Goal: Task Accomplishment & Management: Manage account settings

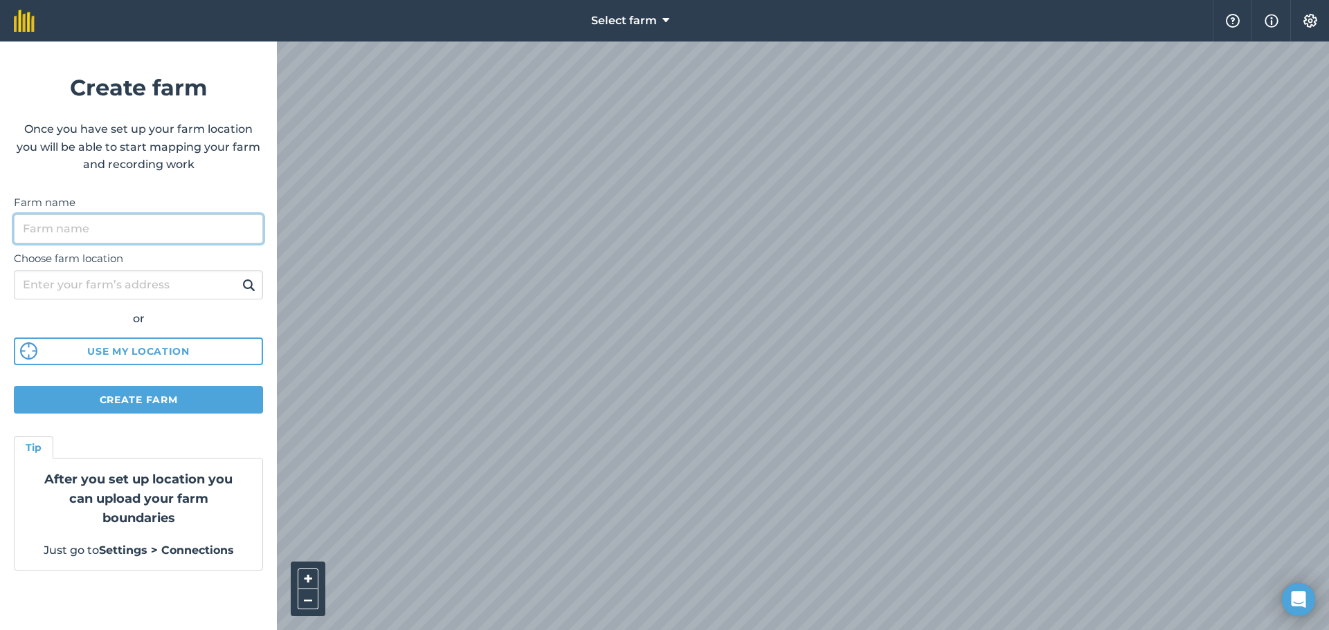
click at [100, 228] on input "Farm name" at bounding box center [138, 229] width 249 height 29
type input "Project 1"
click at [149, 396] on button "Create farm" at bounding box center [138, 400] width 249 height 28
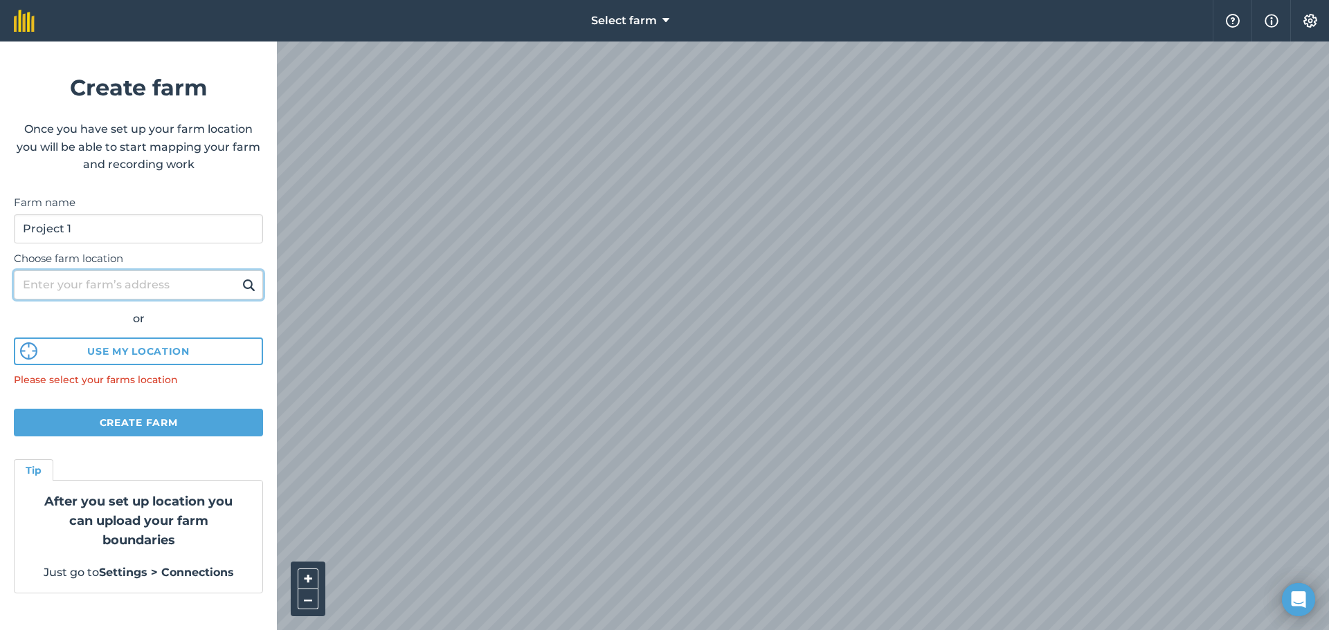
click at [147, 280] on input "Choose farm location" at bounding box center [138, 285] width 249 height 29
click at [541, 39] on div "Select farm Help Info Settings Create farm Once you have set up your farm locat…" at bounding box center [664, 21] width 1329 height 42
click at [1058, 630] on html "Select farm Help Info Settings Create farm Once you have set up your farm locat…" at bounding box center [664, 315] width 1329 height 630
click at [848, 630] on html "Select farm Help Info Settings Create farm Once you have set up your farm locat…" at bounding box center [664, 315] width 1329 height 630
click at [201, 289] on input "Choose farm location" at bounding box center [138, 285] width 249 height 29
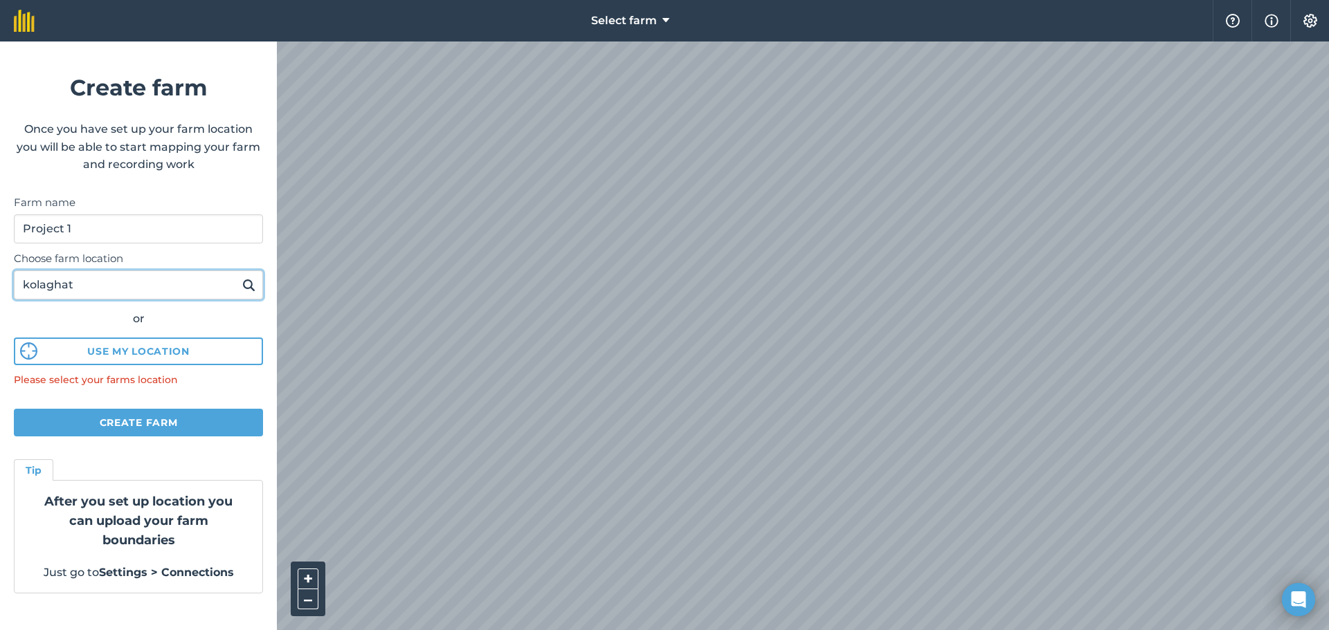
type input "kolaghat"
click at [250, 287] on img at bounding box center [248, 285] width 13 height 17
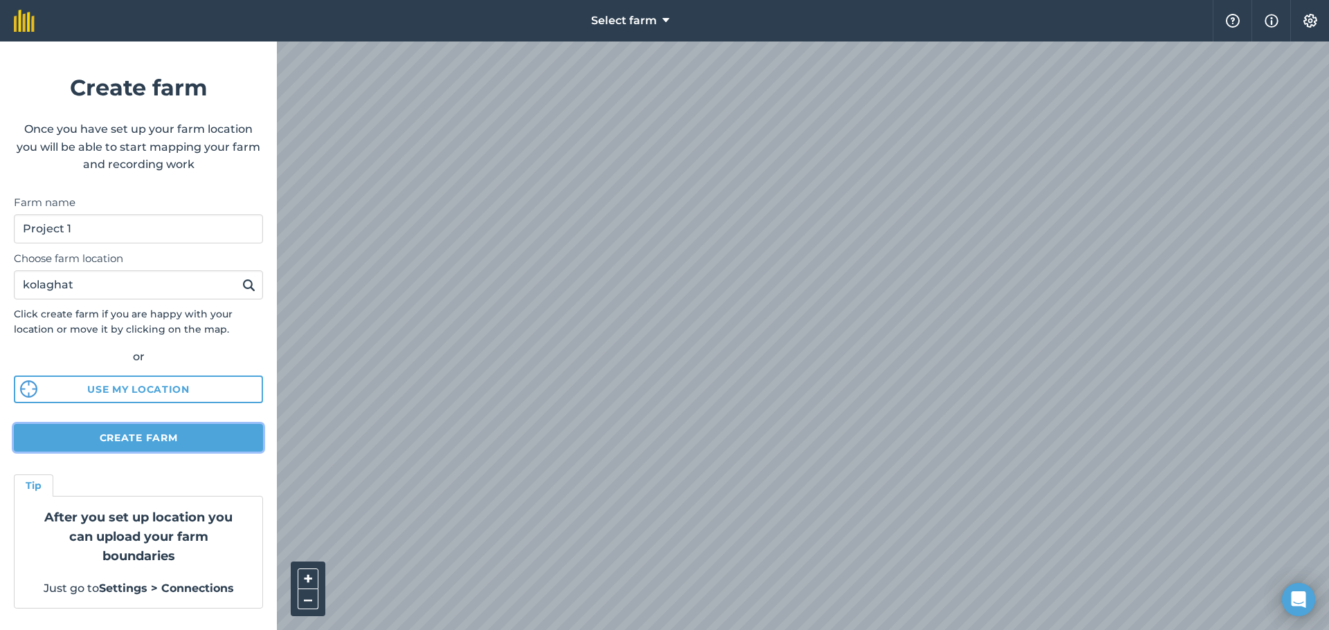
click at [176, 432] on button "Create farm" at bounding box center [138, 438] width 249 height 28
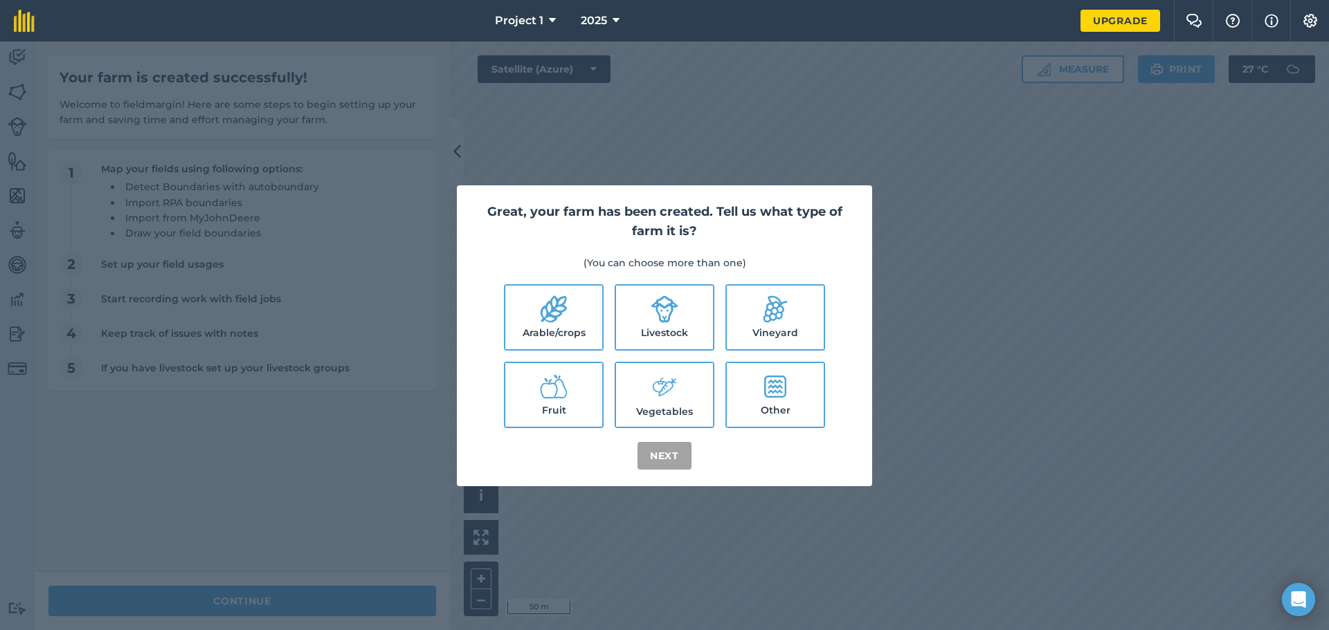
click at [579, 297] on label "Arable/crops" at bounding box center [553, 318] width 97 height 64
checkbox input "true"
click at [673, 308] on icon at bounding box center [664, 309] width 27 height 27
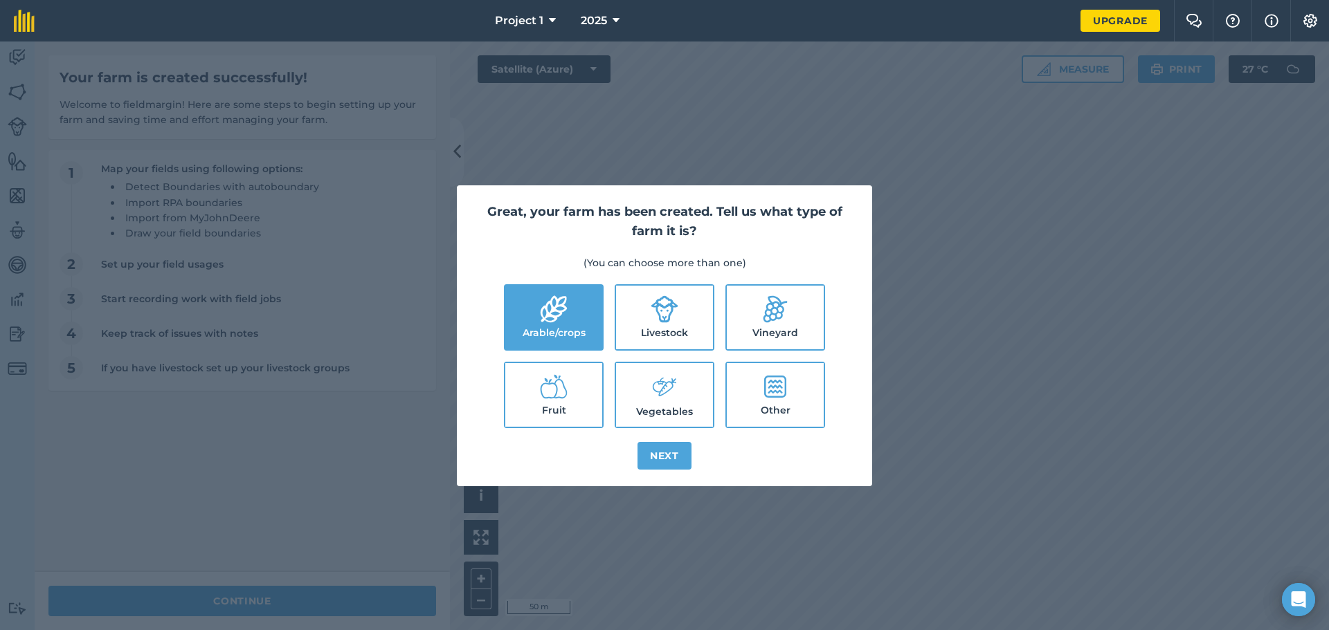
checkbox input "true"
click at [672, 390] on icon at bounding box center [665, 387] width 28 height 30
checkbox input "true"
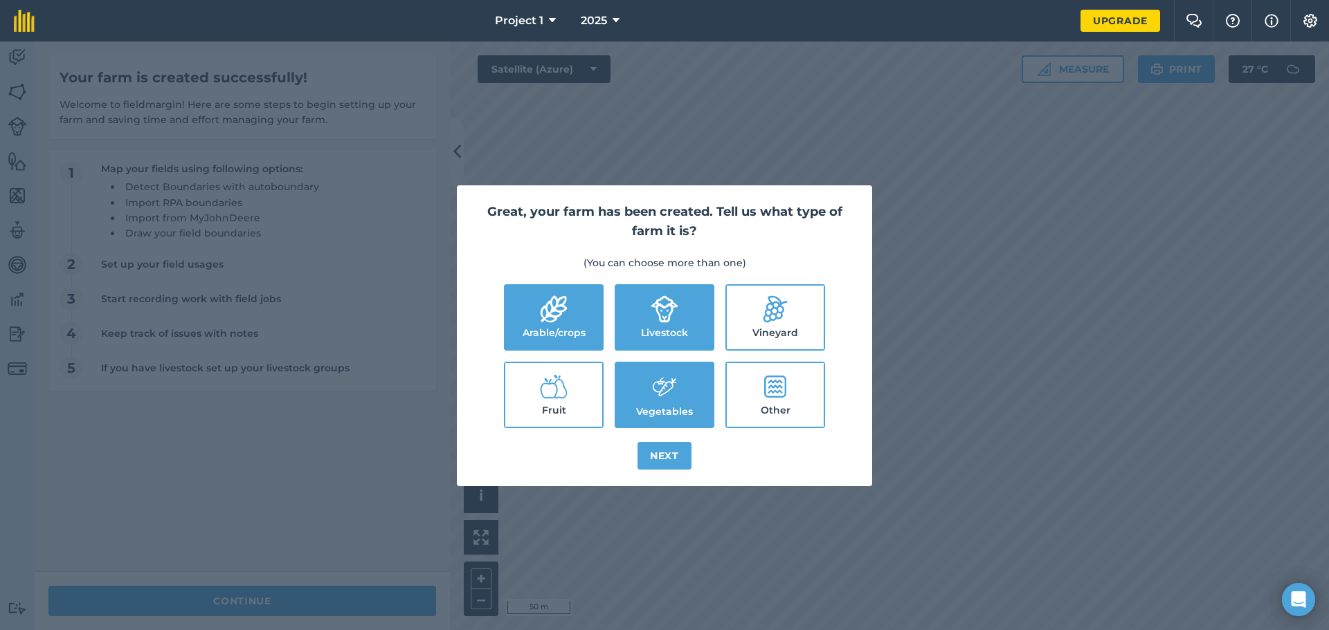
click at [545, 413] on label "Fruit" at bounding box center [553, 395] width 97 height 64
checkbox input "true"
click at [795, 390] on label "Other" at bounding box center [775, 395] width 97 height 64
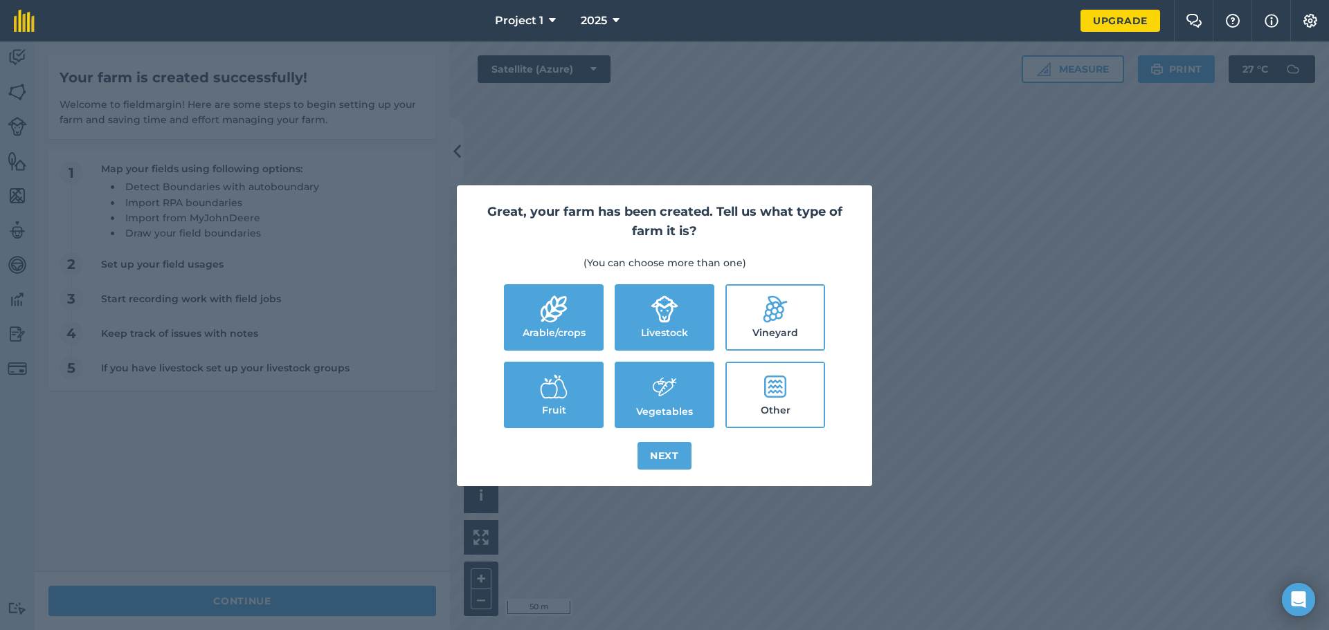
checkbox input "true"
click at [765, 301] on icon at bounding box center [775, 310] width 28 height 28
checkbox input "true"
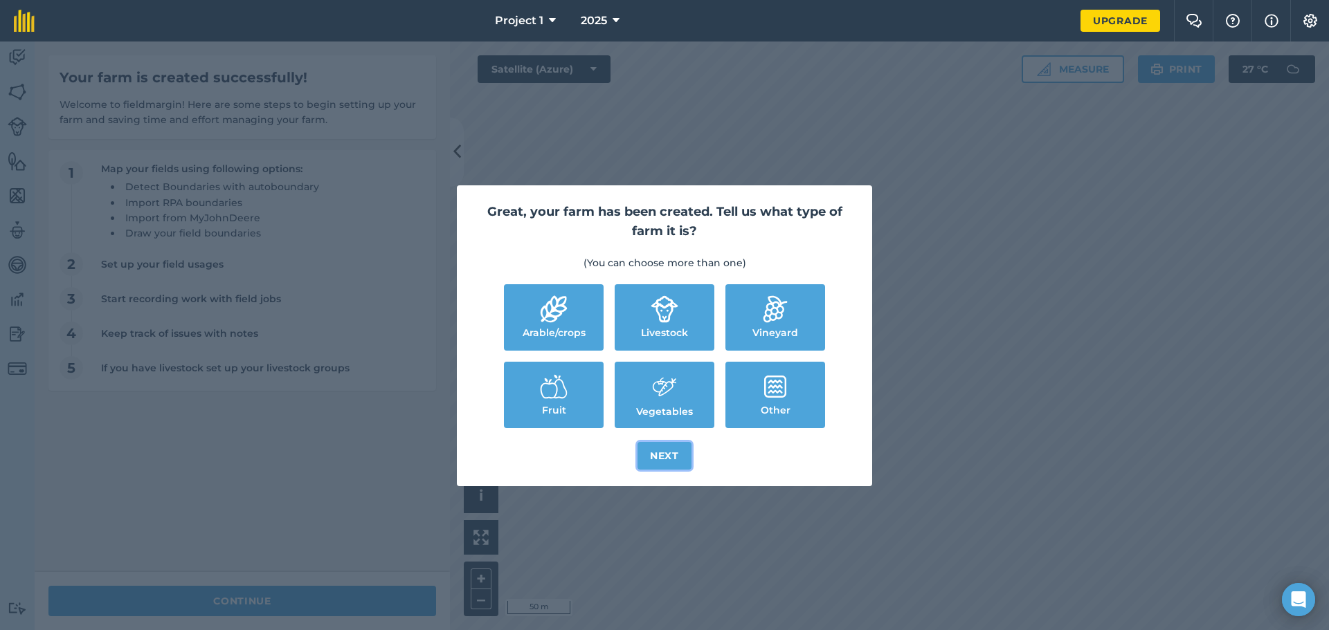
click at [670, 455] on button "Next" at bounding box center [664, 456] width 54 height 28
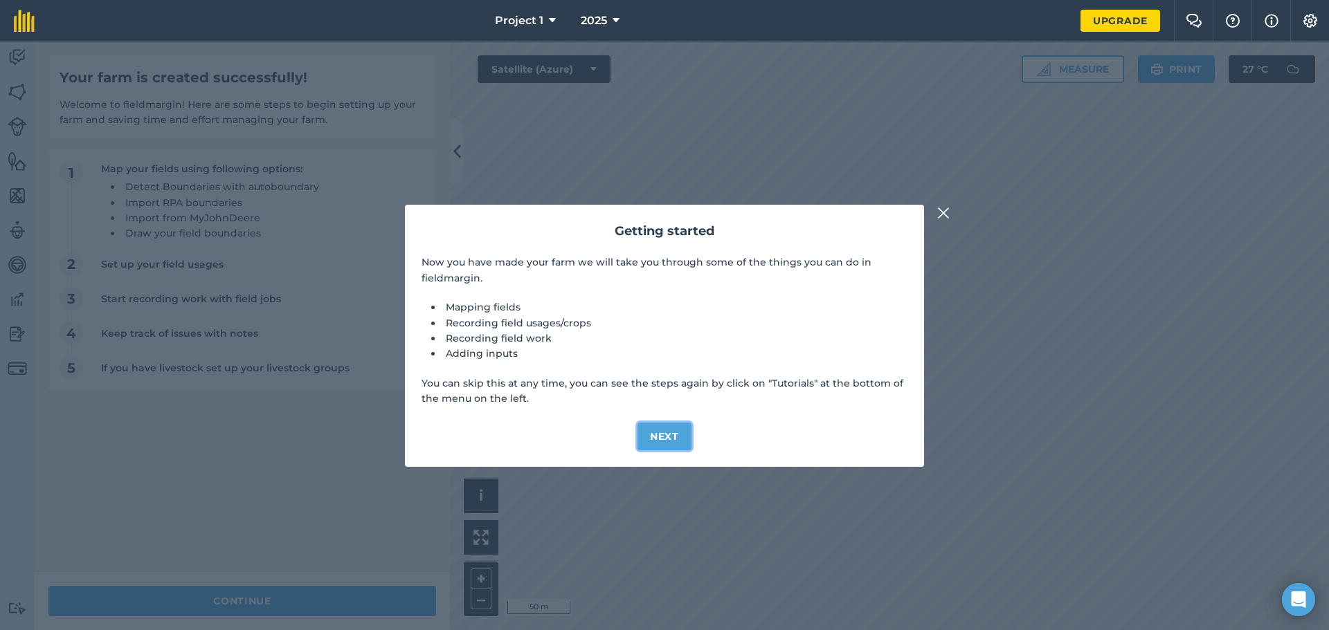
click at [673, 428] on button "Next" at bounding box center [664, 437] width 54 height 28
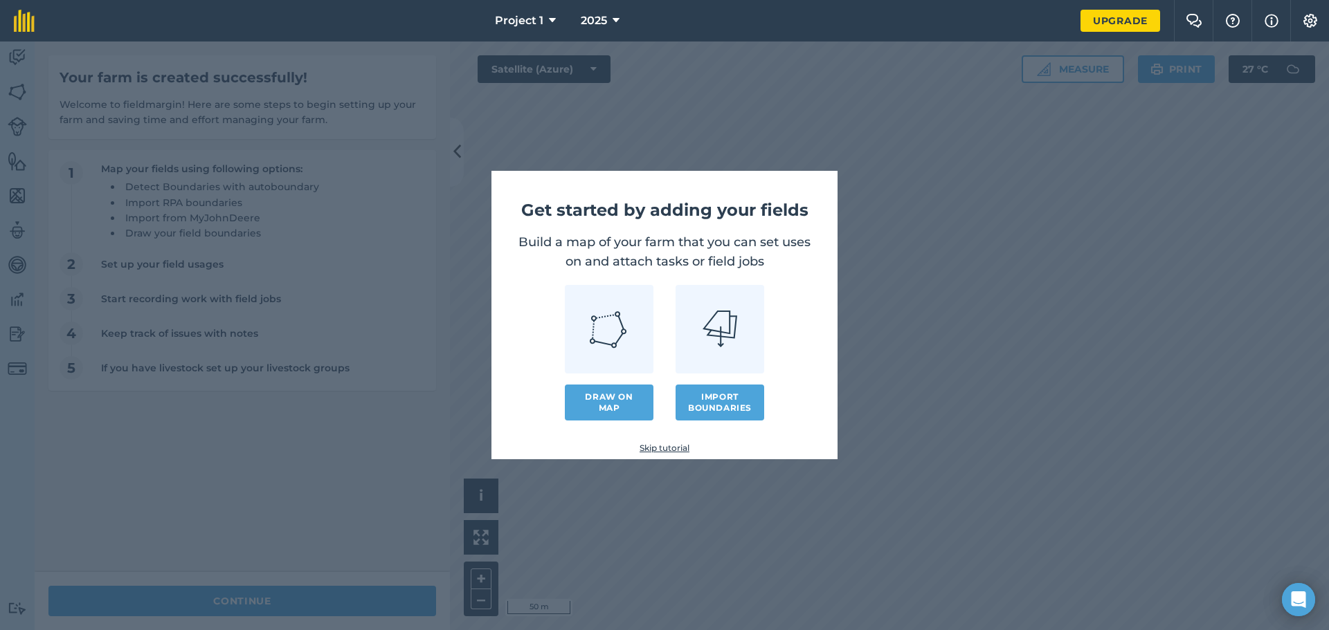
click at [718, 347] on link at bounding box center [719, 329] width 89 height 89
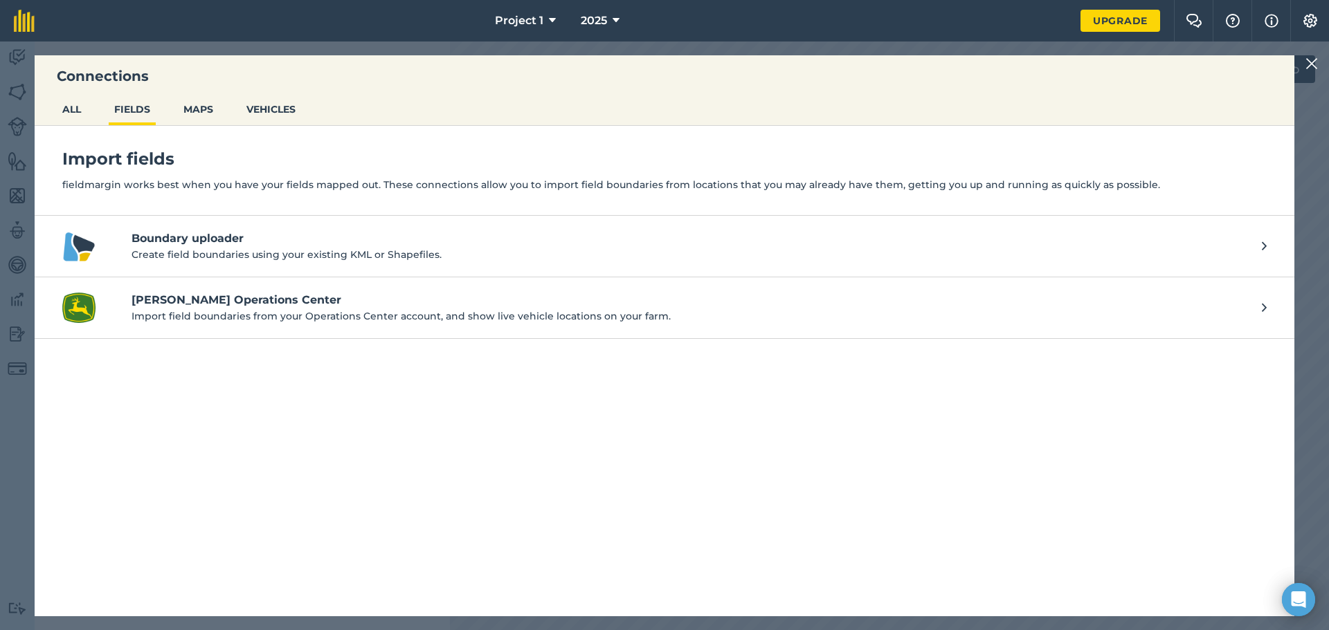
click at [215, 247] on p "Create field boundaries using your existing KML or Shapefiles." at bounding box center [689, 254] width 1116 height 15
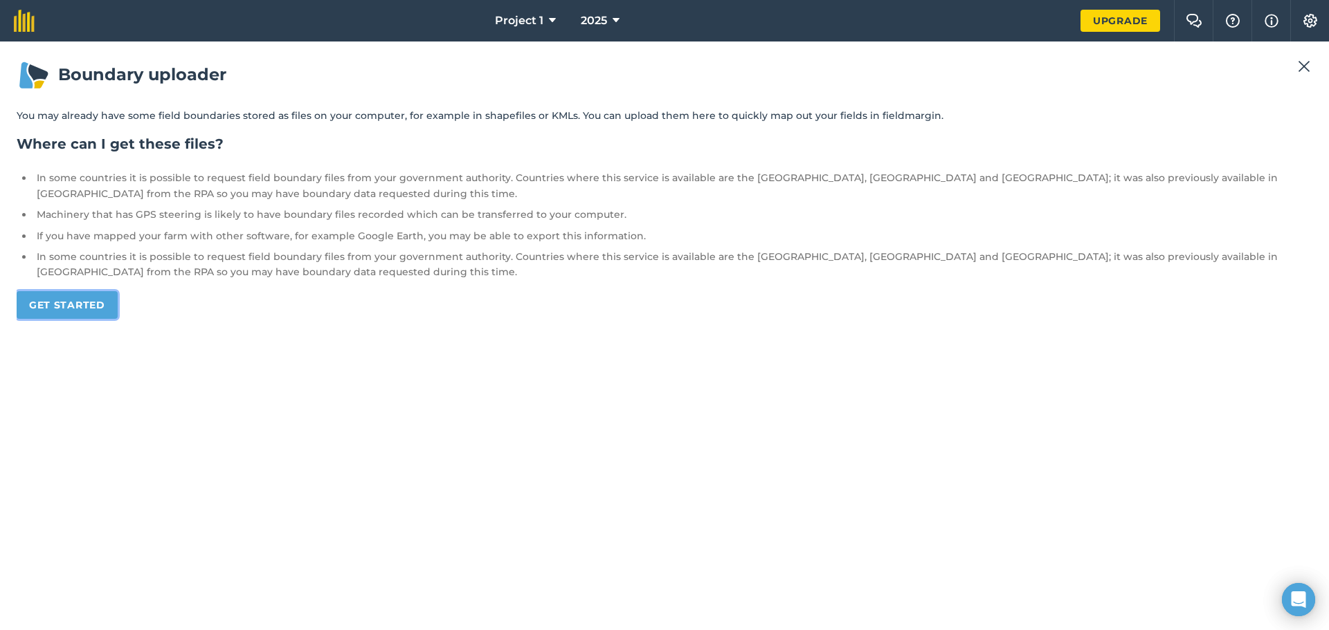
click at [89, 316] on link "Get started" at bounding box center [67, 305] width 101 height 28
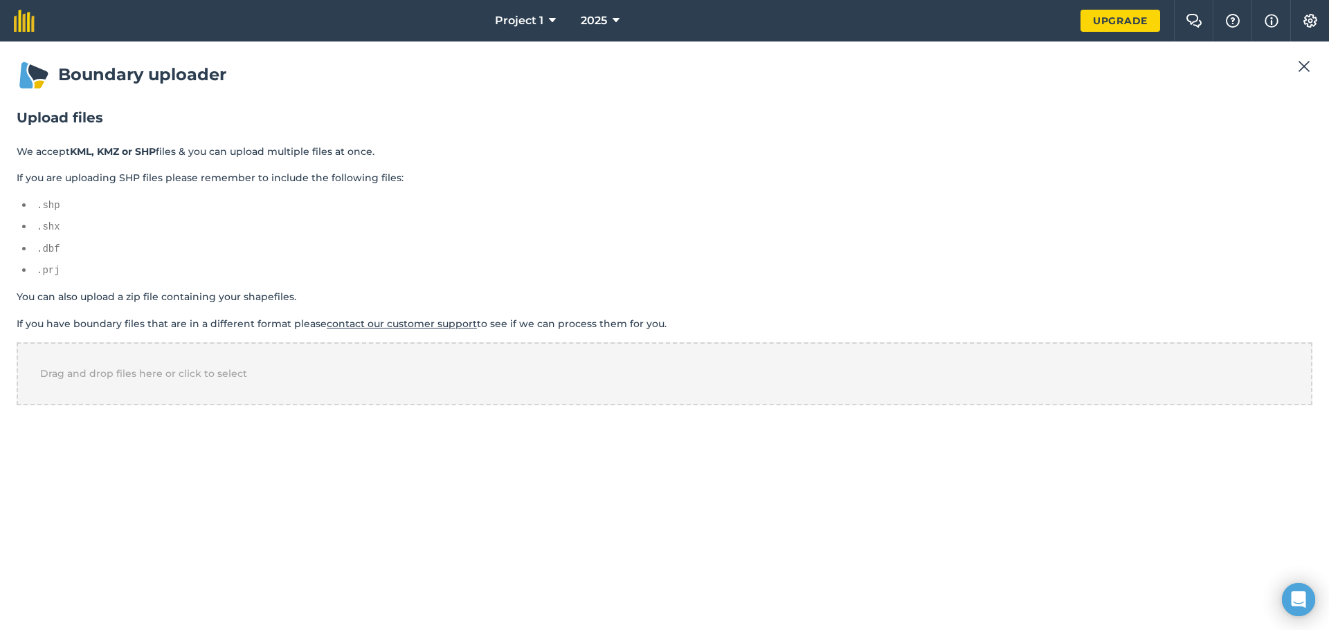
click at [48, 206] on pre ".shp" at bounding box center [674, 205] width 1275 height 15
click at [611, 18] on button "2025" at bounding box center [600, 21] width 50 height 42
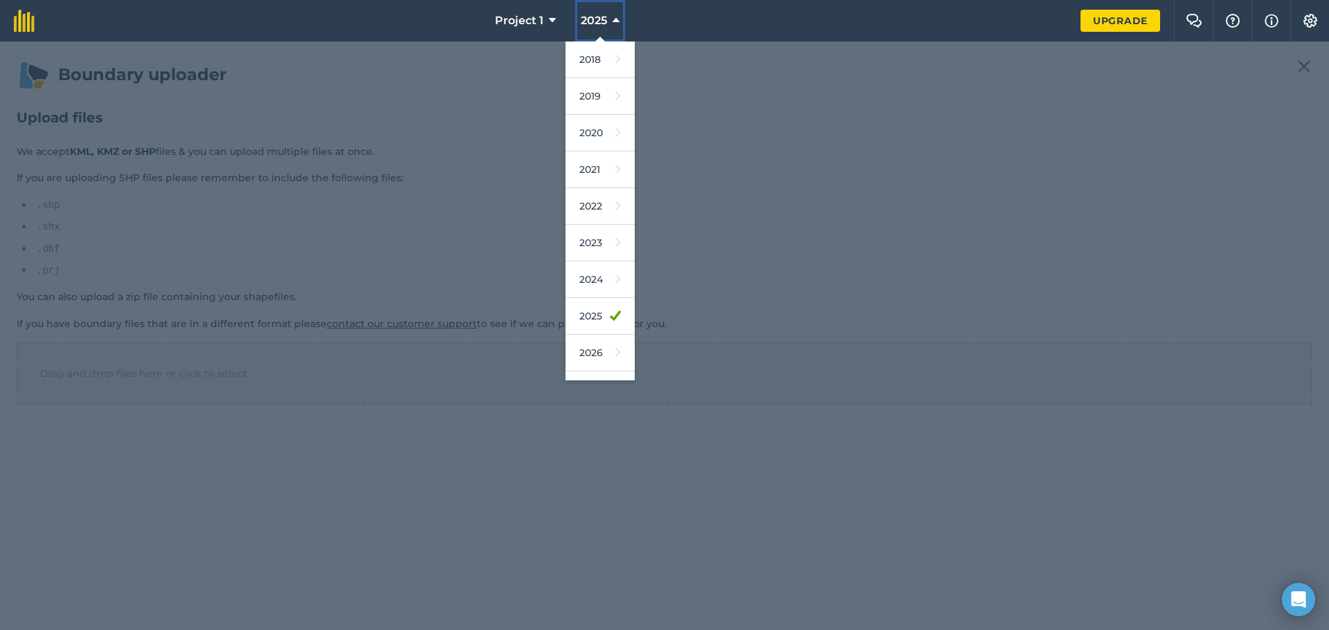
click at [611, 18] on button "2025" at bounding box center [600, 21] width 50 height 42
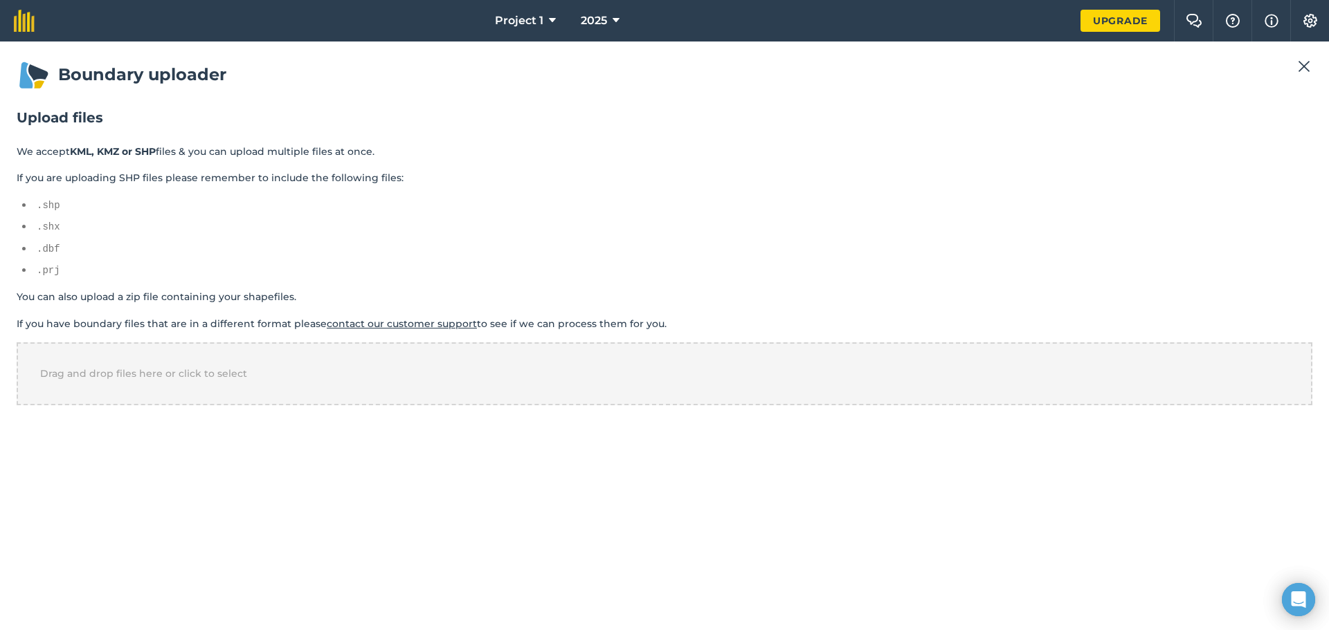
click at [541, 226] on pre ".shx" at bounding box center [674, 226] width 1275 height 15
click at [139, 381] on div "Drag and drop files here or click to select" at bounding box center [665, 374] width 1296 height 62
click at [382, 323] on font "আমাদের গ্রাহক সহায়তার সাথে যোগাযোগ করুন" at bounding box center [319, 324] width 147 height 12
click at [992, 296] on p "আপনি আপনার শেপফাইল সম্বলিত একটি জিপ ফাইলও আপলোড করতে পারেন।" at bounding box center [665, 296] width 1296 height 15
drag, startPoint x: 111, startPoint y: 145, endPoint x: 335, endPoint y: 74, distance: 234.6
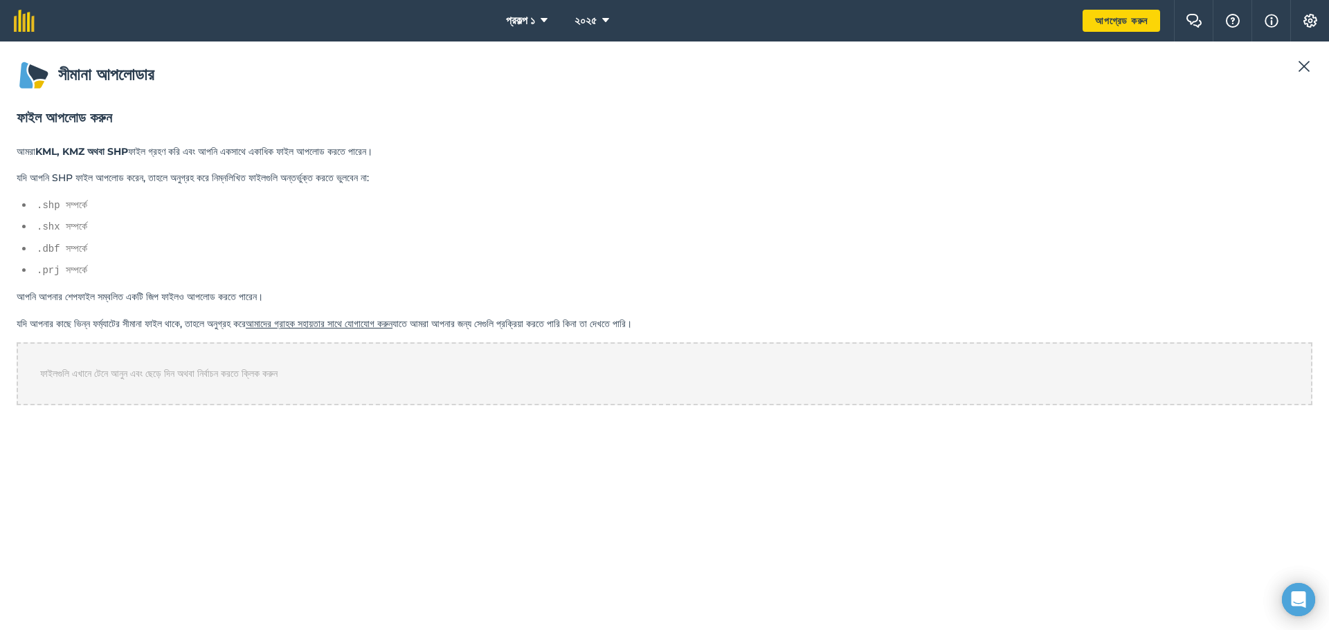
click at [114, 145] on font "KML, KMZ অথবা SHP" at bounding box center [81, 151] width 93 height 12
click at [1141, 22] on font "আপগ্রেড করুন" at bounding box center [1121, 21] width 53 height 12
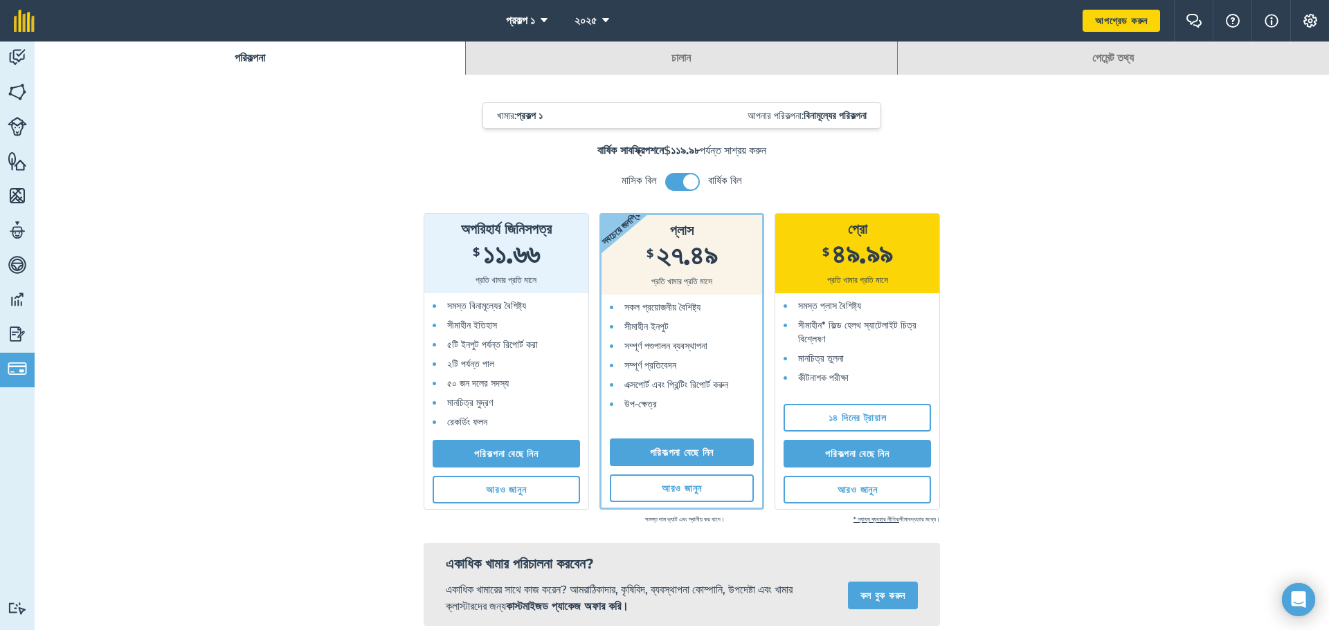
click at [251, 60] on font "পরিকল্পনা" at bounding box center [250, 57] width 30 height 13
click at [19, 57] on img at bounding box center [17, 57] width 19 height 21
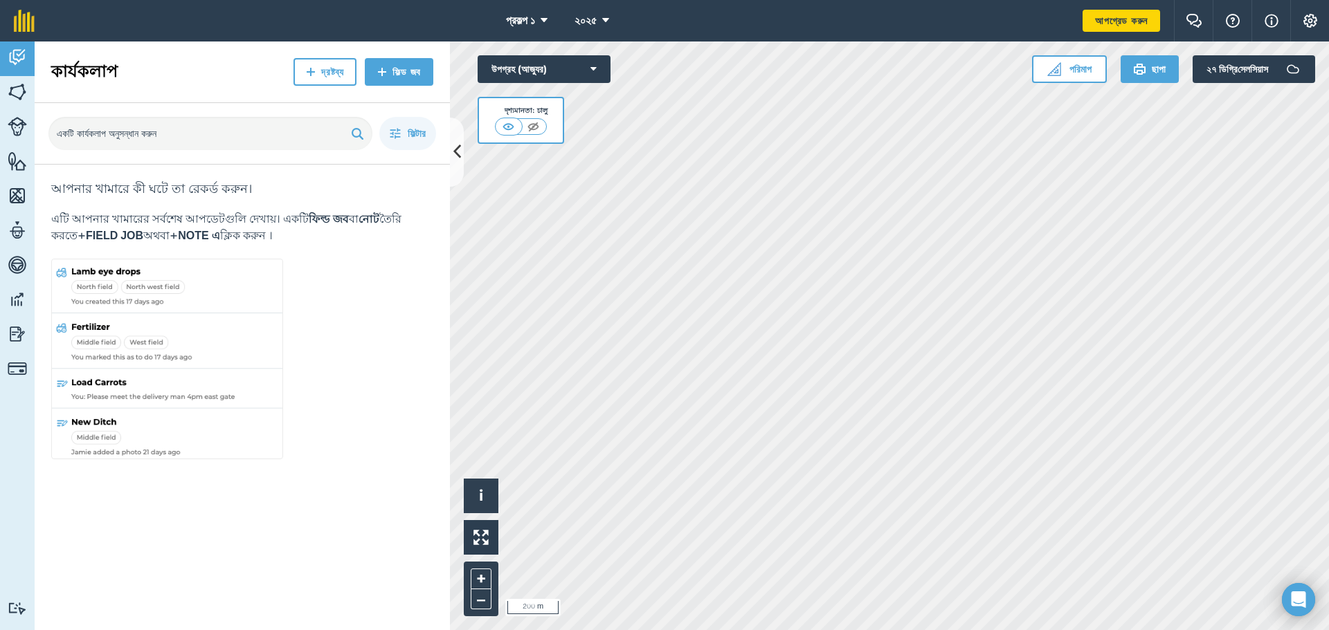
click at [1114, 73] on div "Hello i © 2025 TomTom, Microsoft 200 m + – উপগ্রহ (আজ্যুর) দৃশ্যমানতা: চালু পরি…" at bounding box center [889, 336] width 879 height 589
click at [1069, 66] on font "পরিমাপ" at bounding box center [1080, 69] width 22 height 12
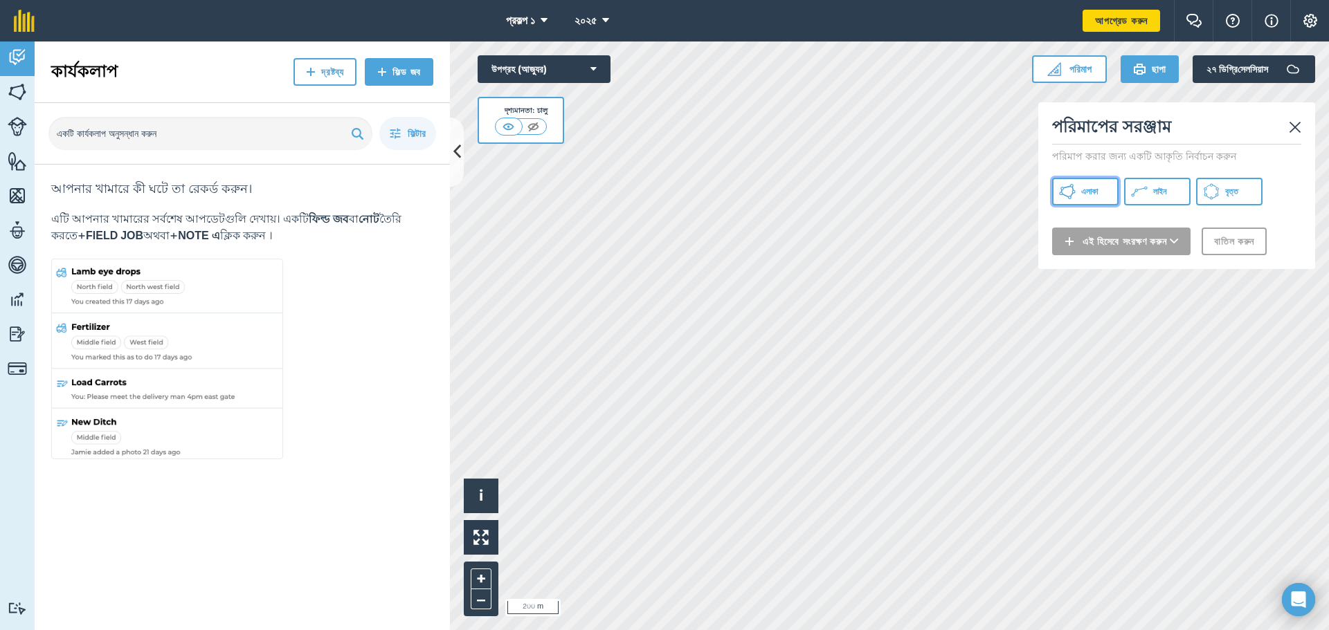
click at [1076, 194] on button "এলাকা" at bounding box center [1085, 192] width 66 height 28
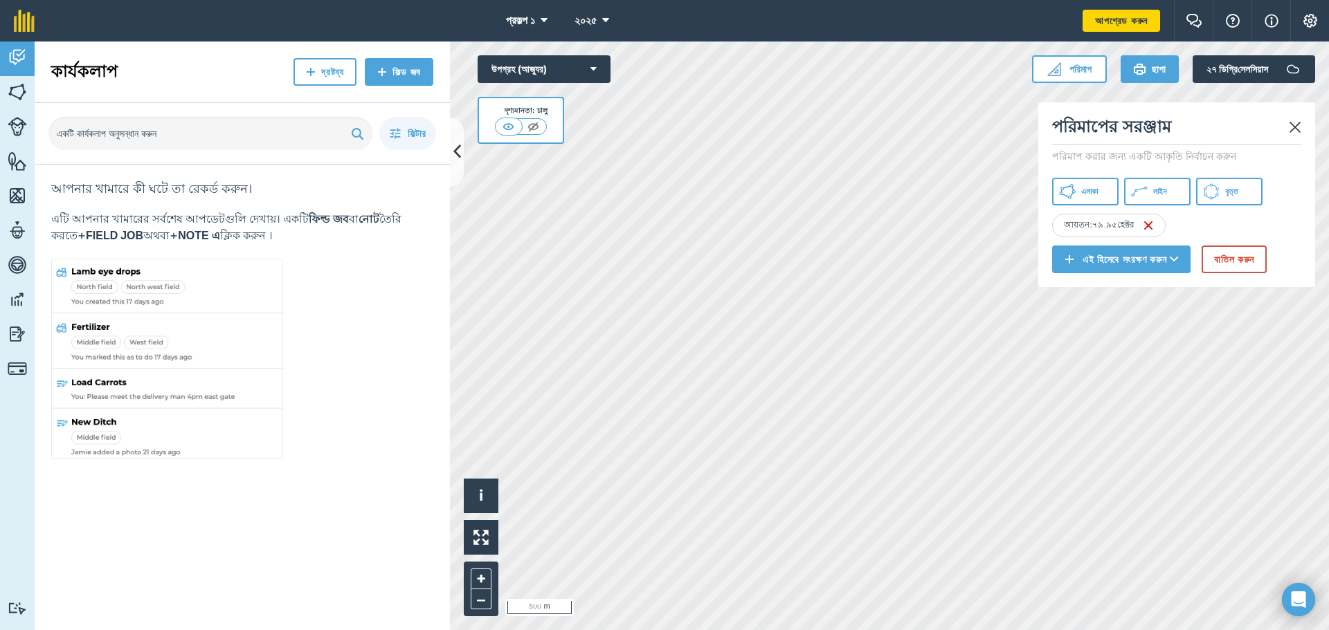
click at [1297, 131] on img at bounding box center [1295, 127] width 12 height 17
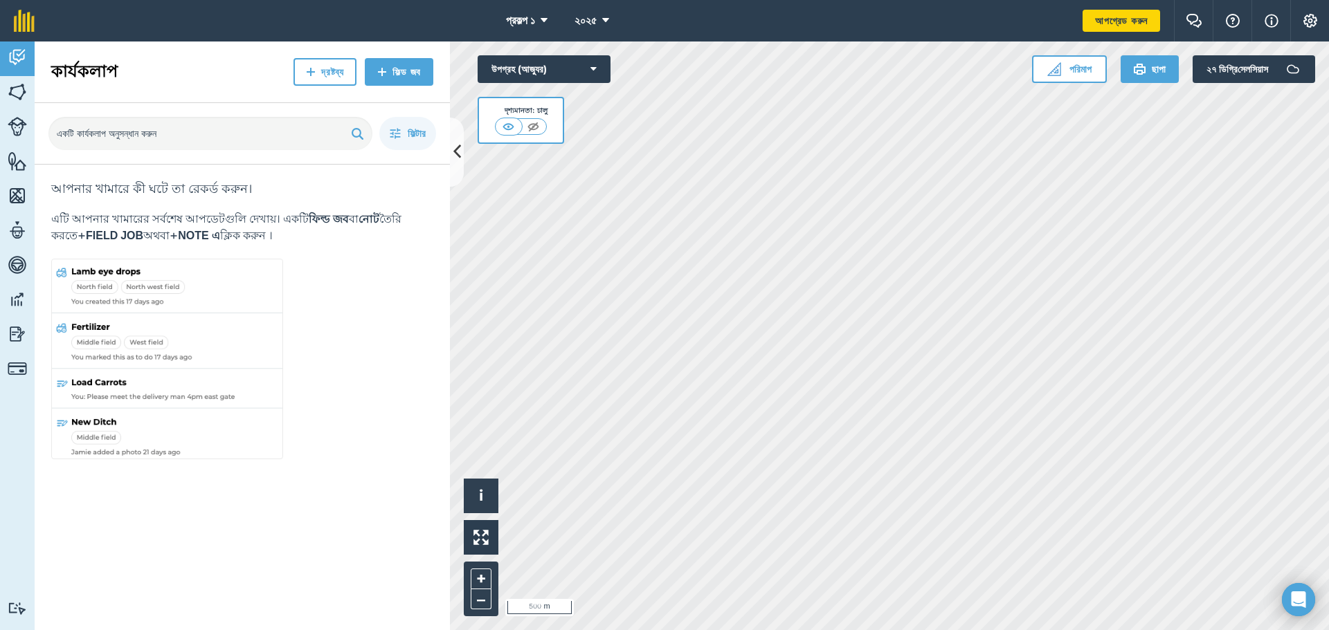
click at [864, 0] on html "প্রকল্প ১ ২০২৫ আপগ্রেড করুন খামার চ্যাট সাহায্য তথ্য সেটিংস আমাদের বিনামূল্যের …" at bounding box center [664, 315] width 1329 height 630
click at [1069, 69] on font "পরিমাপ" at bounding box center [1080, 69] width 22 height 12
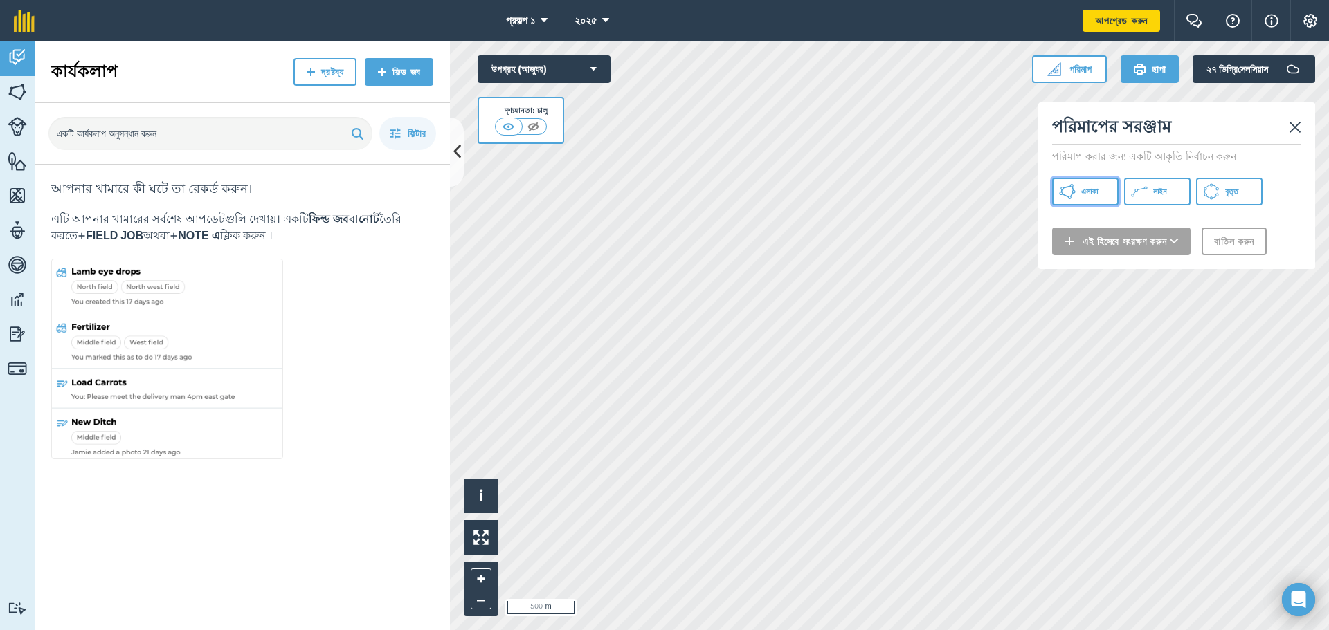
click at [1096, 188] on font "এলাকা" at bounding box center [1089, 191] width 17 height 10
click at [1296, 129] on img at bounding box center [1295, 127] width 12 height 17
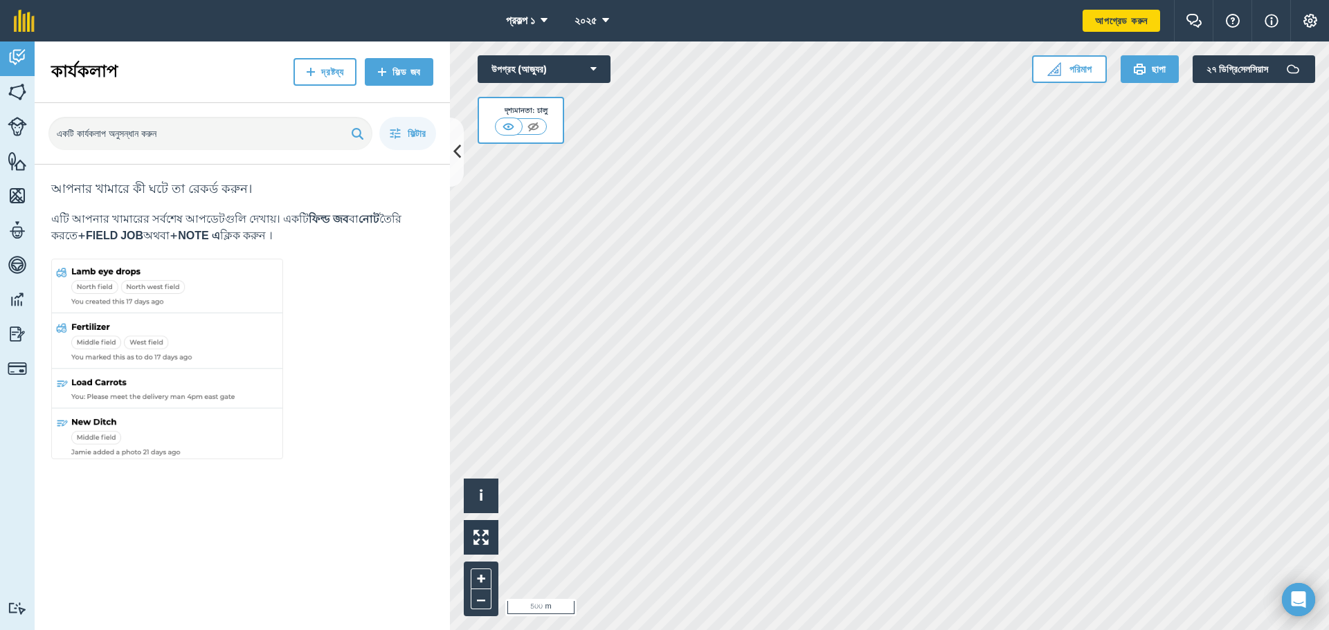
click at [1163, 630] on html "প্রকল্প ১ ২০২৫ আপগ্রেড করুন খামার চ্যাট সাহায্য তথ্য সেটিংস আমাদের বিনামূল্যের …" at bounding box center [664, 315] width 1329 height 630
click at [1047, 69] on img at bounding box center [1054, 69] width 14 height 14
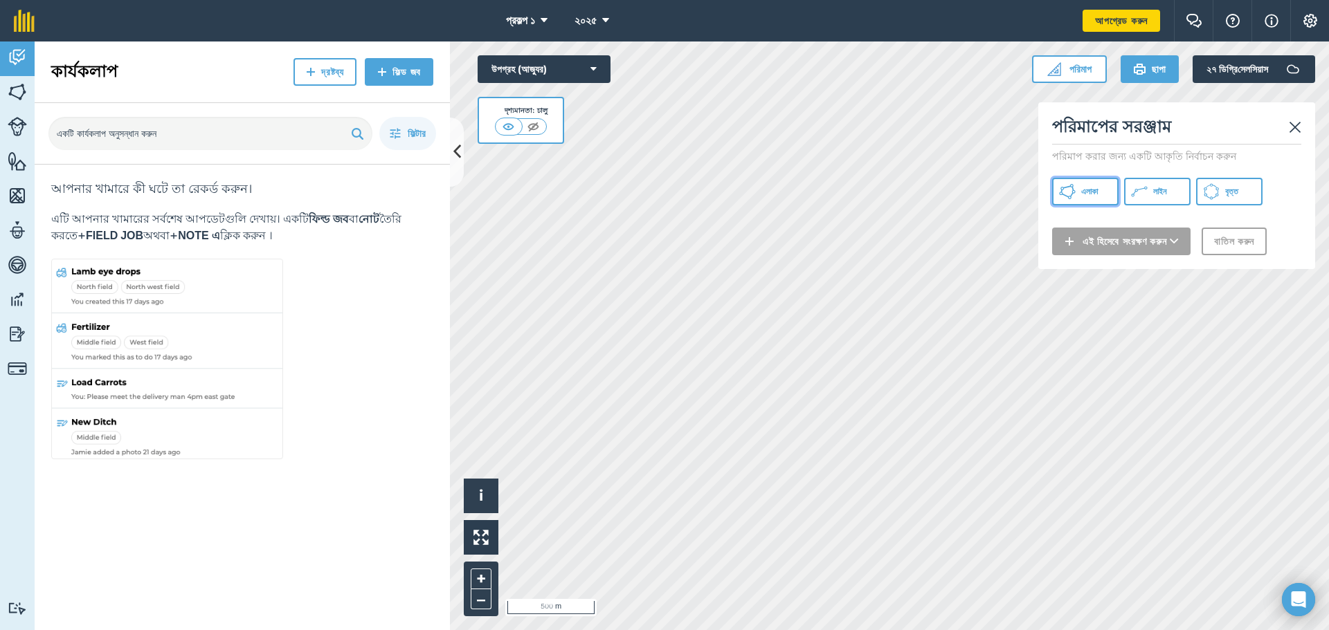
click at [1075, 187] on icon at bounding box center [1067, 191] width 17 height 17
click at [1291, 127] on img at bounding box center [1295, 127] width 12 height 17
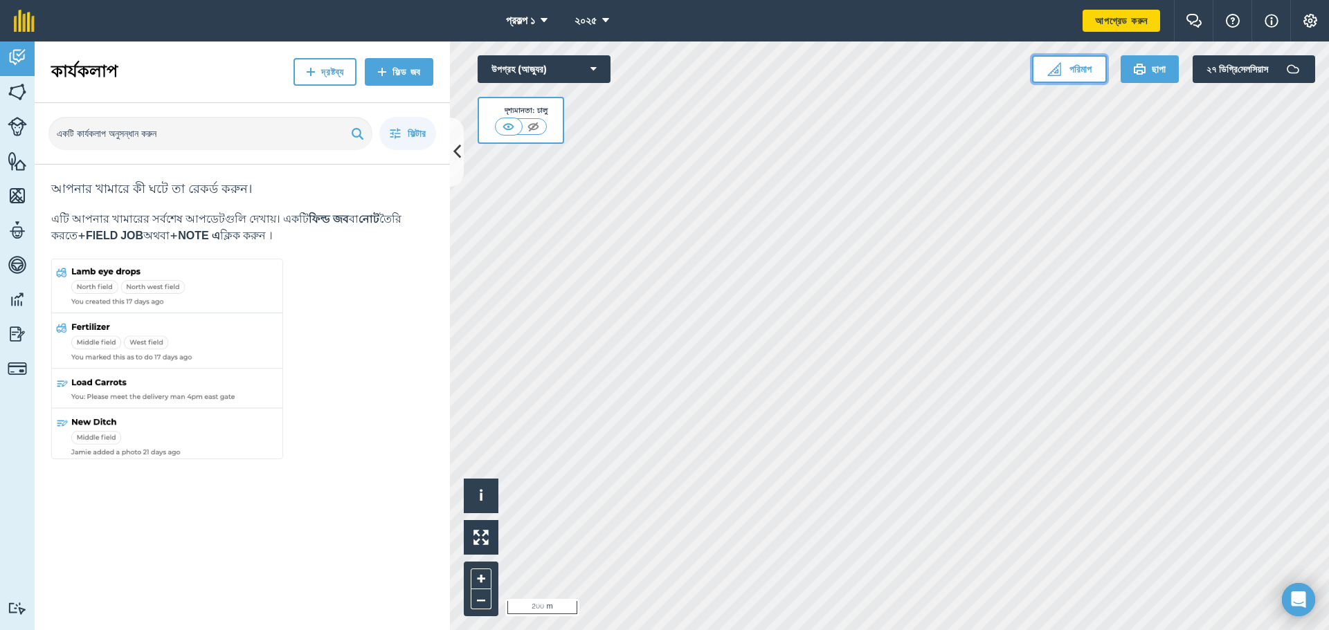
click at [1069, 64] on font "পরিমাপ" at bounding box center [1080, 69] width 22 height 12
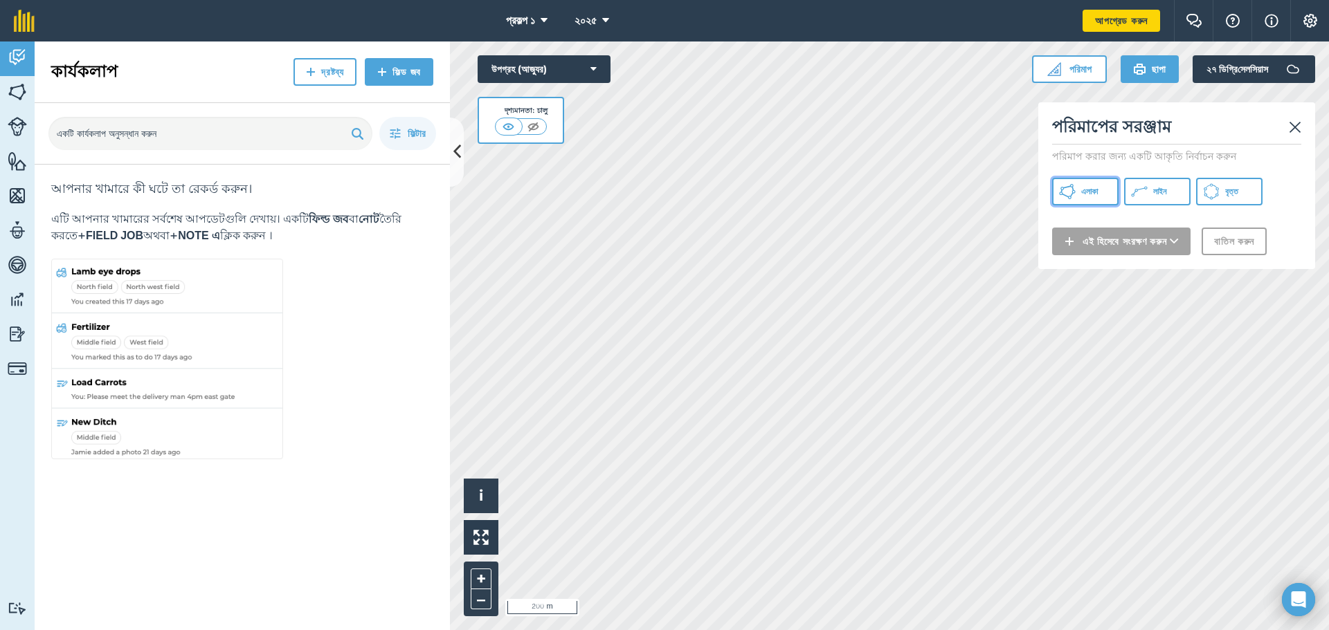
click at [1080, 182] on button "এলাকা" at bounding box center [1085, 192] width 66 height 28
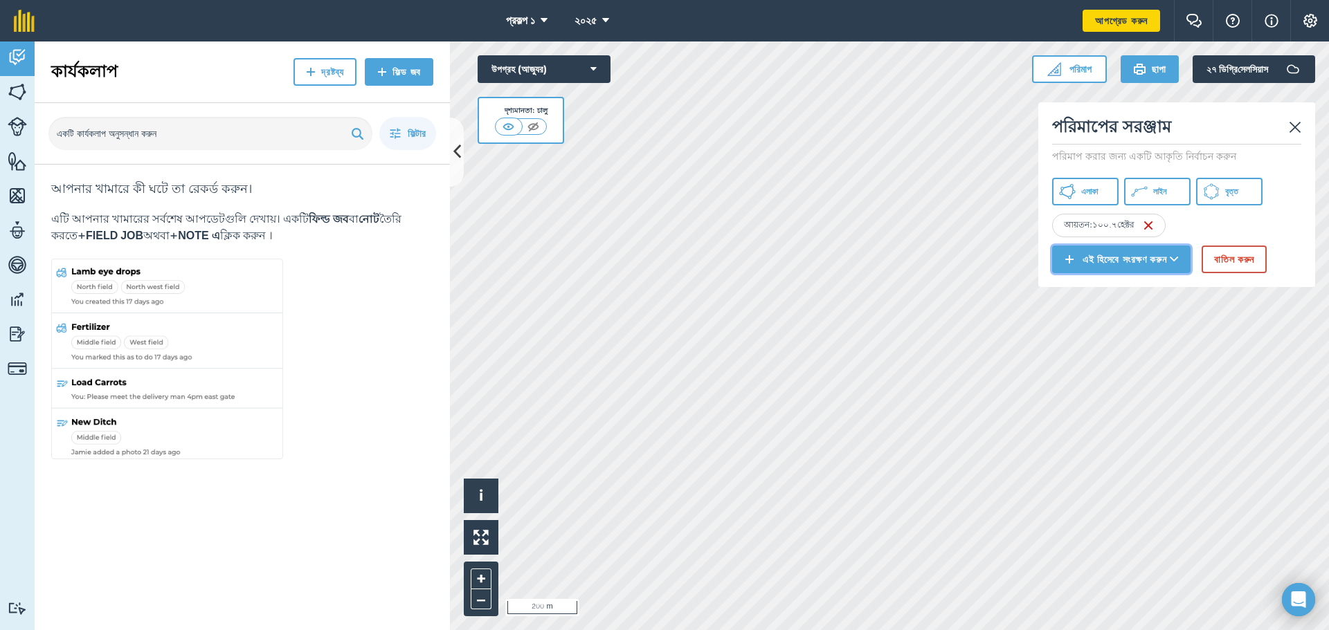
click at [1190, 251] on button "এই হিসেবে সংরক্ষণ করুন" at bounding box center [1121, 260] width 138 height 28
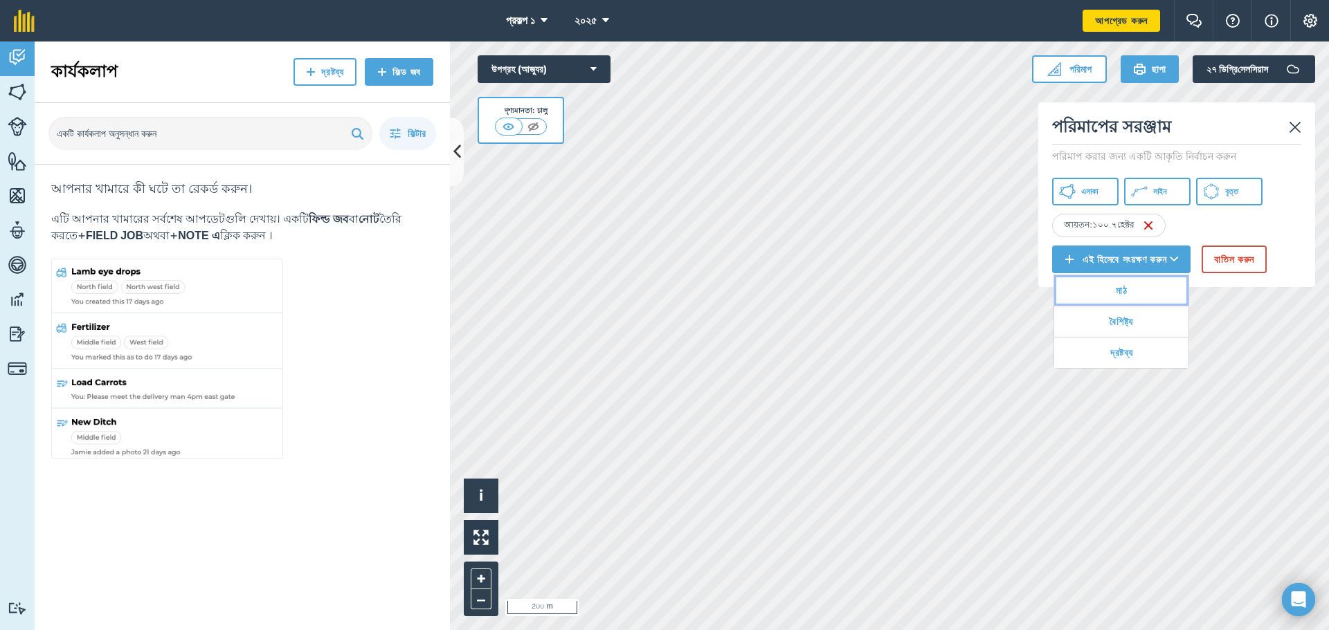
click at [1150, 287] on link "মাঠ" at bounding box center [1121, 290] width 134 height 30
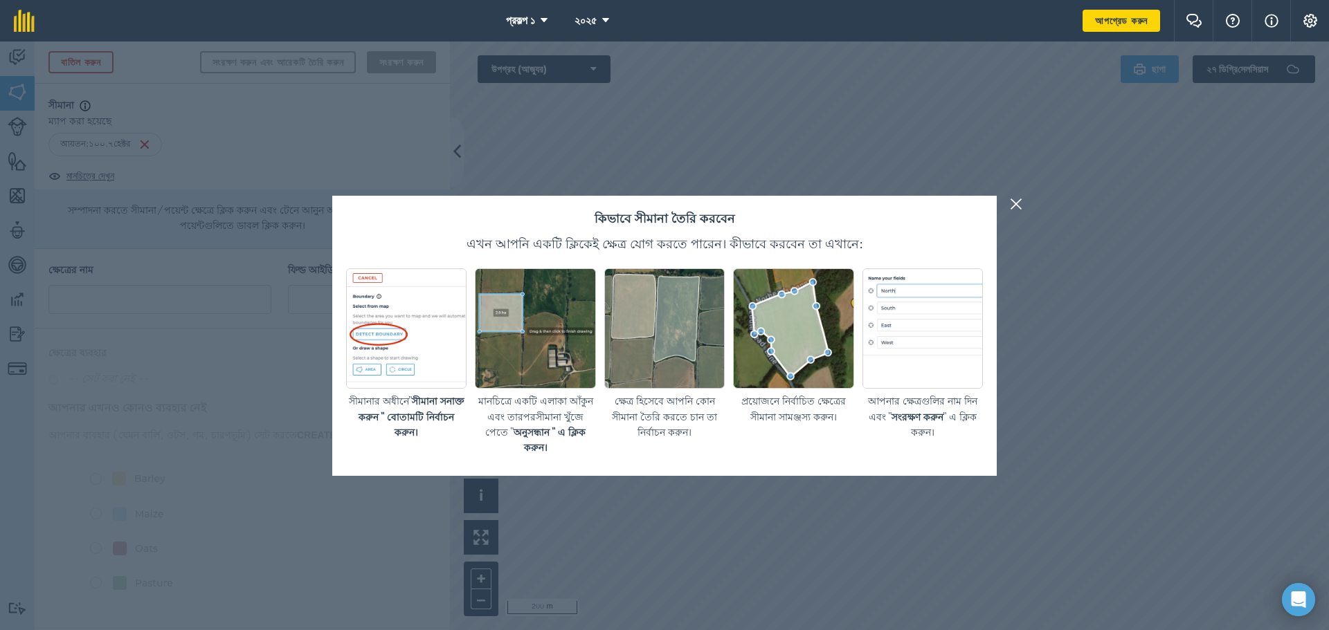
click at [645, 356] on img at bounding box center [664, 329] width 120 height 120
click at [446, 392] on div "সীমানার অধীনে " সীমানা সনাক্ত করুন " বোতামটি নির্বাচন করুন।" at bounding box center [406, 363] width 120 height 188
drag, startPoint x: 377, startPoint y: 356, endPoint x: 384, endPoint y: 356, distance: 7.0
click at [378, 356] on img at bounding box center [406, 329] width 120 height 120
click at [515, 317] on img at bounding box center [535, 329] width 120 height 120
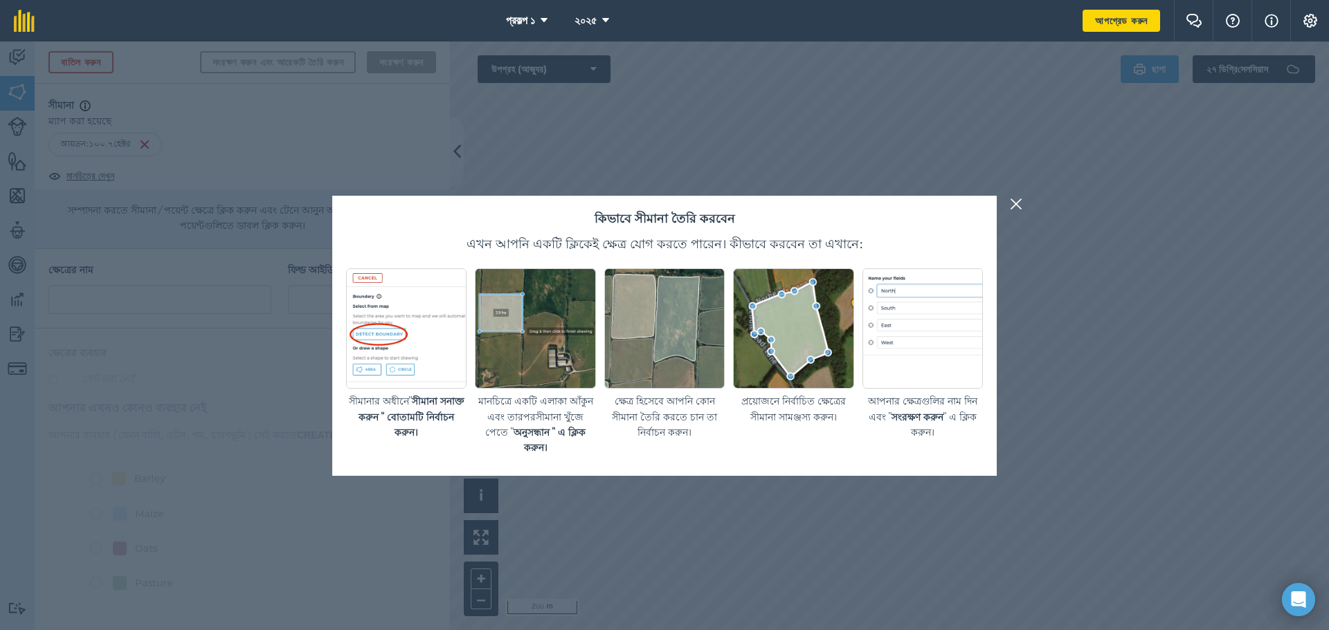
click at [684, 325] on img at bounding box center [664, 329] width 120 height 120
click at [420, 420] on font "সীমানা সনাক্ত করুন " বোতামটি নির্বাচন করুন।" at bounding box center [411, 417] width 106 height 45
click at [1016, 197] on img at bounding box center [1016, 204] width 12 height 17
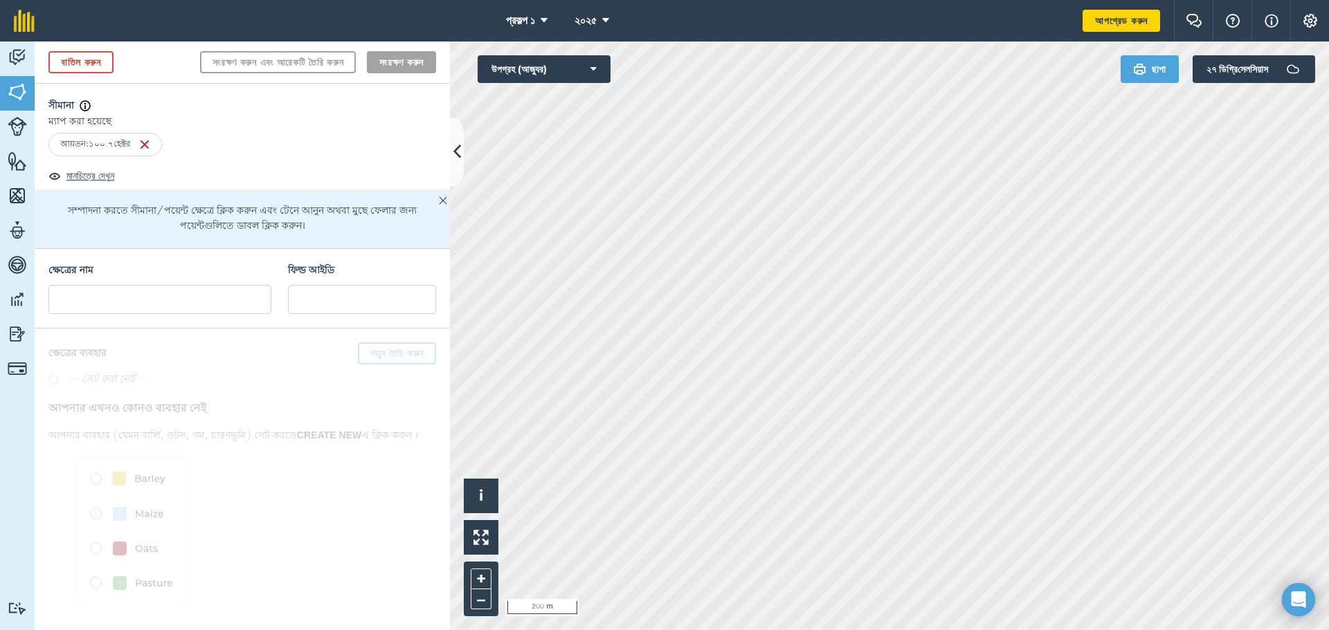
scroll to position [31, 0]
click at [233, 302] on input "text" at bounding box center [159, 299] width 223 height 29
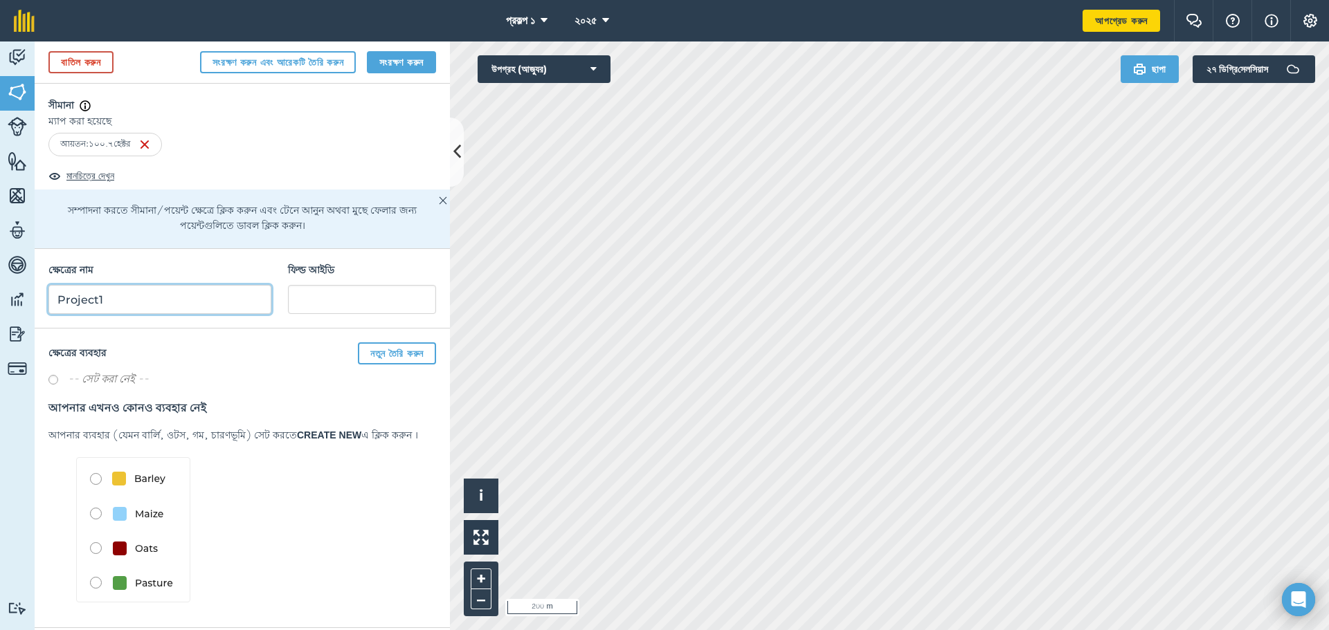
type input "Project1"
click at [98, 586] on img at bounding box center [133, 529] width 114 height 145
click at [155, 588] on img at bounding box center [133, 529] width 114 height 145
click at [334, 301] on input "text" at bounding box center [362, 299] width 148 height 29
type input "0001"
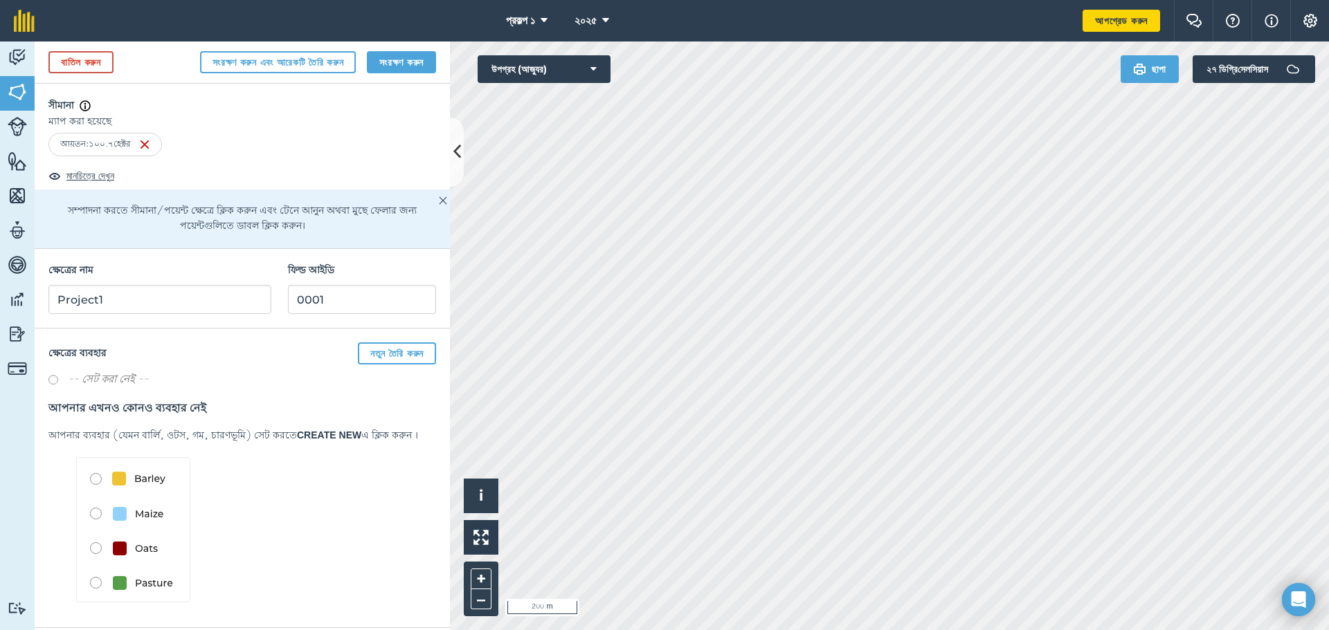
click at [51, 381] on label at bounding box center [57, 382] width 19 height 14
radio input "true"
click at [51, 381] on label at bounding box center [57, 382] width 19 height 14
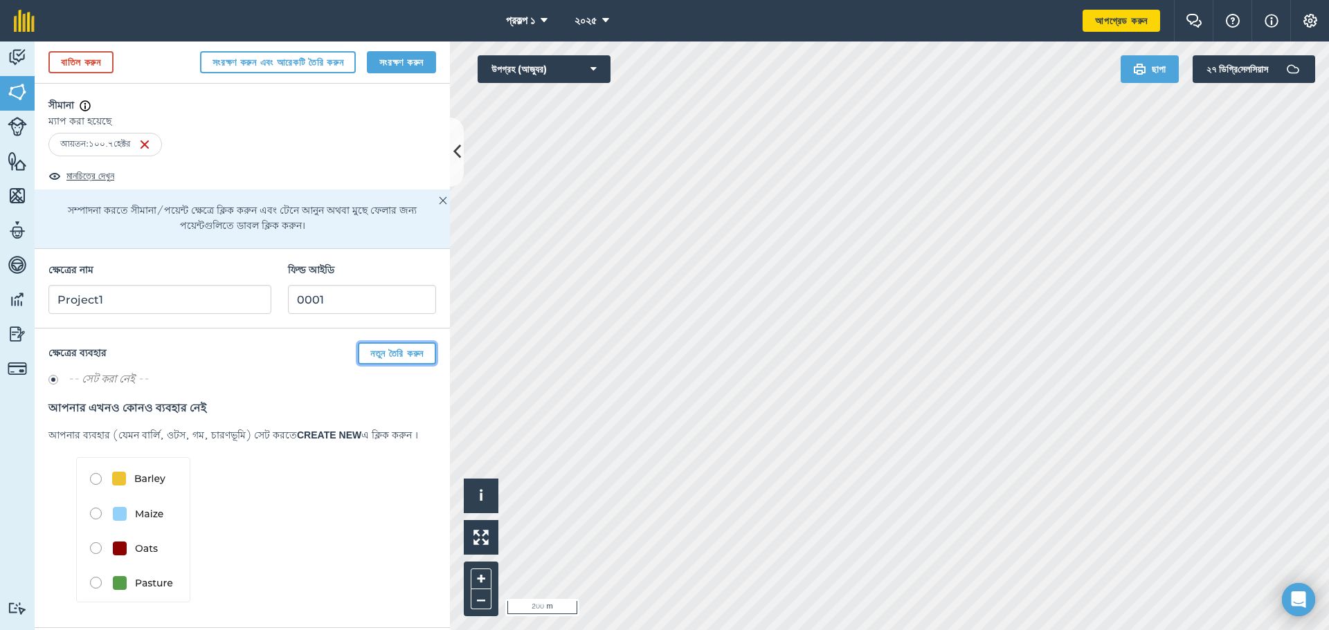
click at [361, 363] on button "নতুন তৈরি করুন" at bounding box center [397, 354] width 78 height 22
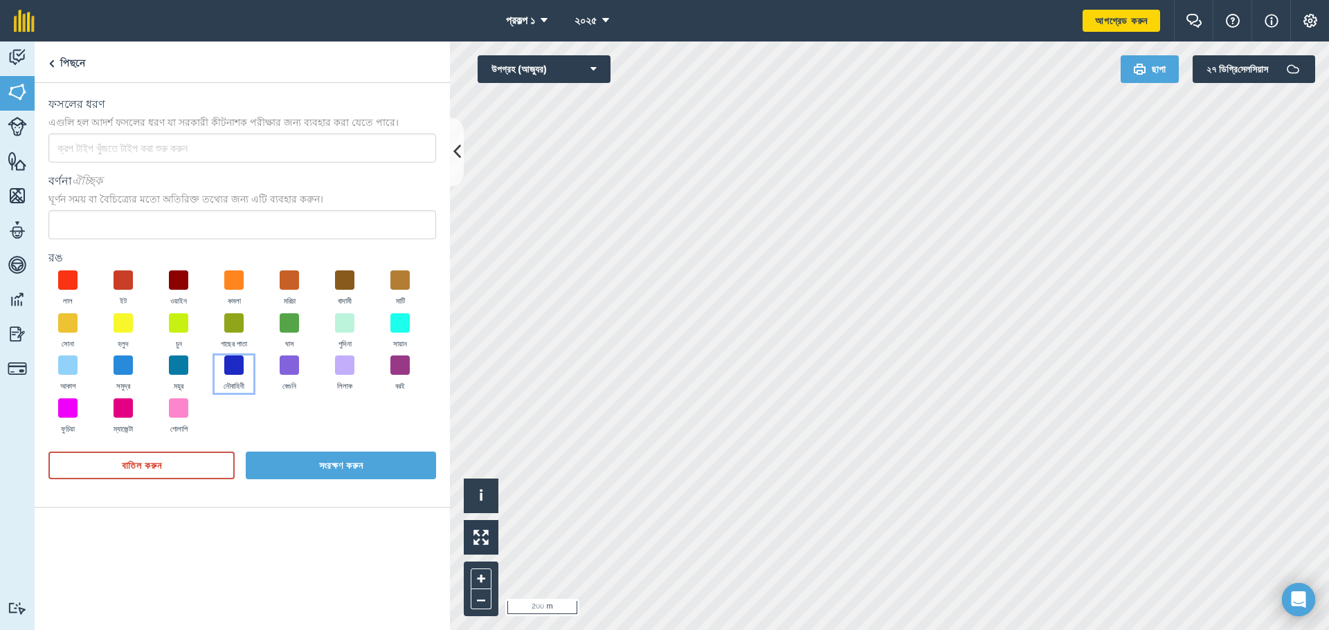
click at [244, 386] on font "নৌবাহিনী" at bounding box center [234, 386] width 21 height 10
click at [241, 366] on span at bounding box center [234, 365] width 21 height 21
click at [285, 369] on span at bounding box center [289, 365] width 21 height 21
click at [296, 320] on span at bounding box center [289, 322] width 21 height 21
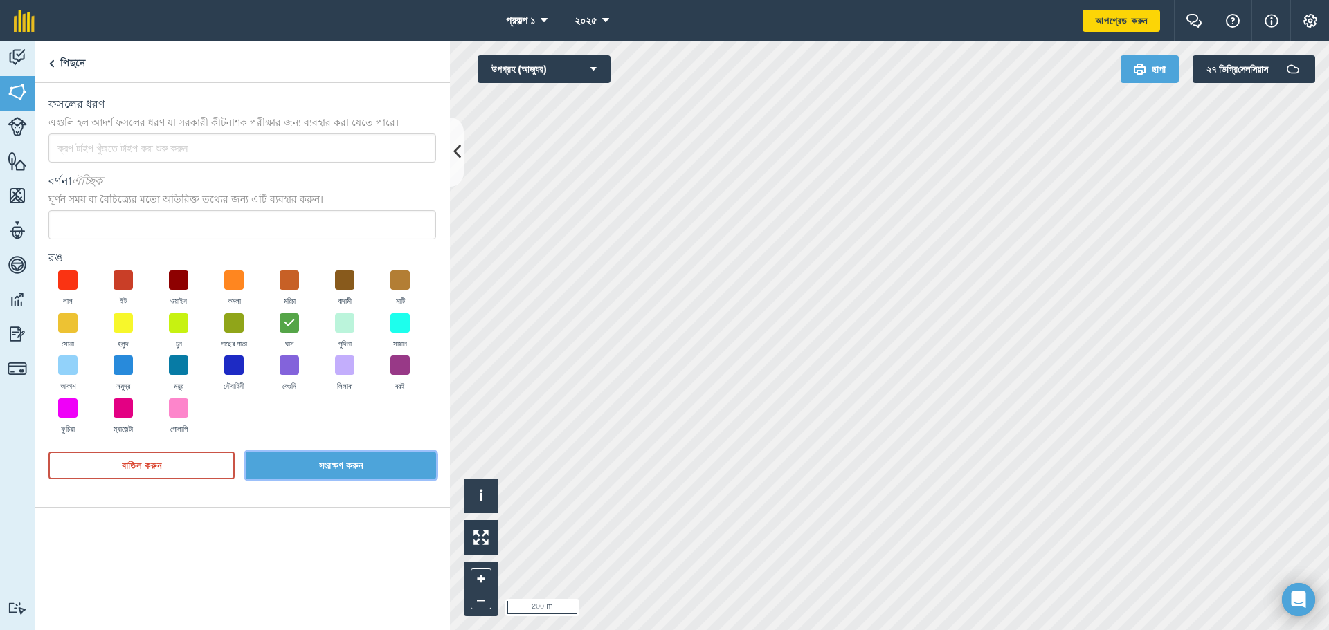
click at [349, 466] on font "সংরক্ষণ করুন" at bounding box center [341, 466] width 44 height 12
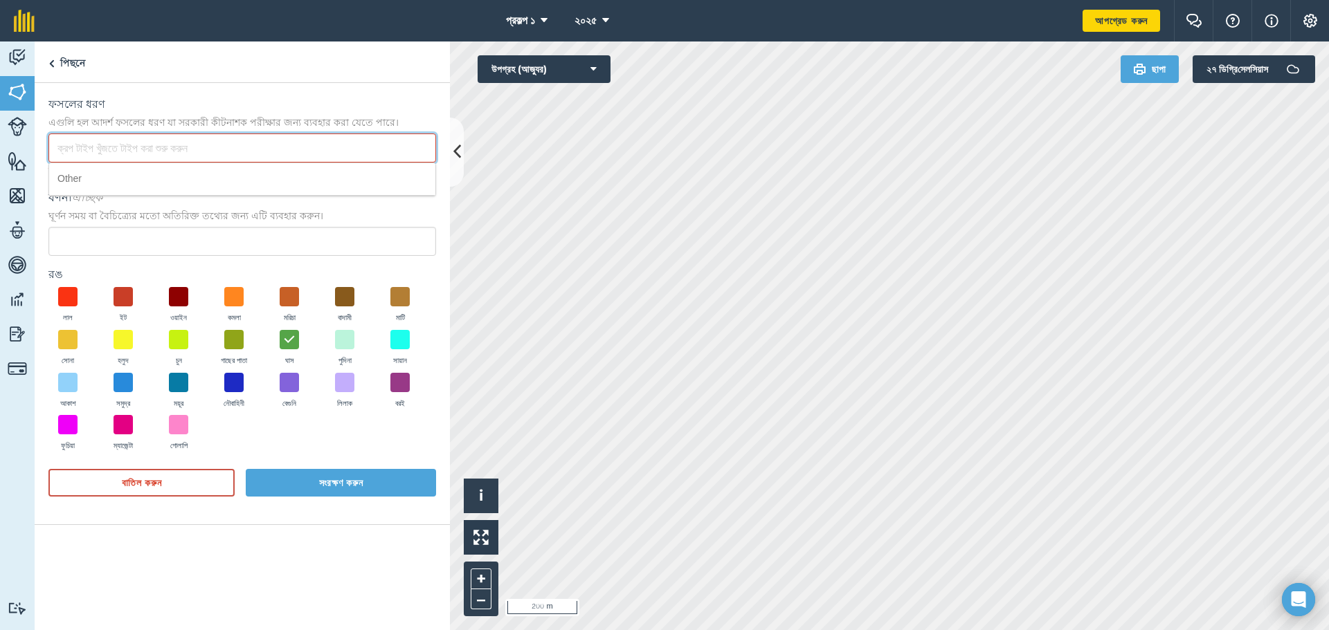
click at [273, 149] on input "ফসলের ধরণ এগুলি হল আদর্শ ফসলের ধরণ যা সরকারী কীটনাশক পরীক্ষার জন্য ব্যবহার করা …" at bounding box center [242, 148] width 388 height 29
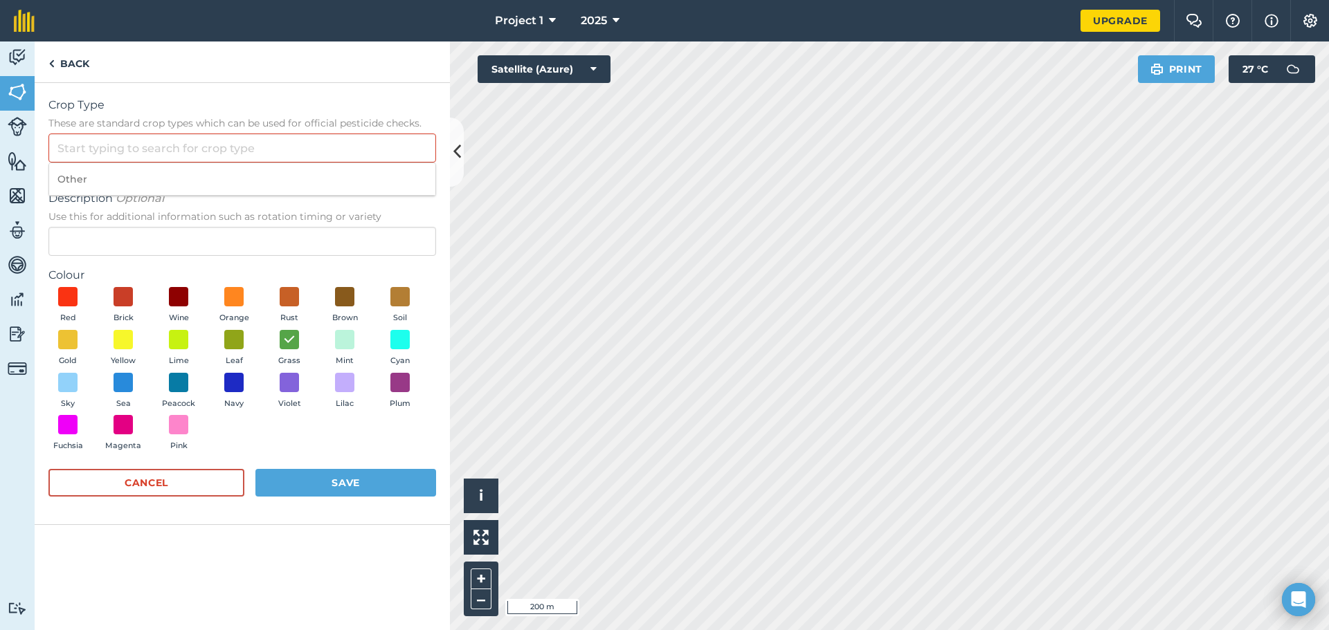
scroll to position [0, 0]
click at [115, 213] on span "Use this for additional information such as rotation timing or variety" at bounding box center [242, 217] width 388 height 14
click at [115, 227] on input "Description Optional Use this for additional information such as rotation timin…" at bounding box center [242, 241] width 388 height 29
click at [246, 148] on input "Crop Type These are standard crop types which can be used for official pesticid…" at bounding box center [242, 148] width 388 height 29
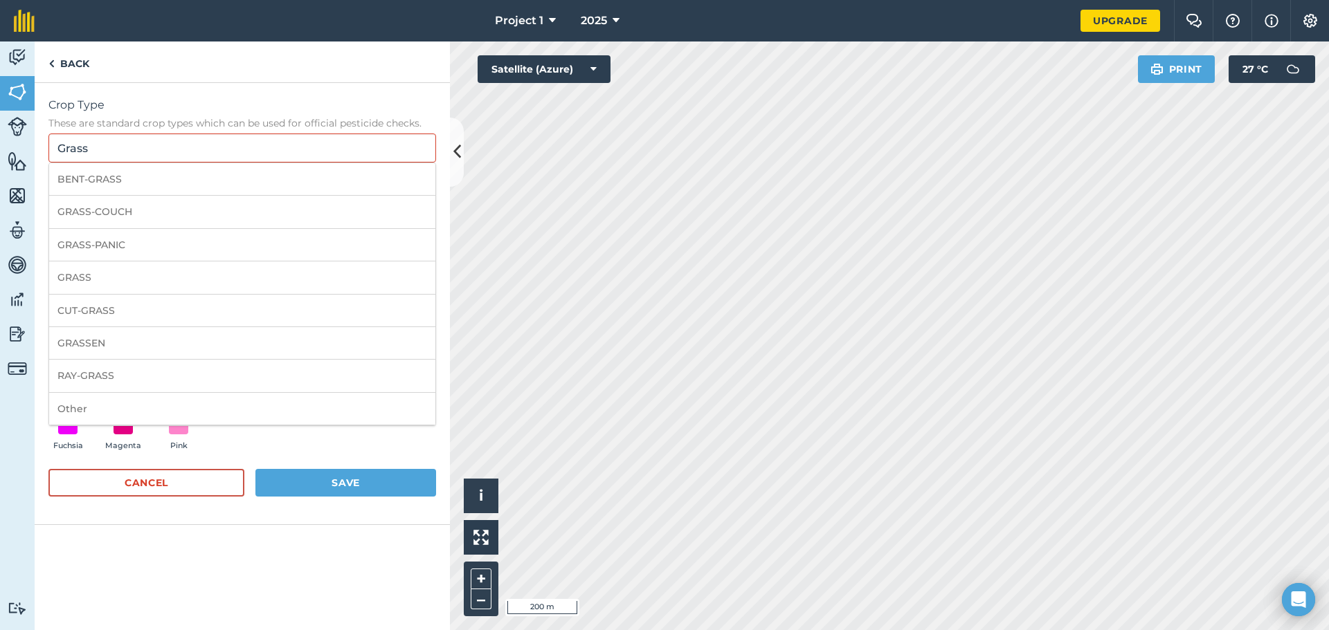
click at [262, 286] on li "GRASS" at bounding box center [242, 278] width 386 height 33
type input "GRASS"
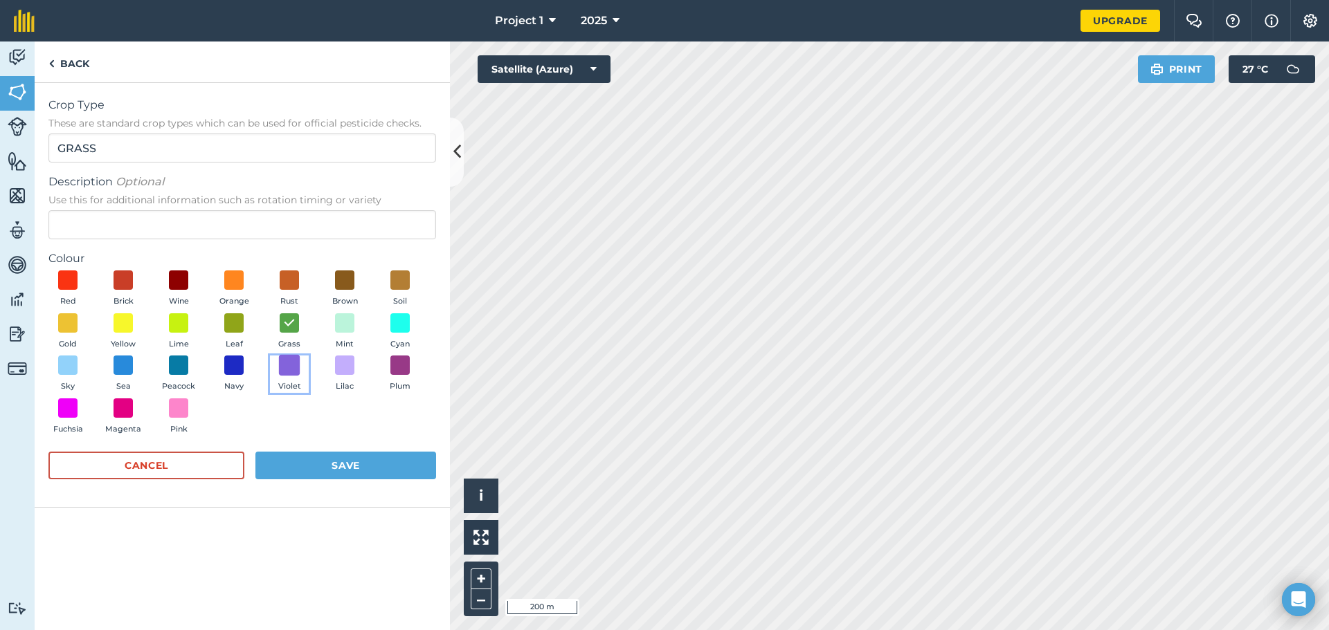
click at [296, 364] on span at bounding box center [289, 365] width 21 height 21
click at [293, 325] on span at bounding box center [289, 322] width 21 height 21
click at [323, 462] on button "Save" at bounding box center [345, 466] width 181 height 28
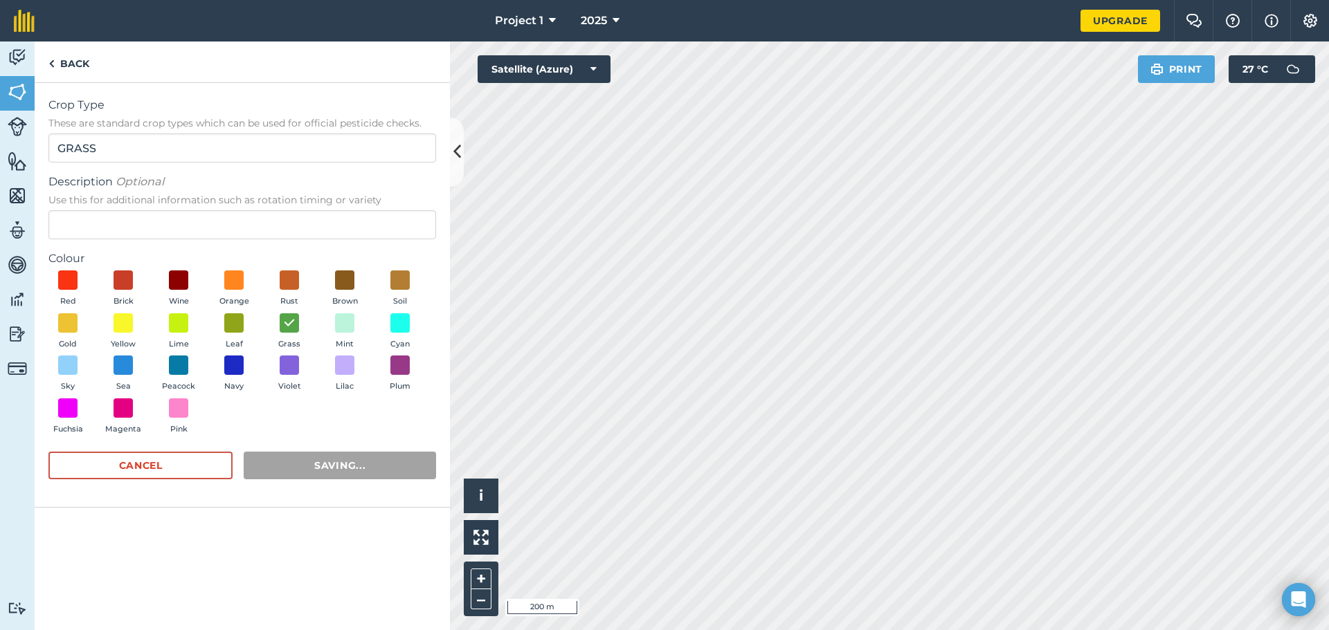
radio input "false"
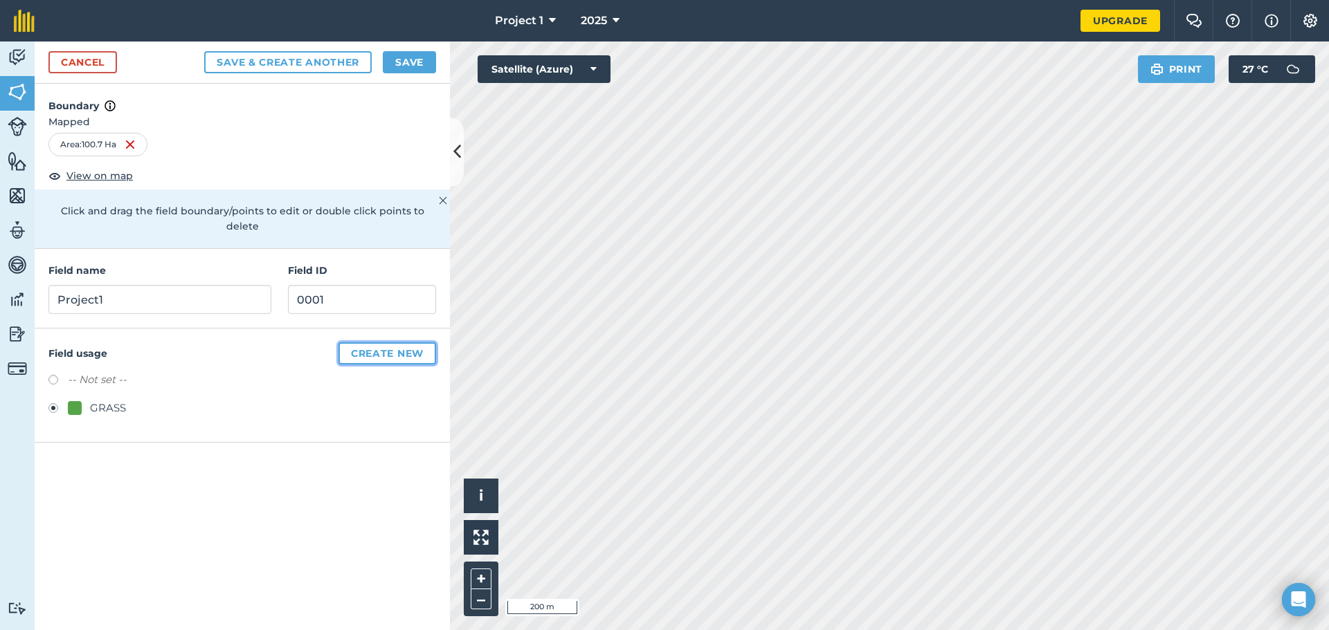
click at [358, 343] on button "Create new" at bounding box center [387, 354] width 98 height 22
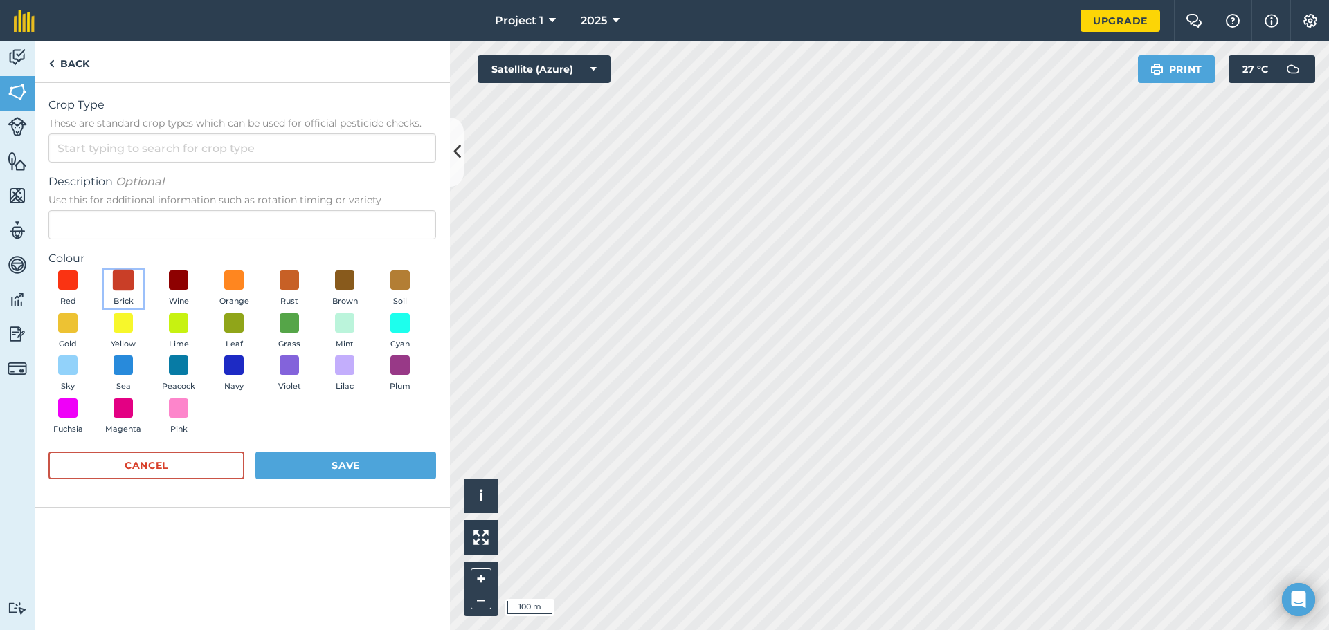
click at [131, 279] on span at bounding box center [123, 280] width 21 height 21
click at [196, 156] on input "Crop Type These are standard crop types which can be used for official pesticid…" at bounding box center [242, 148] width 388 height 29
click at [206, 179] on li "WALLS" at bounding box center [242, 179] width 386 height 33
type input "WALLS"
click at [379, 465] on button "Save" at bounding box center [345, 466] width 181 height 28
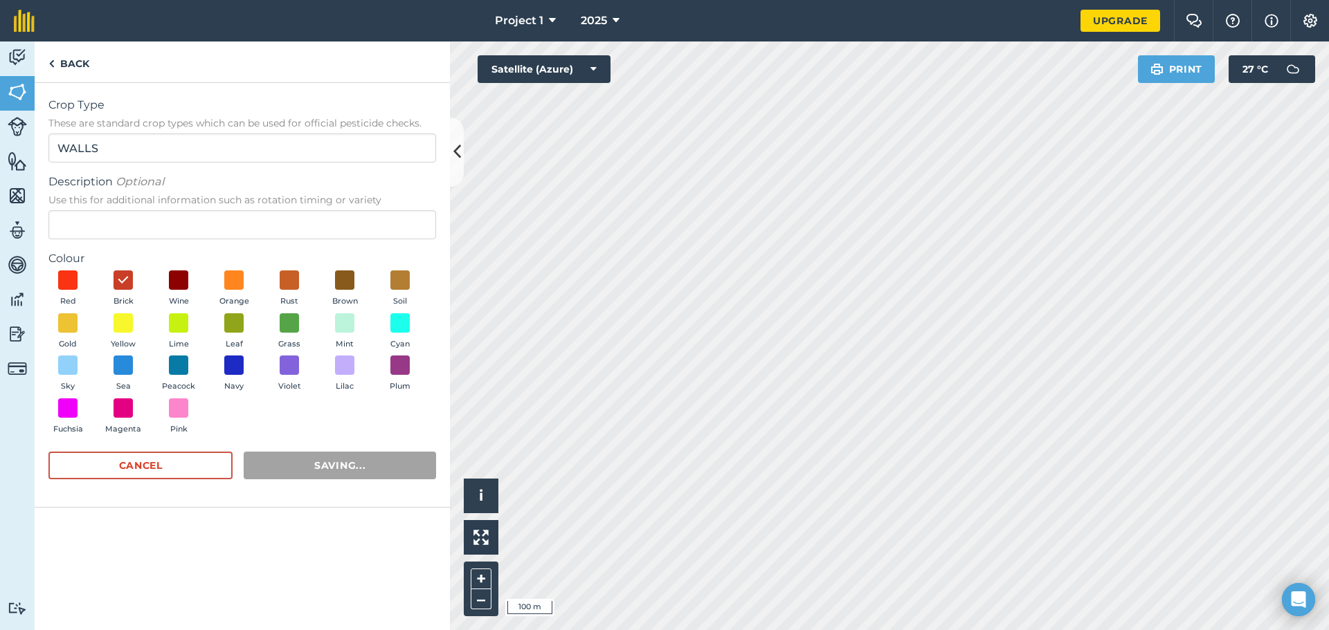
radio input "false"
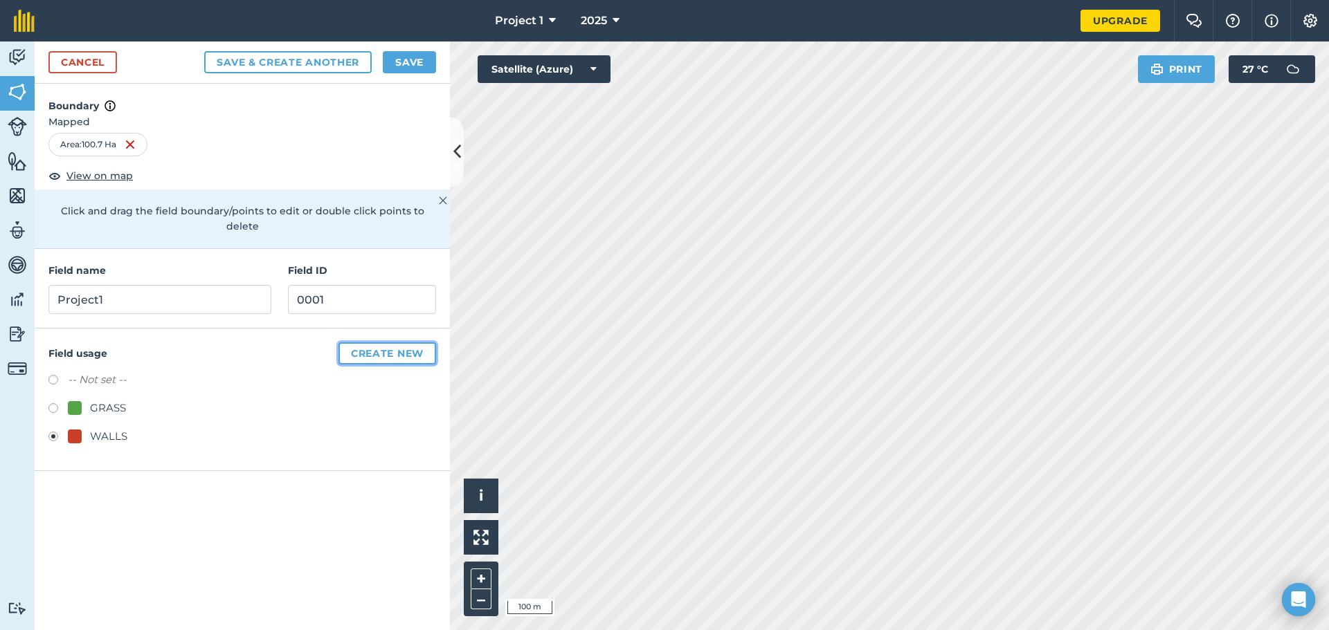
click at [416, 343] on button "Create new" at bounding box center [387, 354] width 98 height 22
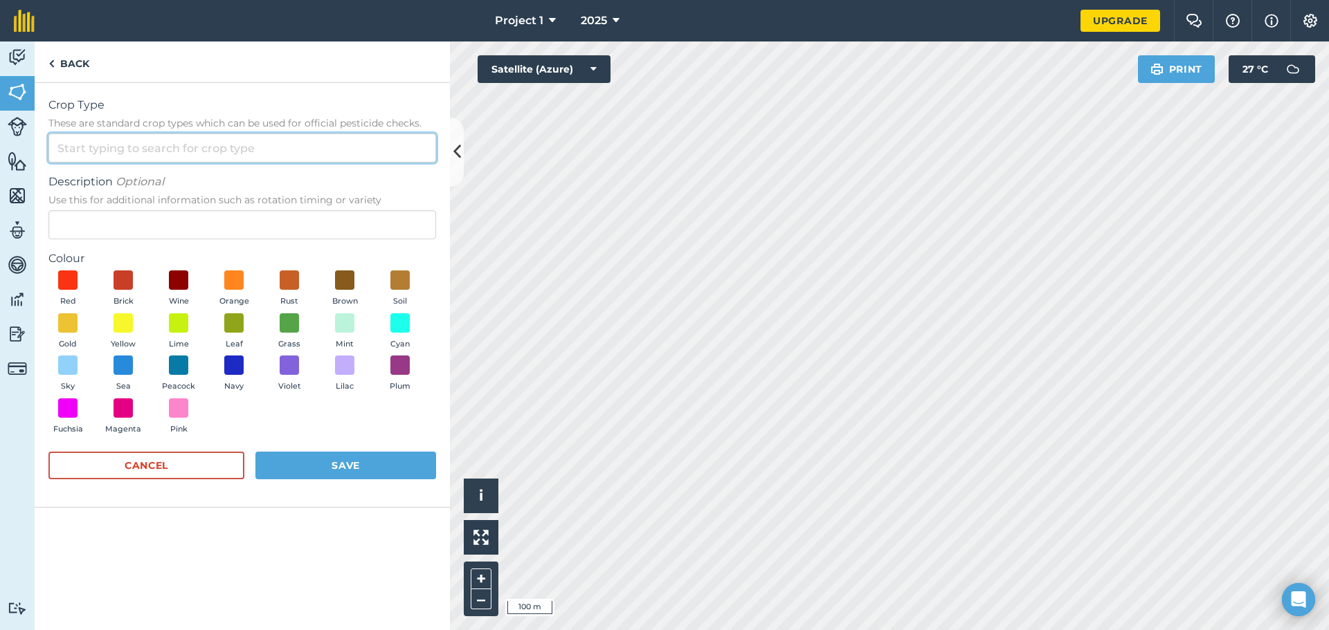
click at [235, 142] on input "Crop Type These are standard crop types which can be used for official pesticid…" at bounding box center [242, 148] width 388 height 29
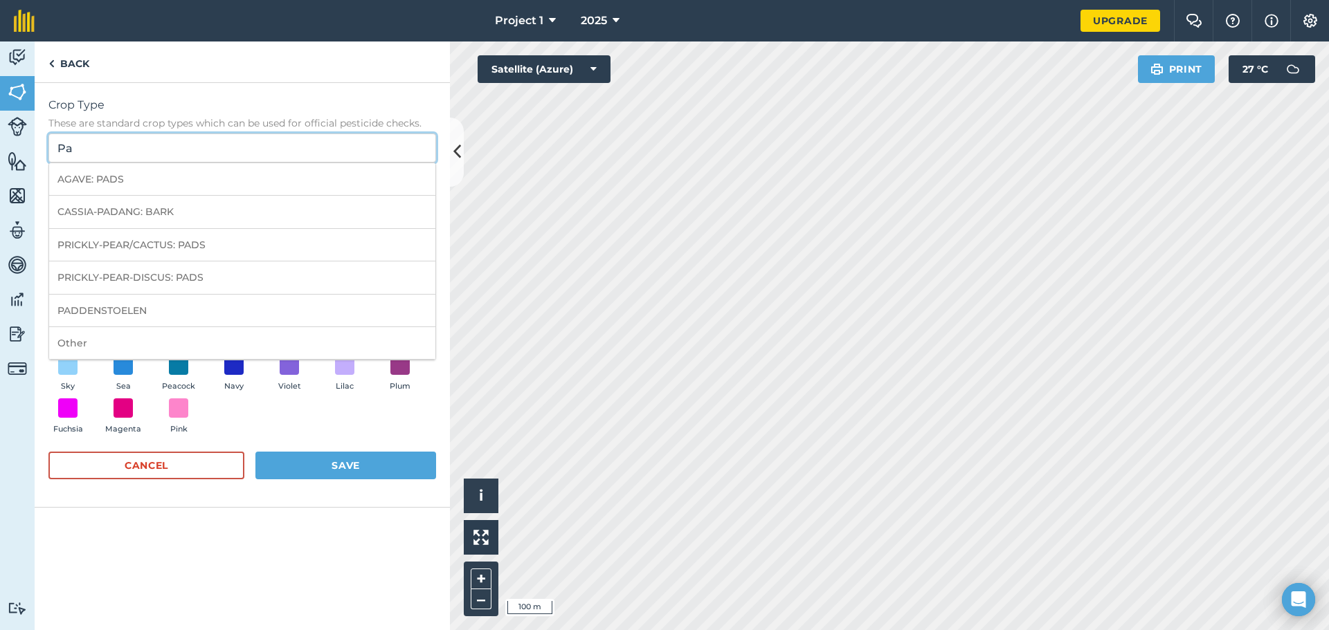
type input "P"
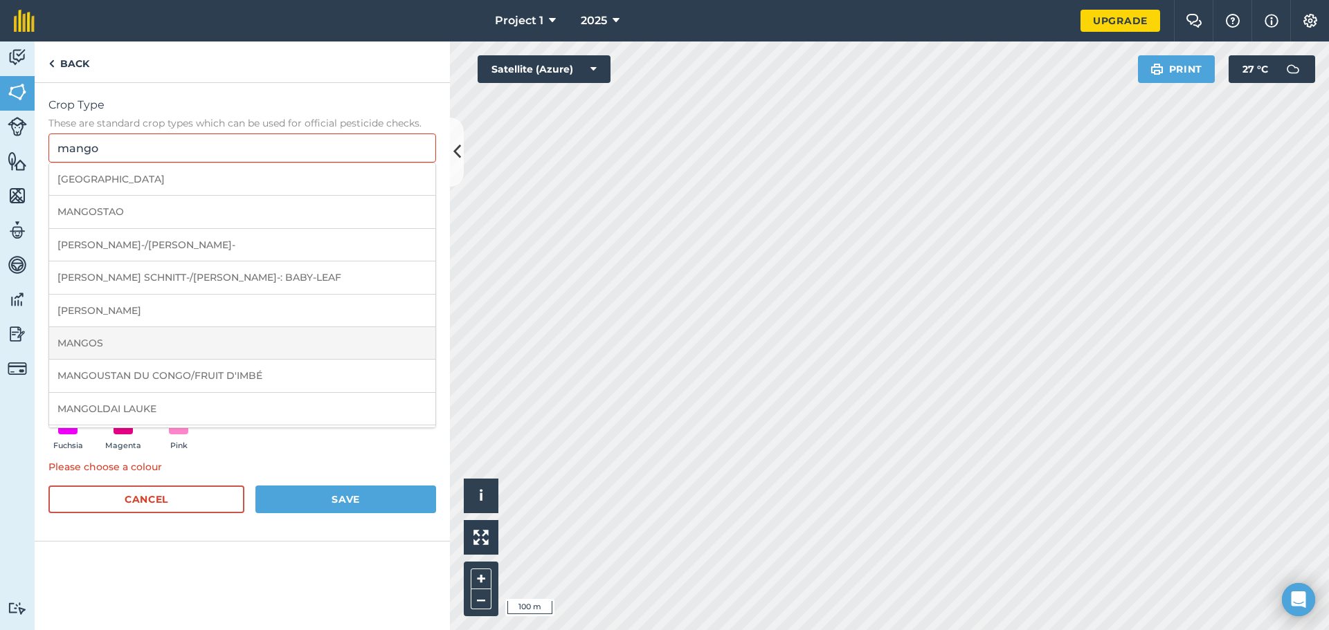
click at [188, 341] on li "MANGOS" at bounding box center [242, 343] width 386 height 33
type input "MANGOS"
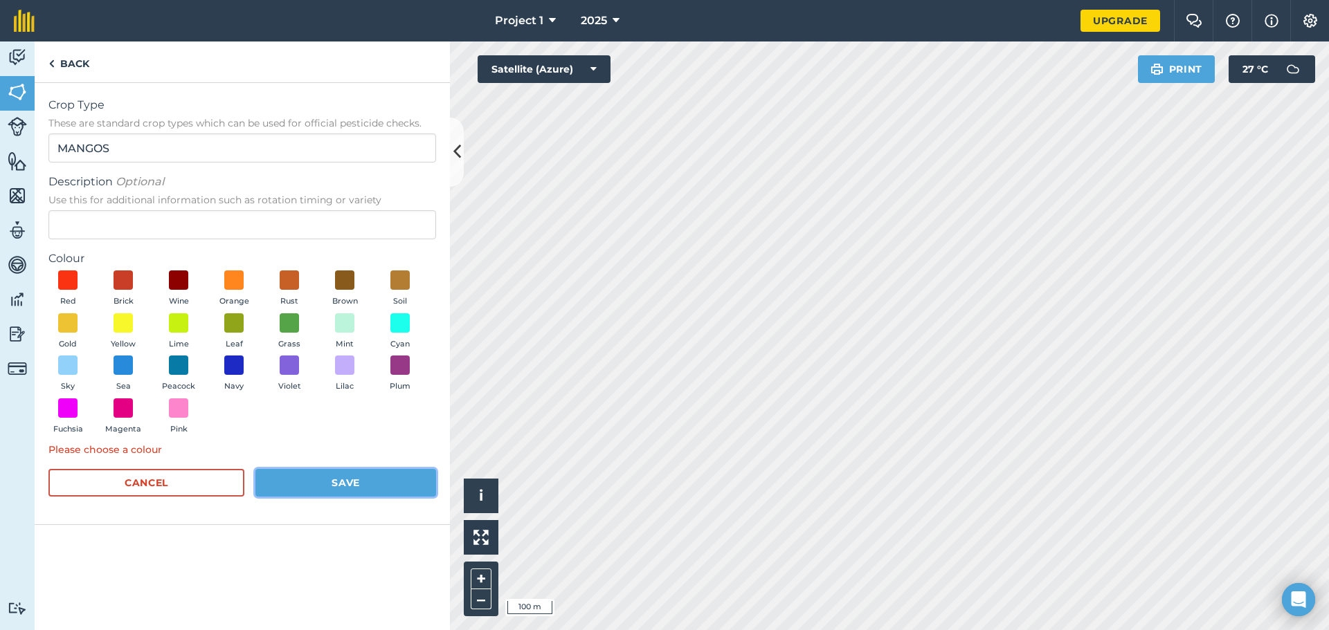
click at [324, 489] on button "Save" at bounding box center [345, 483] width 181 height 28
click at [356, 482] on button "Save" at bounding box center [345, 483] width 181 height 28
click at [179, 321] on span at bounding box center [178, 322] width 21 height 21
click at [345, 482] on button "Save" at bounding box center [345, 483] width 181 height 28
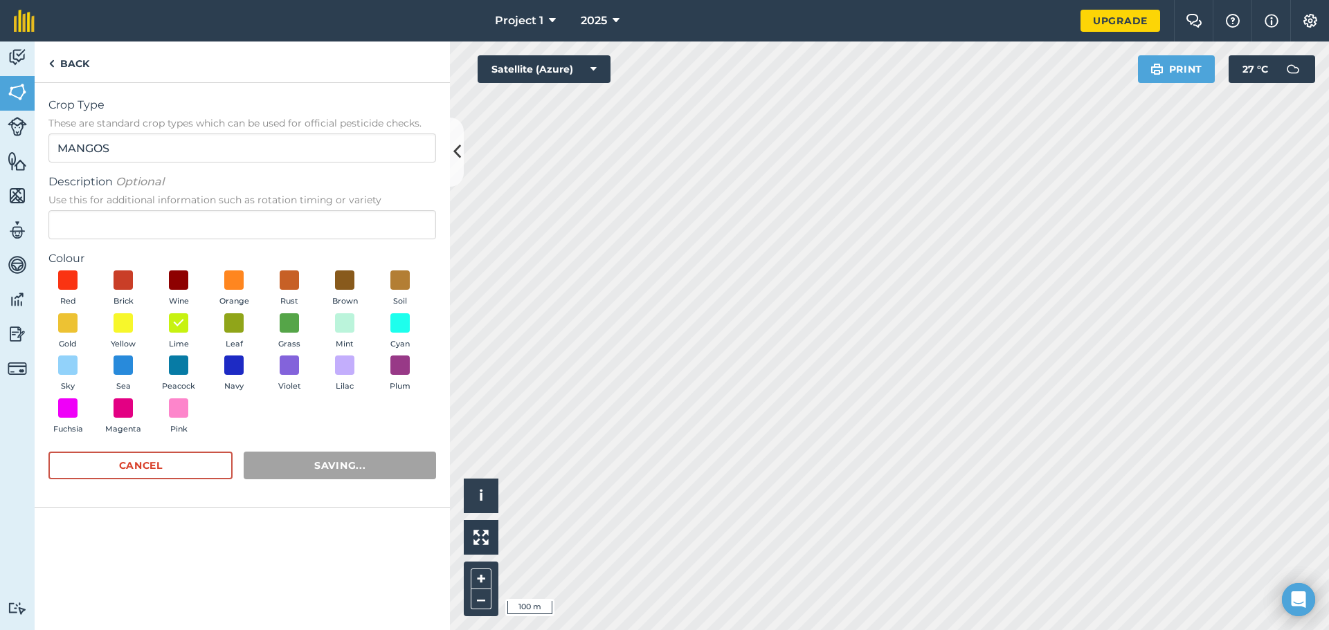
radio input "false"
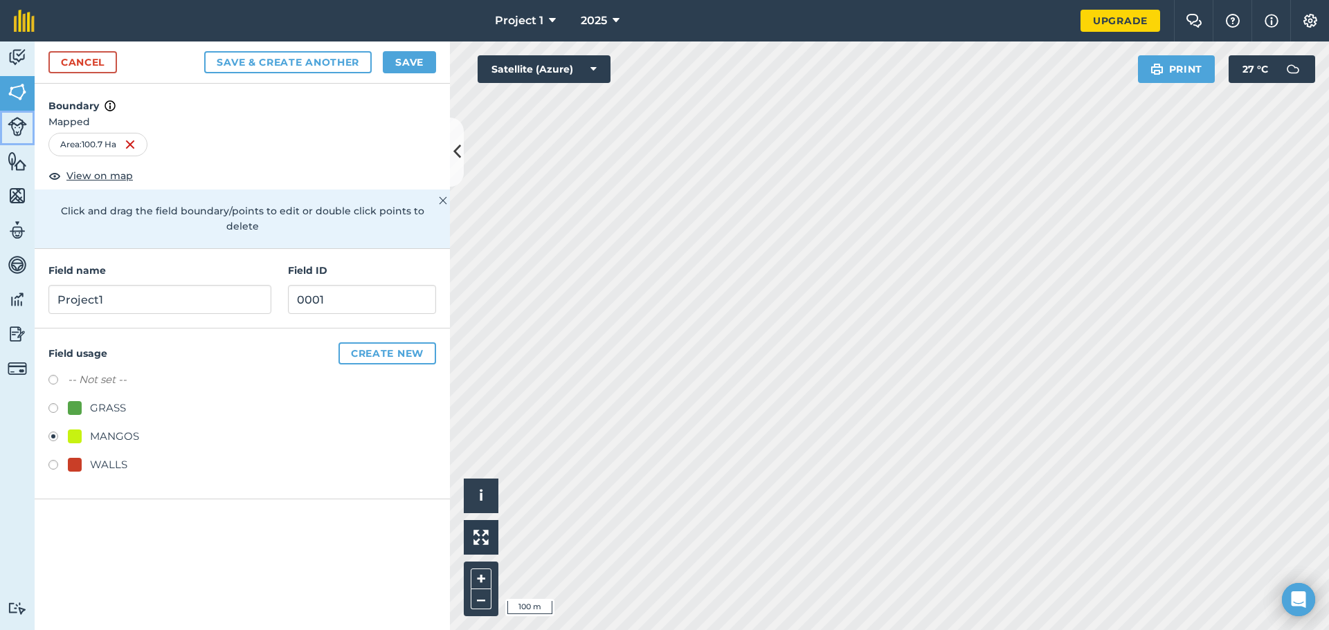
click at [22, 128] on img at bounding box center [17, 126] width 19 height 19
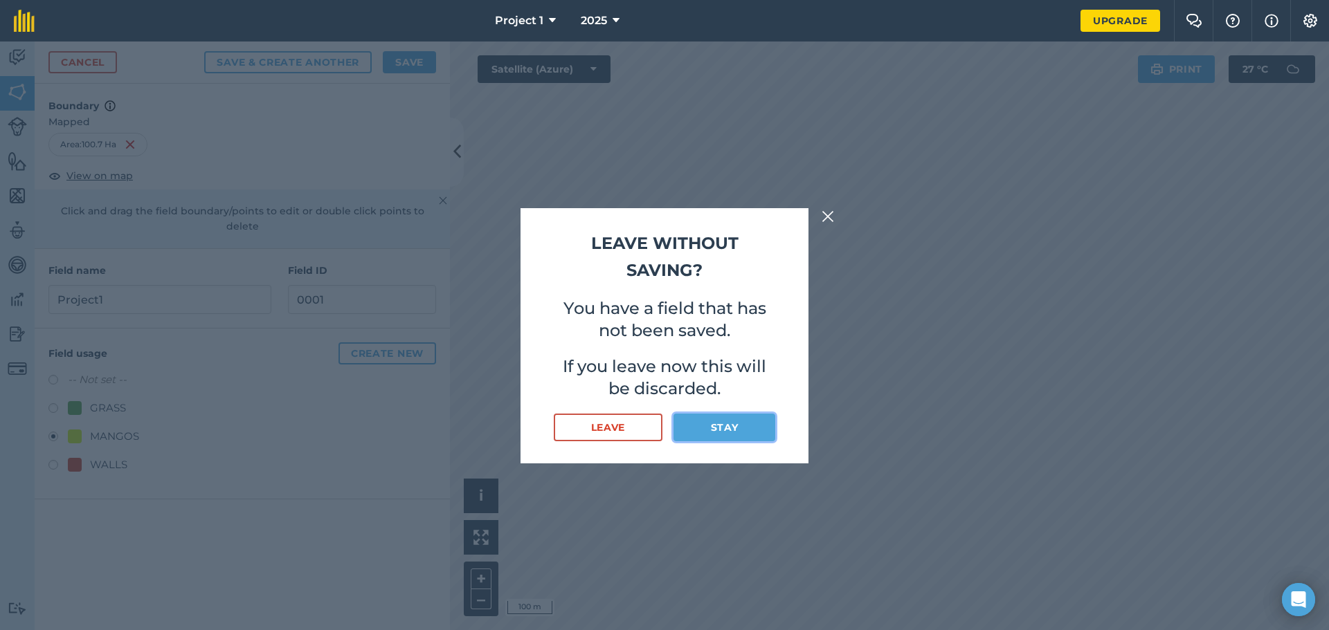
click at [741, 428] on button "Stay" at bounding box center [724, 428] width 102 height 28
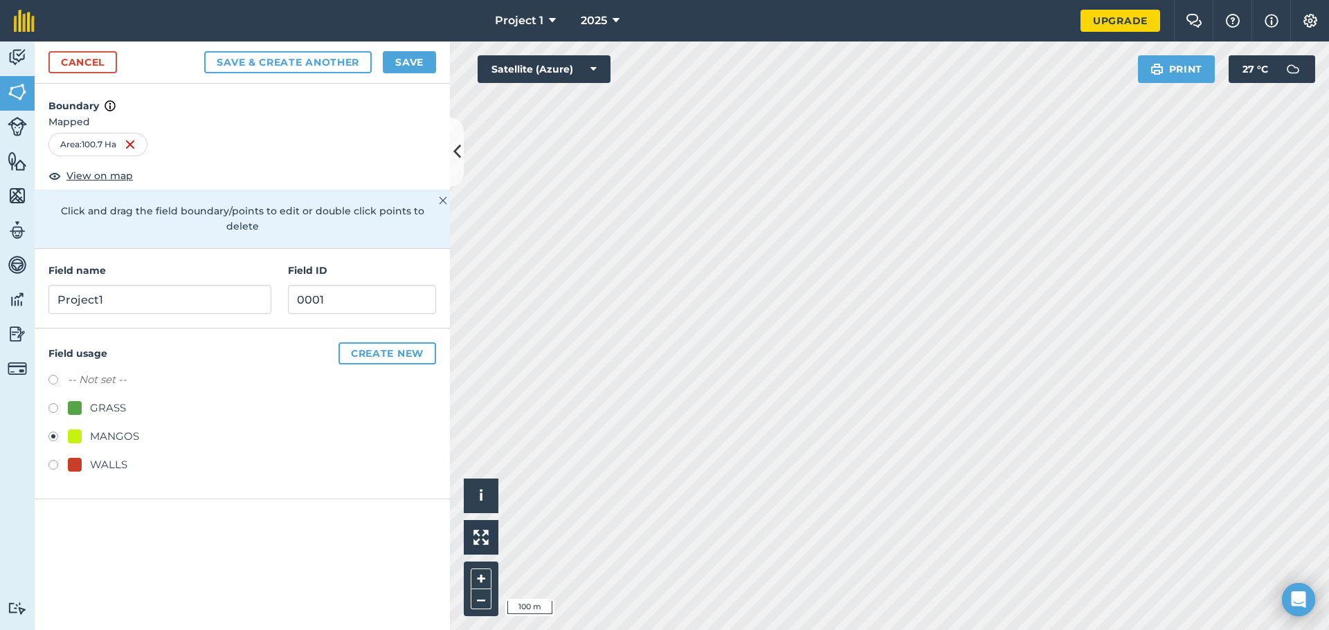
click at [96, 428] on div "MANGOS" at bounding box center [114, 436] width 49 height 17
click at [556, 305] on div "Activity Fields Livestock Features Maps Team Vehicles Data Reporting Billing Tu…" at bounding box center [664, 336] width 1329 height 589
click at [105, 432] on div "MANGOS" at bounding box center [242, 438] width 388 height 20
click at [118, 428] on div "MANGOS" at bounding box center [114, 436] width 49 height 17
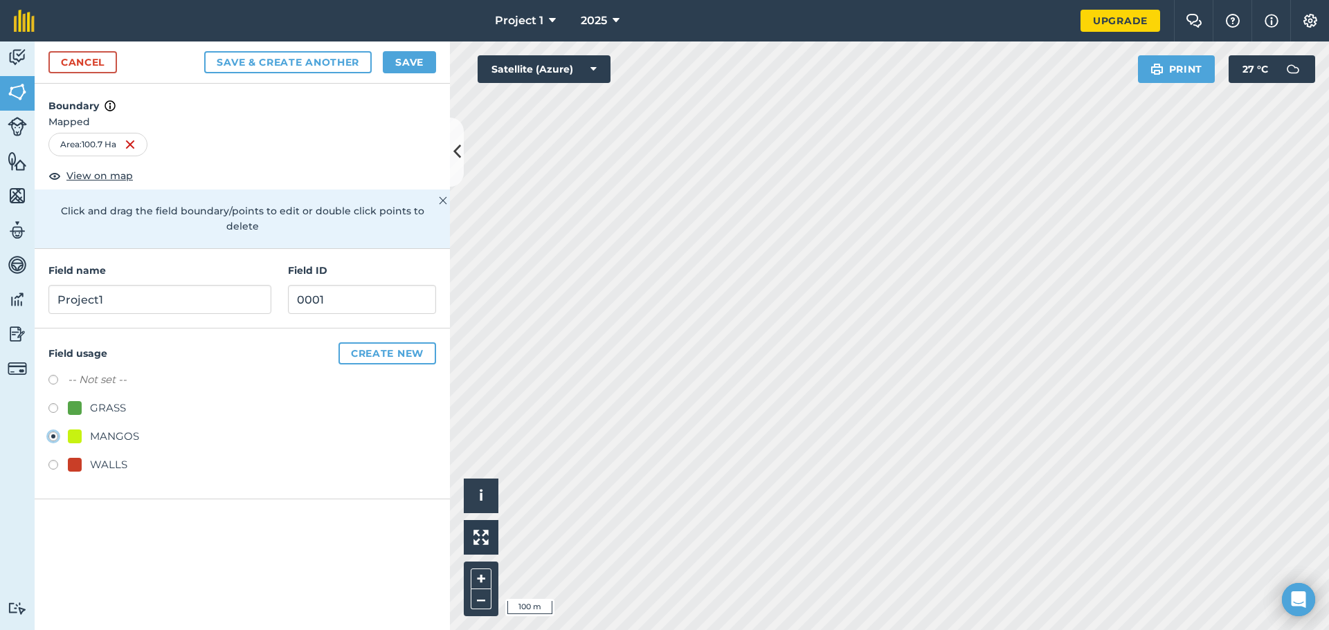
click at [118, 428] on div "MANGOS" at bounding box center [114, 436] width 49 height 17
click at [123, 428] on div "MANGOS" at bounding box center [114, 436] width 49 height 17
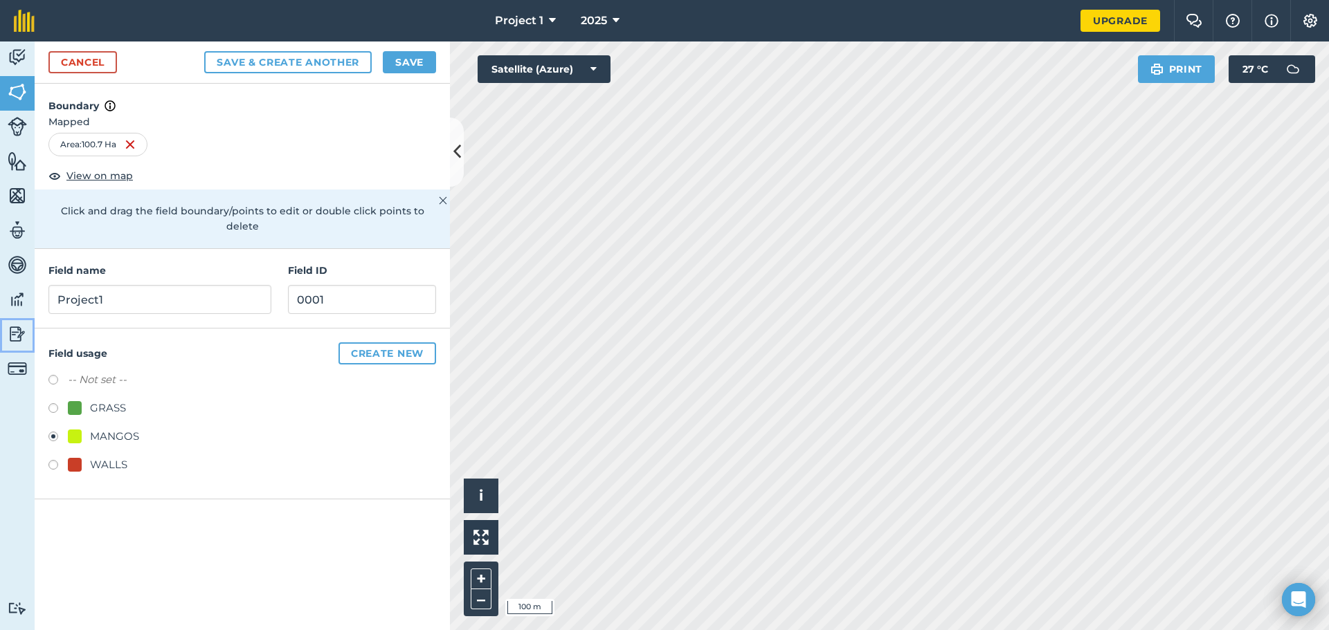
click at [13, 327] on img at bounding box center [17, 334] width 19 height 21
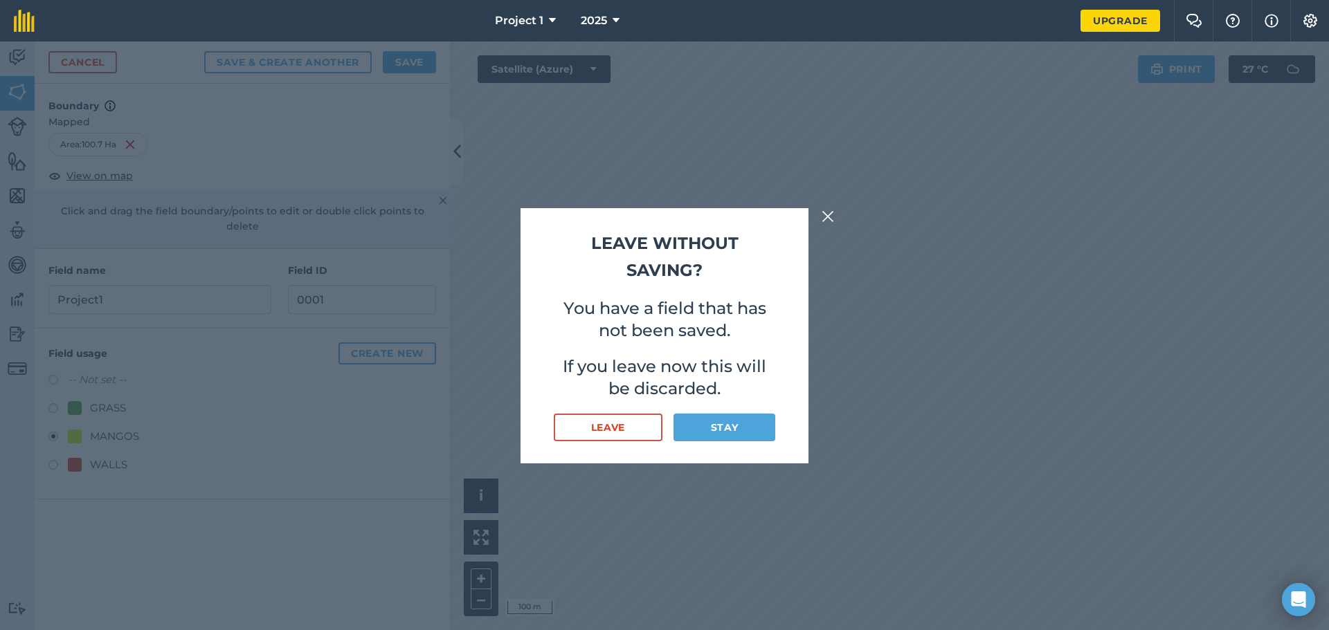
click at [826, 212] on img at bounding box center [827, 216] width 12 height 17
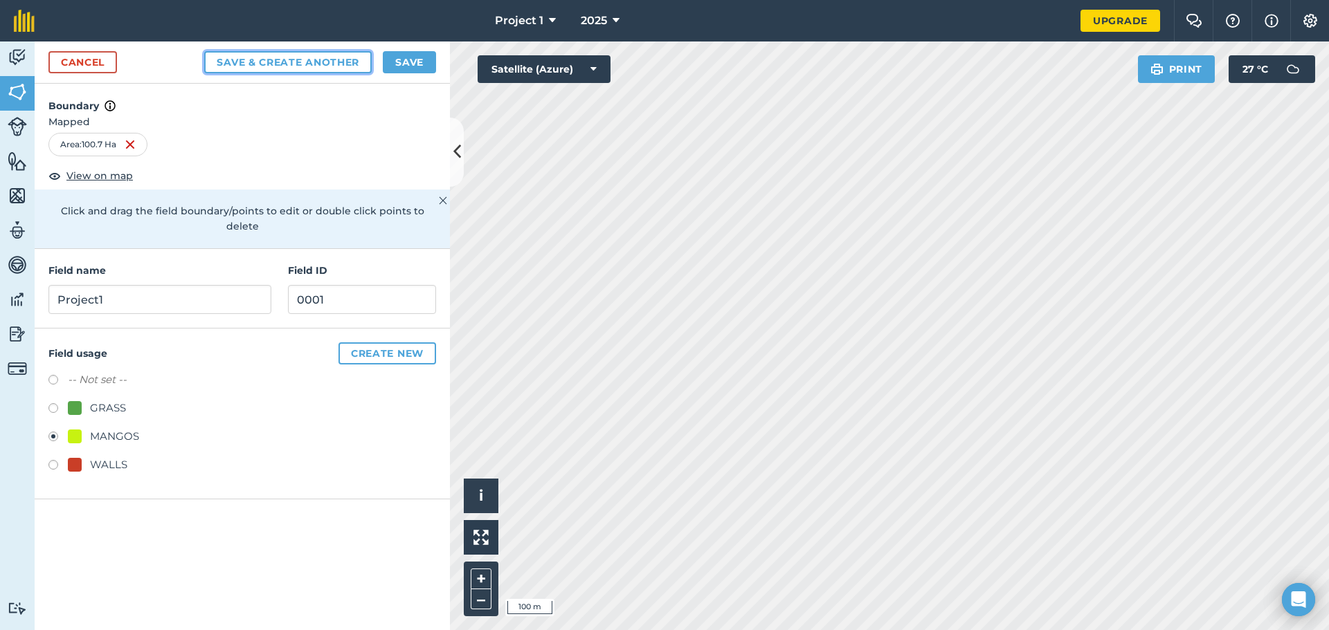
click at [293, 57] on button "Save & Create Another" at bounding box center [287, 62] width 167 height 22
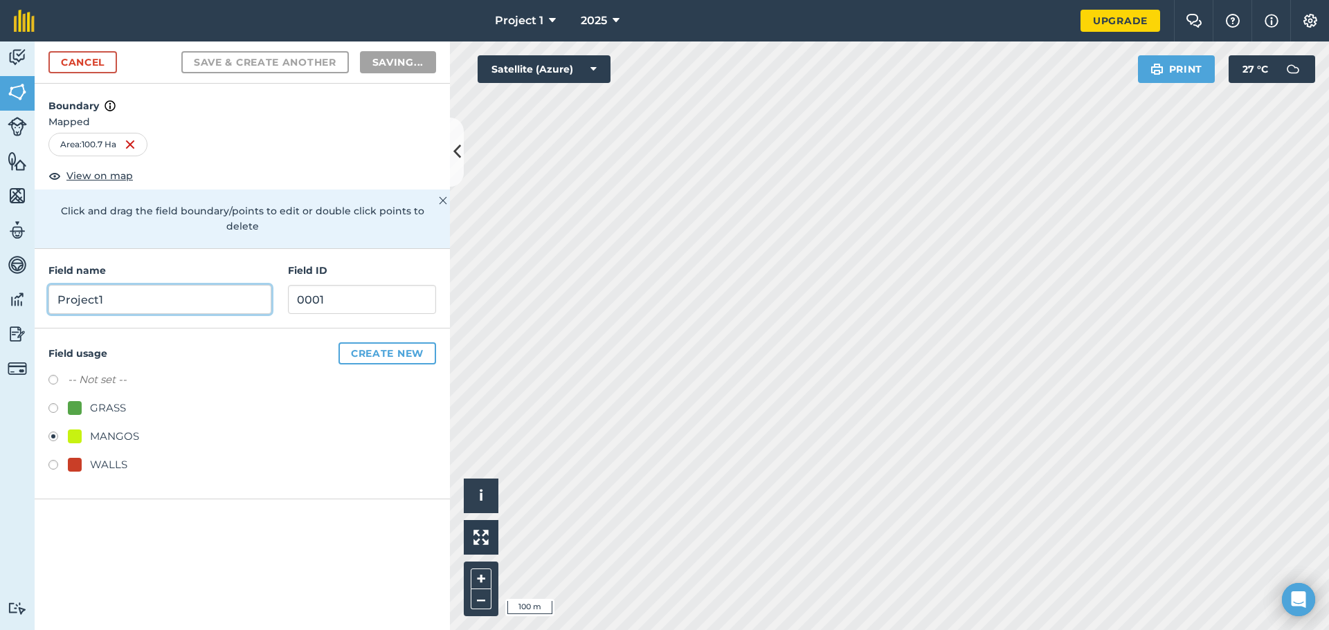
radio input "false"
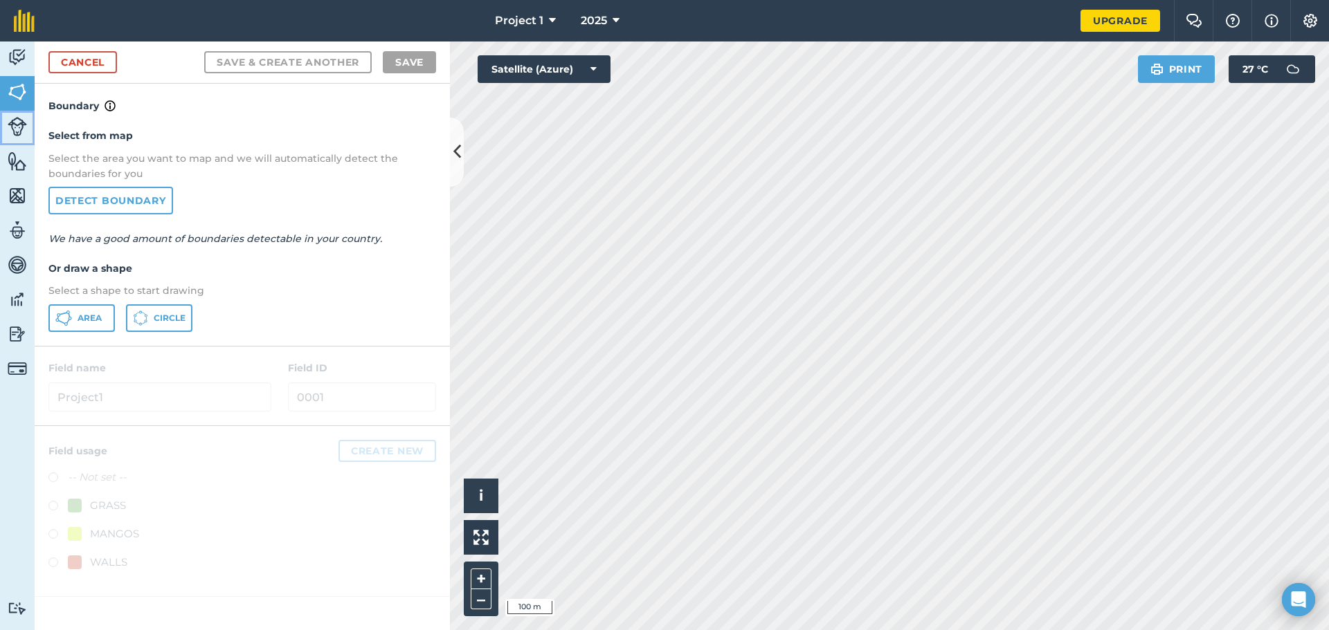
click at [23, 130] on img at bounding box center [17, 126] width 19 height 19
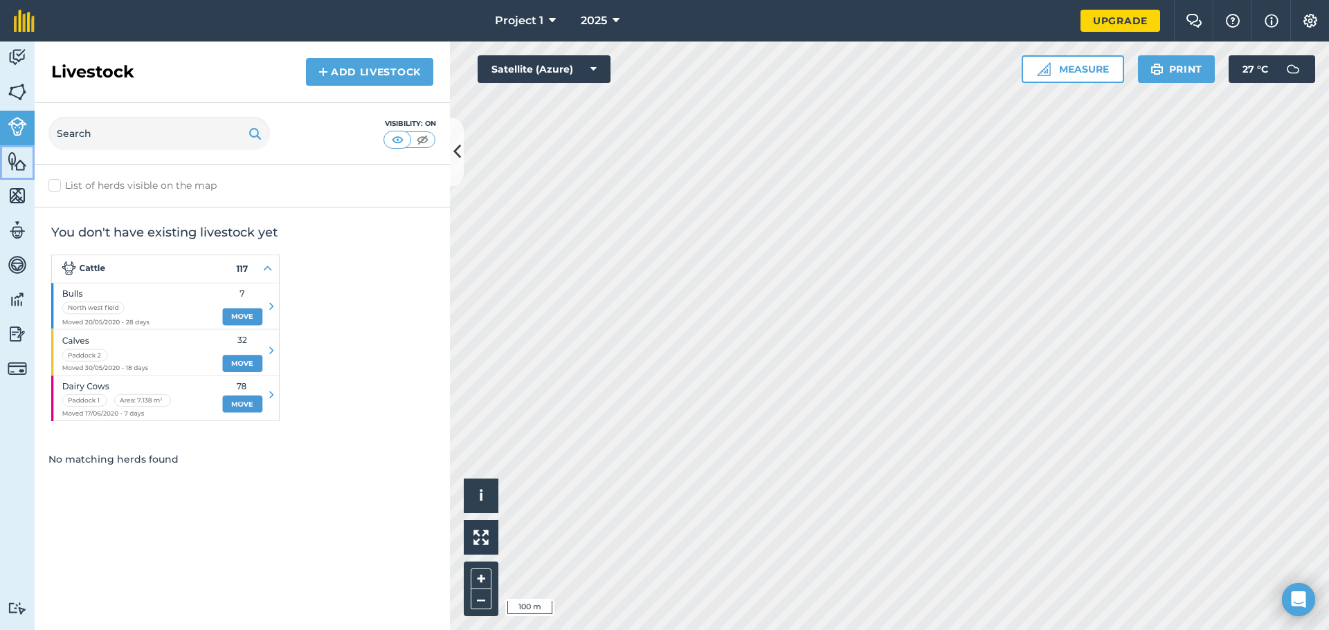
click at [15, 179] on link "Features" at bounding box center [17, 162] width 35 height 35
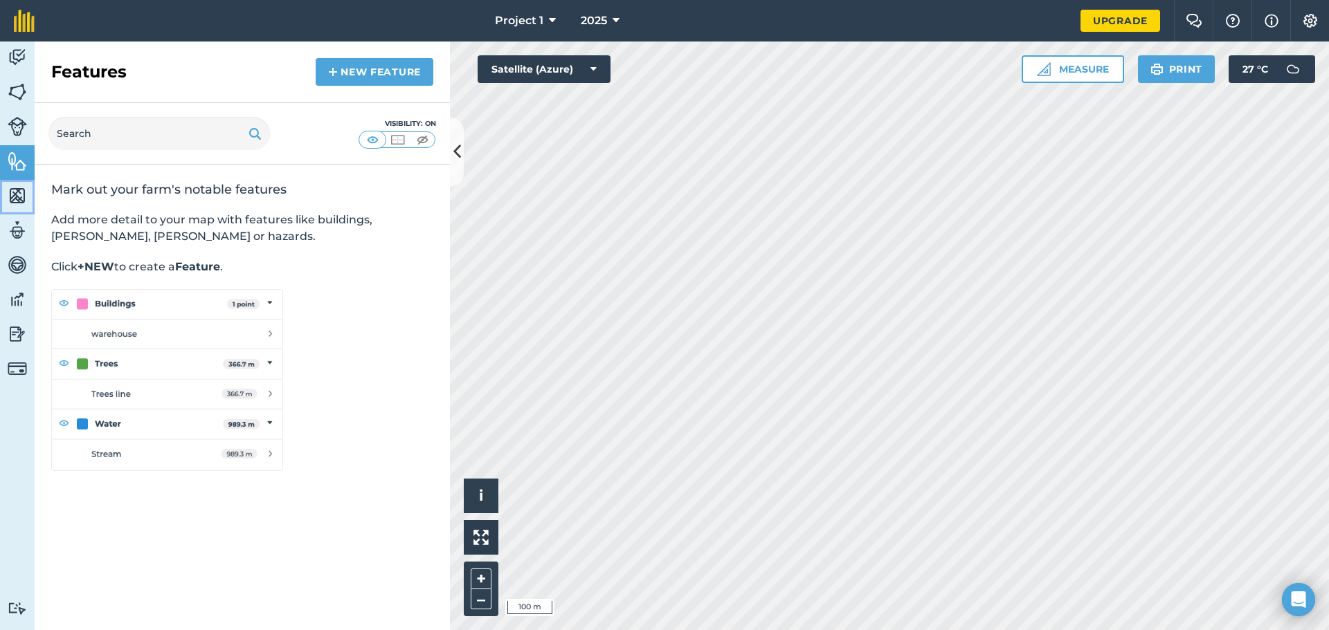
click at [18, 196] on img at bounding box center [17, 195] width 19 height 21
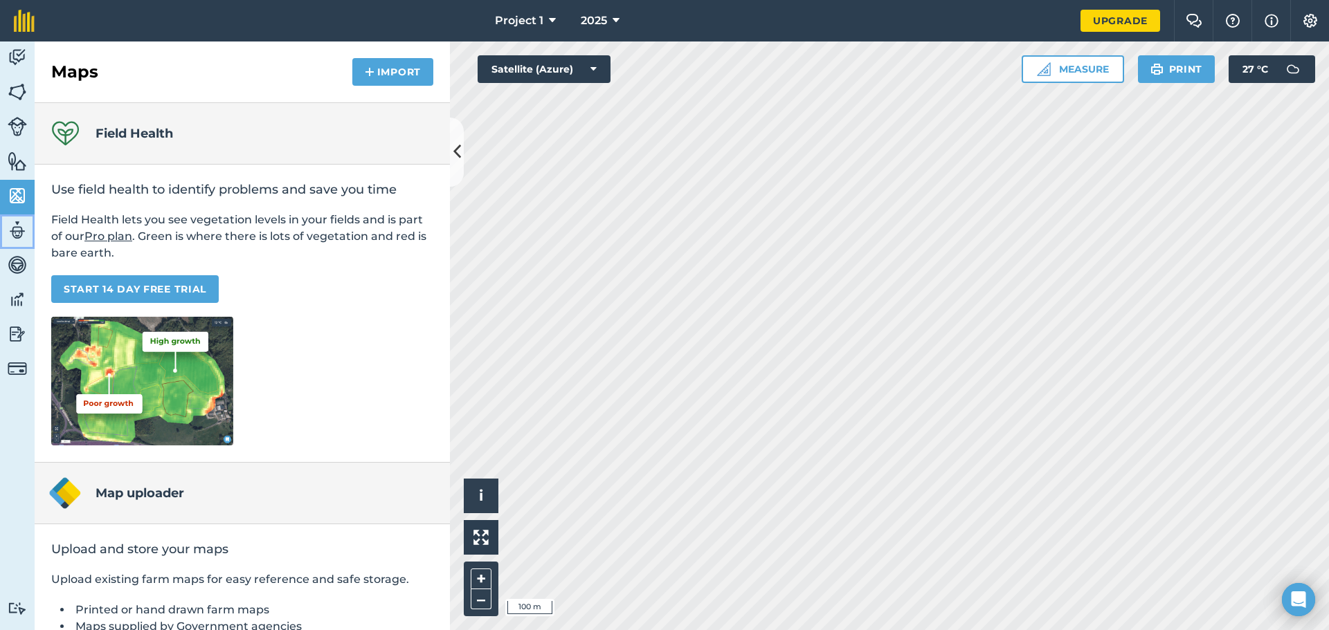
click at [19, 233] on img at bounding box center [17, 230] width 19 height 21
select select "MEMBER"
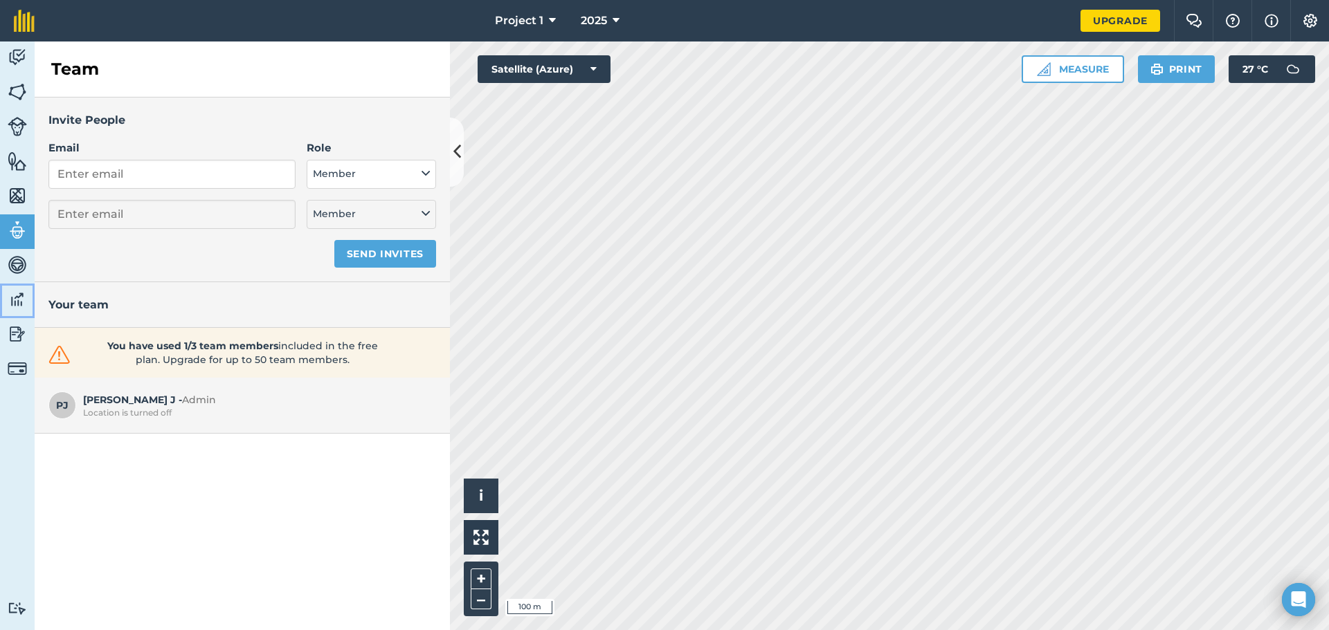
click at [11, 307] on img at bounding box center [17, 299] width 19 height 21
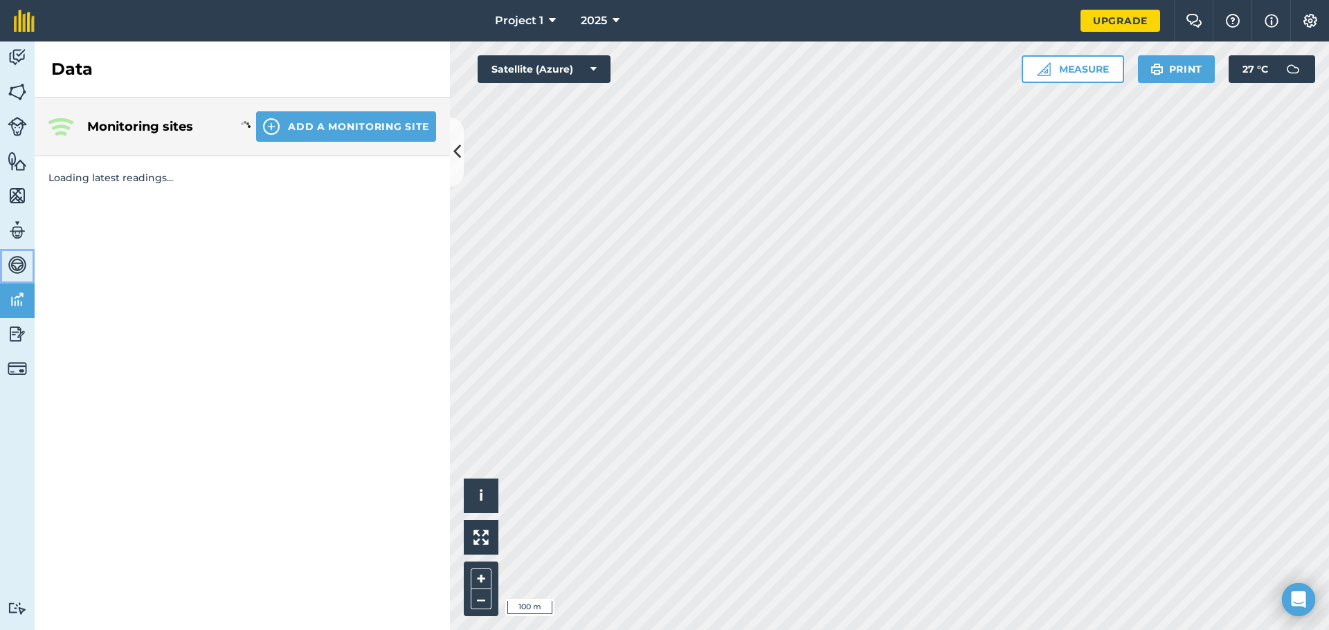
click at [16, 260] on img at bounding box center [17, 265] width 19 height 21
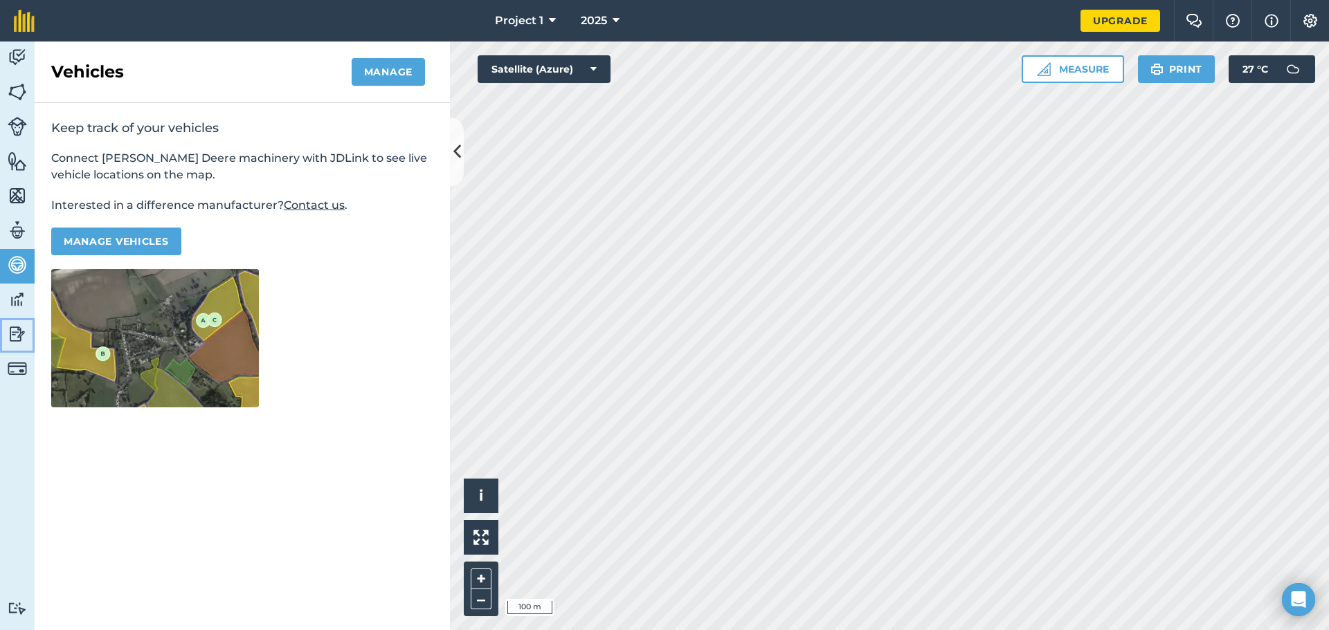
click at [19, 335] on img at bounding box center [17, 334] width 19 height 21
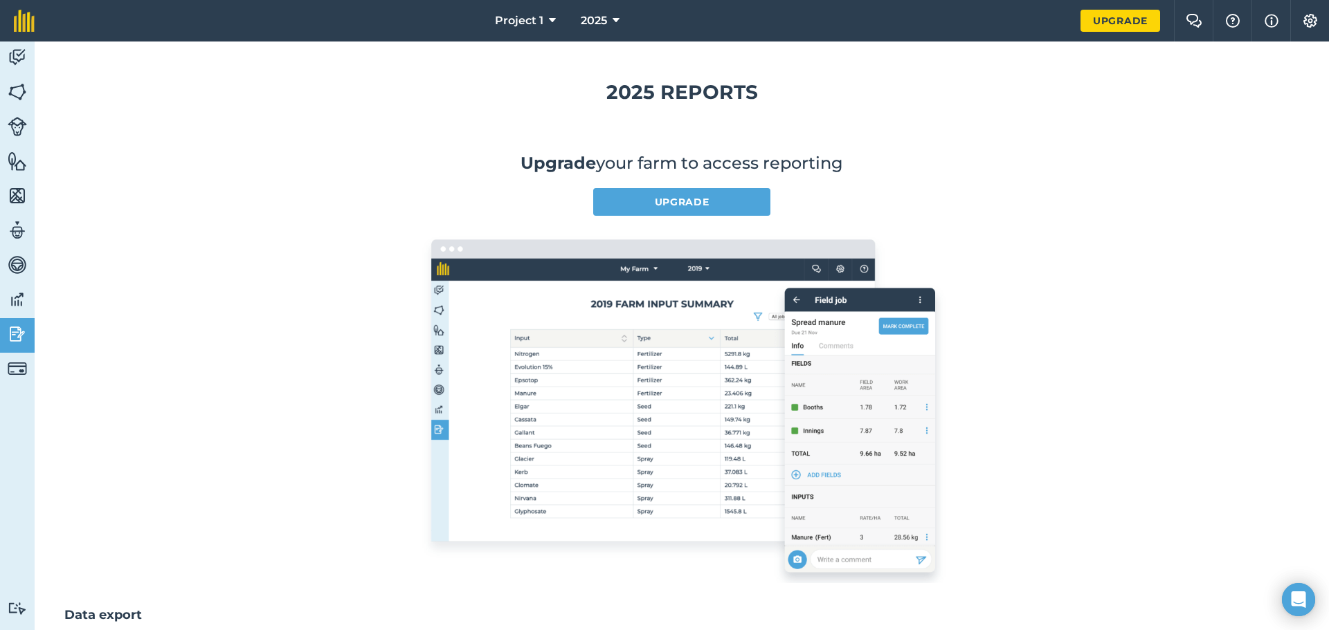
click at [23, 390] on div "Activity Fields Livestock Features Maps Team Vehicles Data Reporting Billing Tu…" at bounding box center [17, 336] width 35 height 589
click at [19, 372] on img at bounding box center [17, 368] width 19 height 19
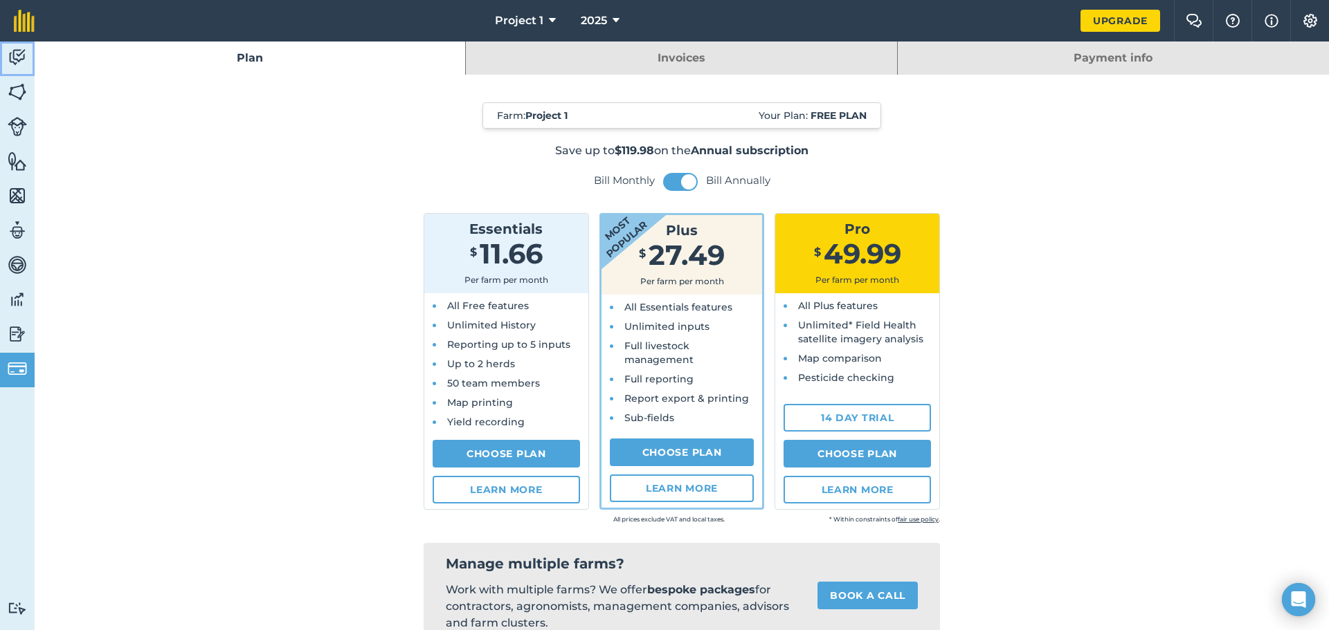
click at [17, 62] on img at bounding box center [17, 57] width 19 height 21
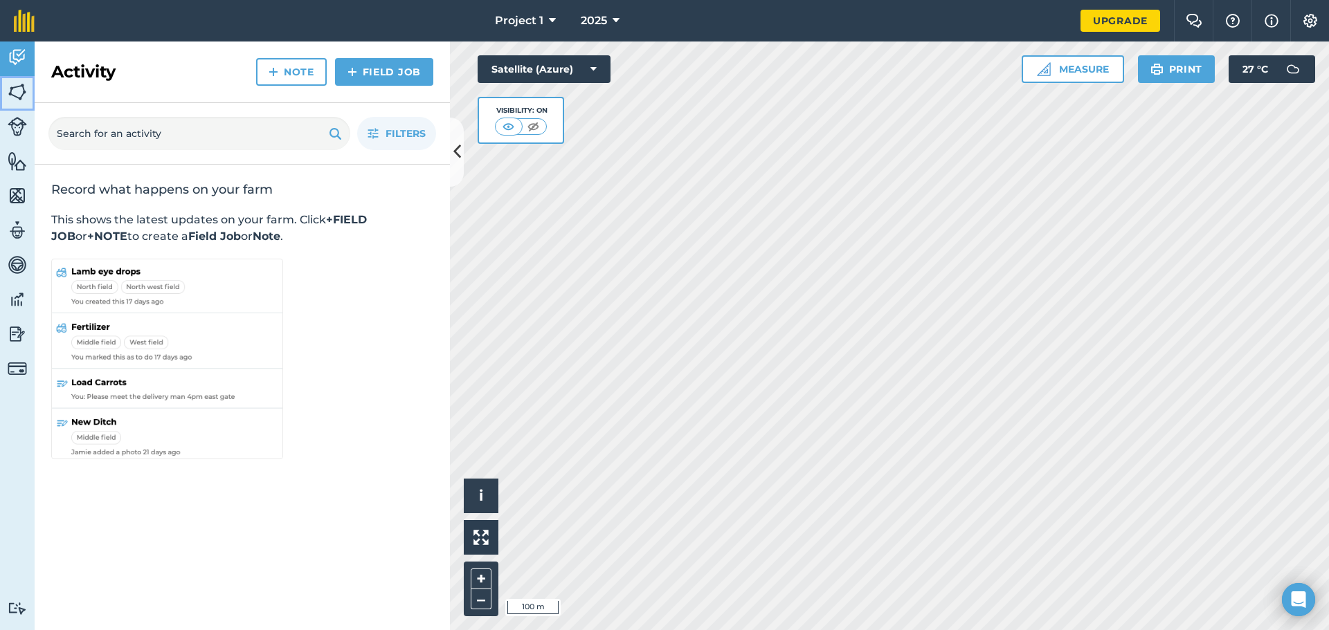
click at [12, 97] on img at bounding box center [17, 92] width 19 height 21
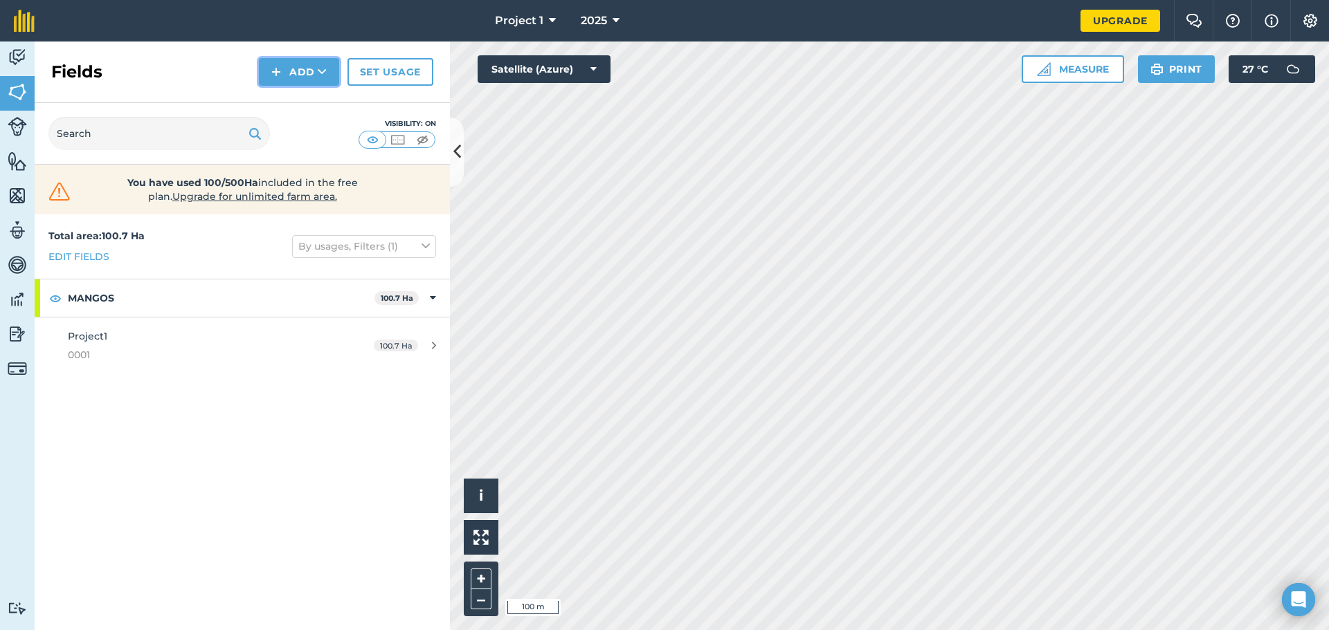
click at [323, 64] on button "Add" at bounding box center [299, 72] width 80 height 28
click at [322, 105] on link "Draw" at bounding box center [299, 103] width 76 height 30
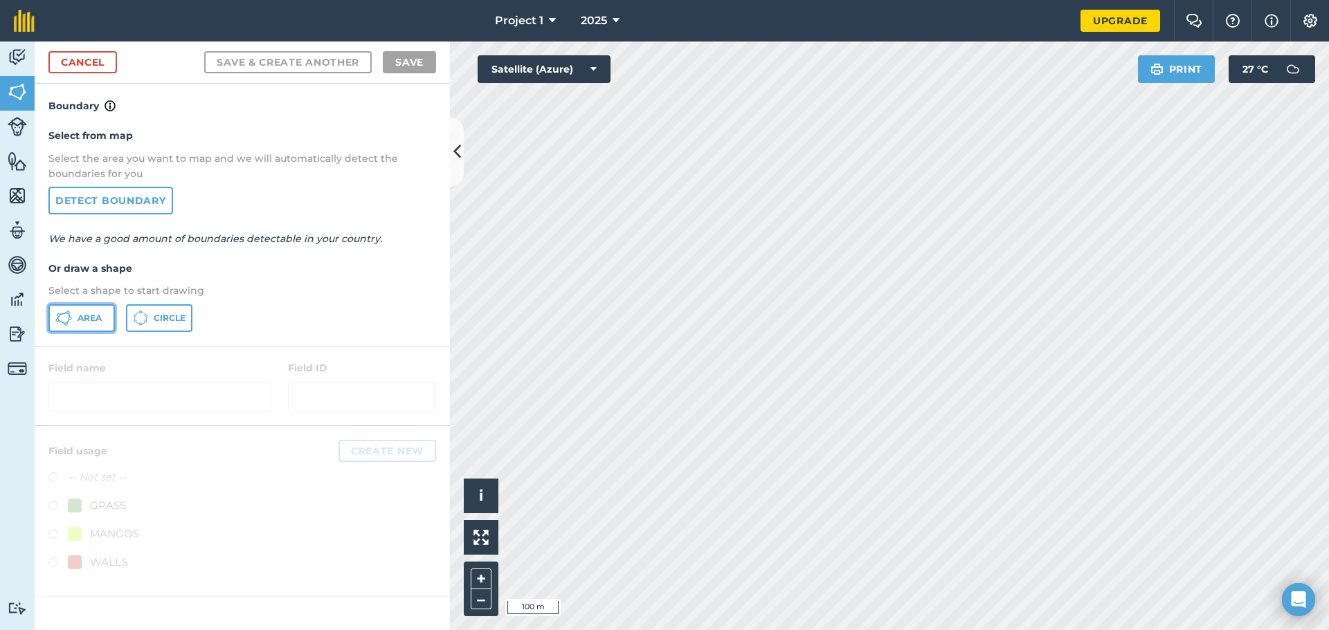
click at [95, 313] on span "Area" at bounding box center [90, 318] width 24 height 11
click at [19, 118] on img at bounding box center [17, 126] width 19 height 19
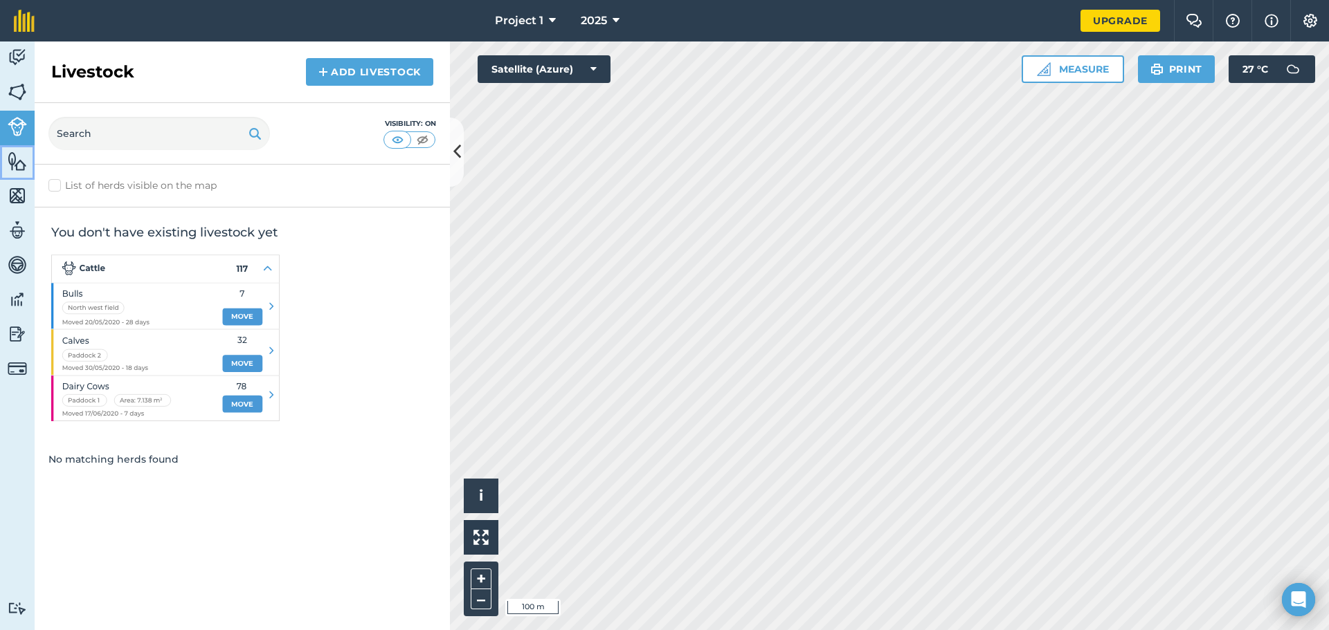
click at [20, 162] on img at bounding box center [17, 161] width 19 height 21
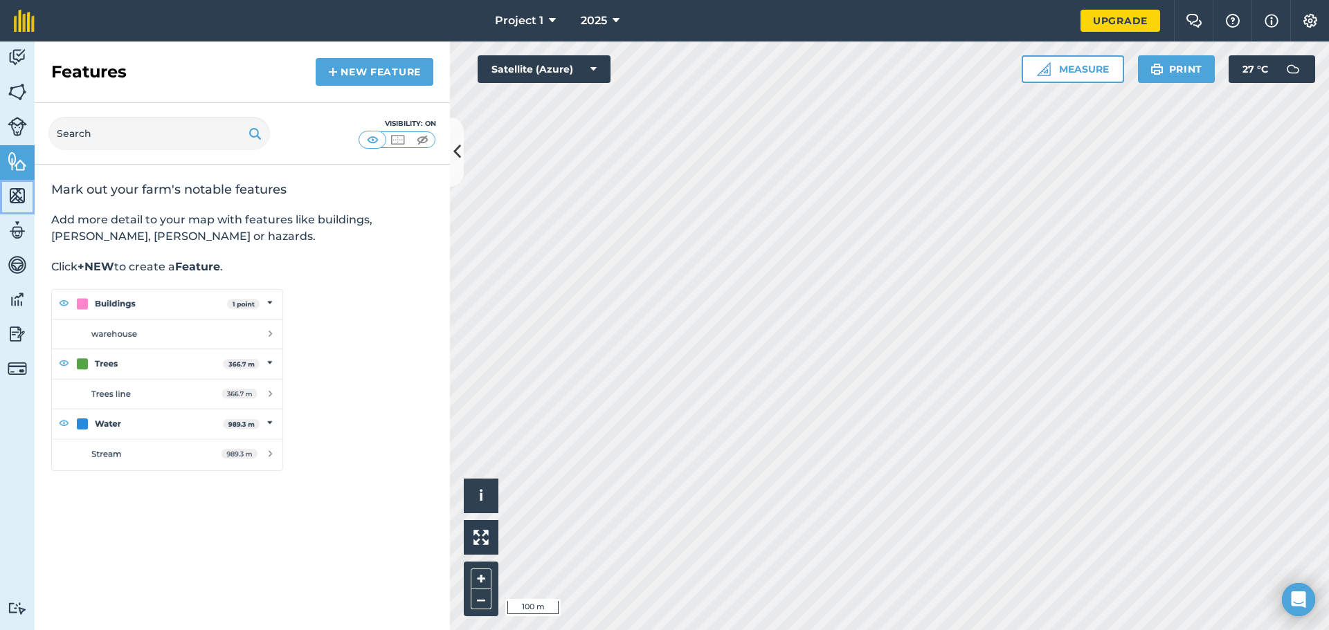
click at [17, 195] on img at bounding box center [17, 195] width 19 height 21
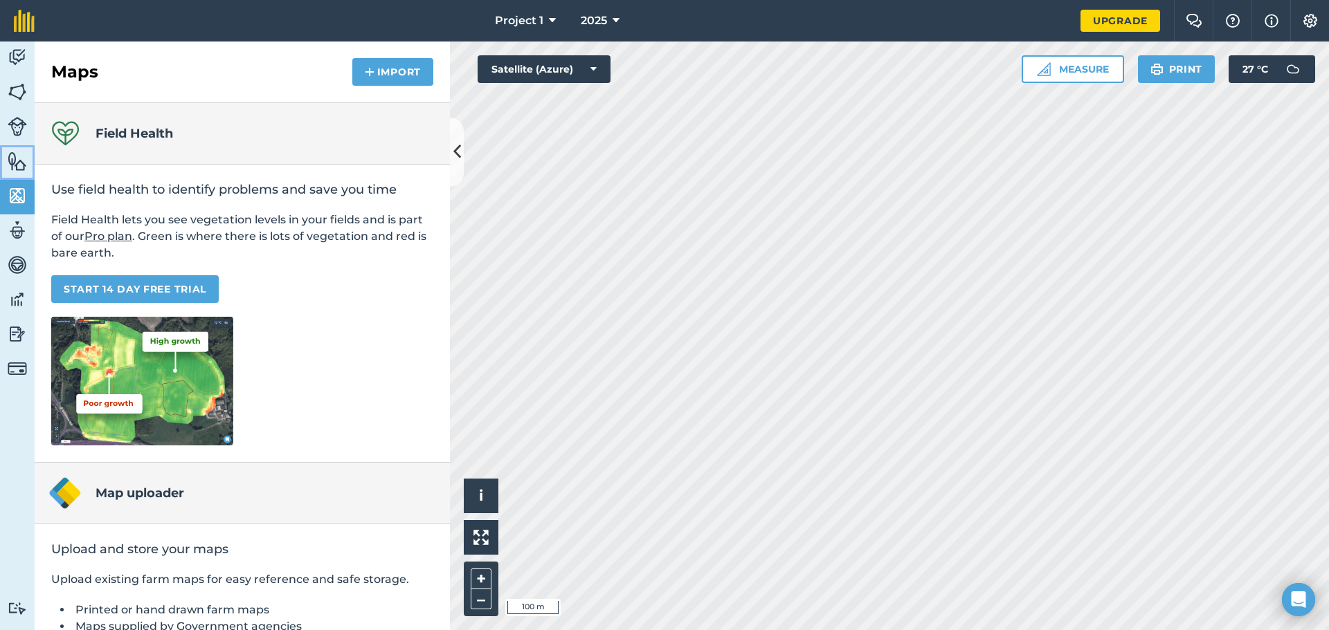
click at [23, 165] on img at bounding box center [17, 161] width 19 height 21
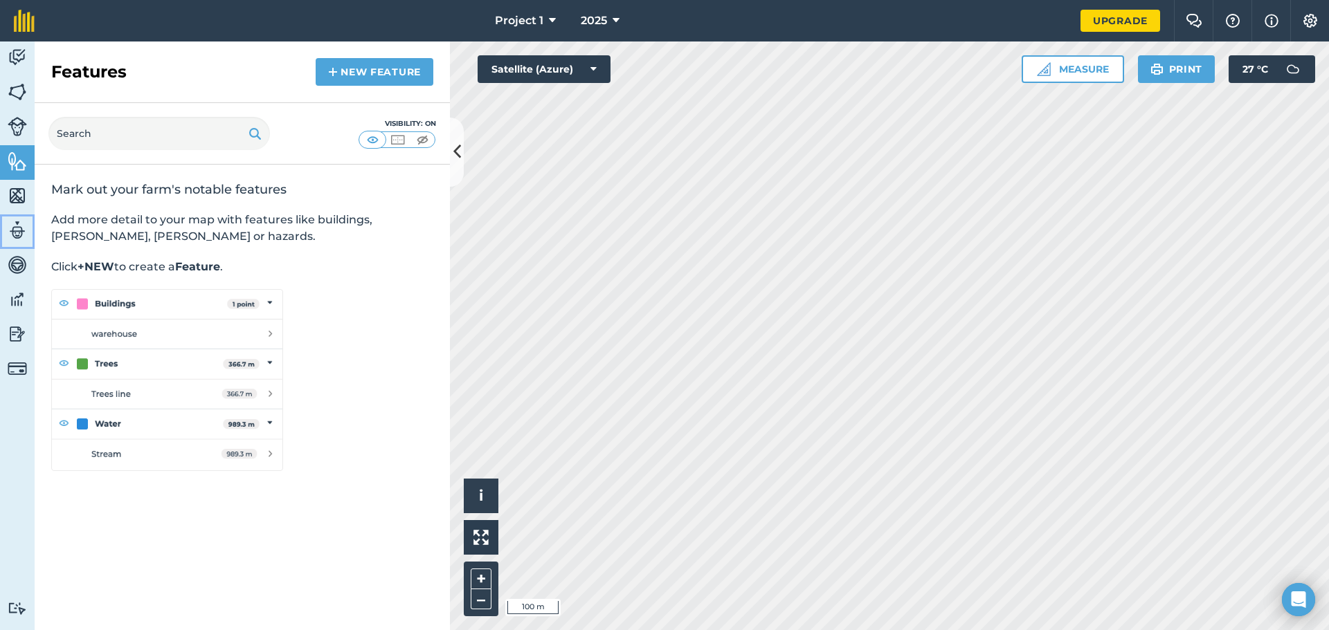
click at [20, 228] on img at bounding box center [17, 230] width 19 height 21
select select "MEMBER"
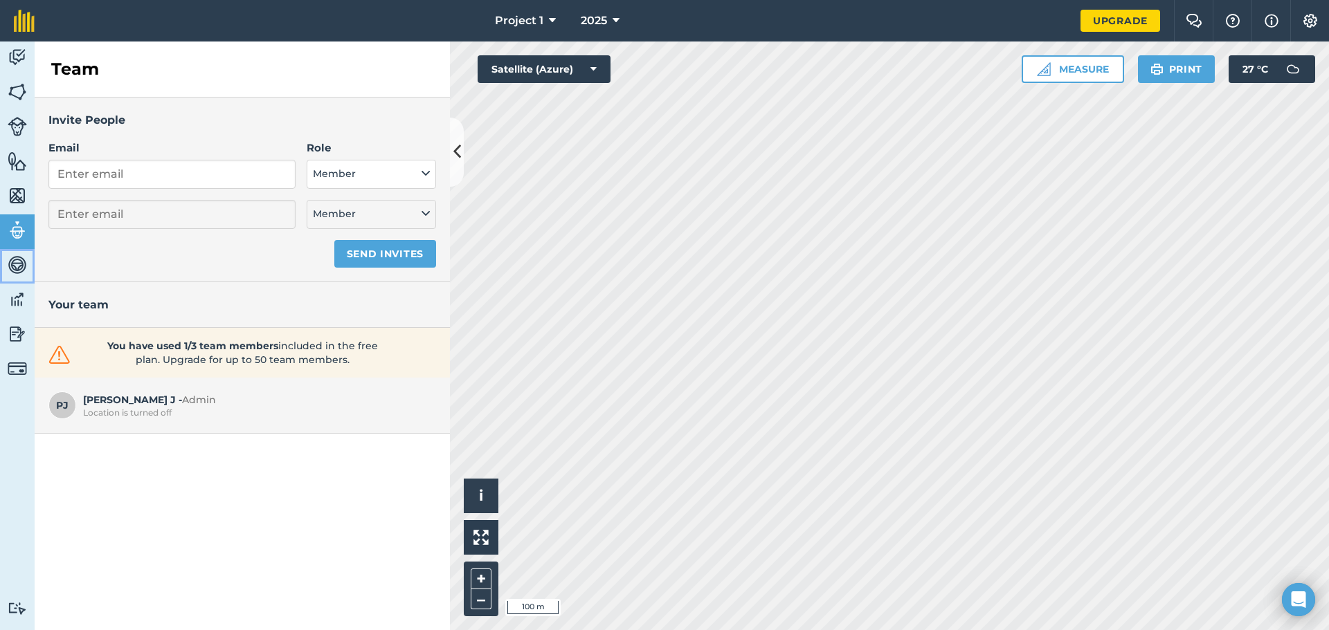
click at [20, 259] on img at bounding box center [17, 265] width 19 height 21
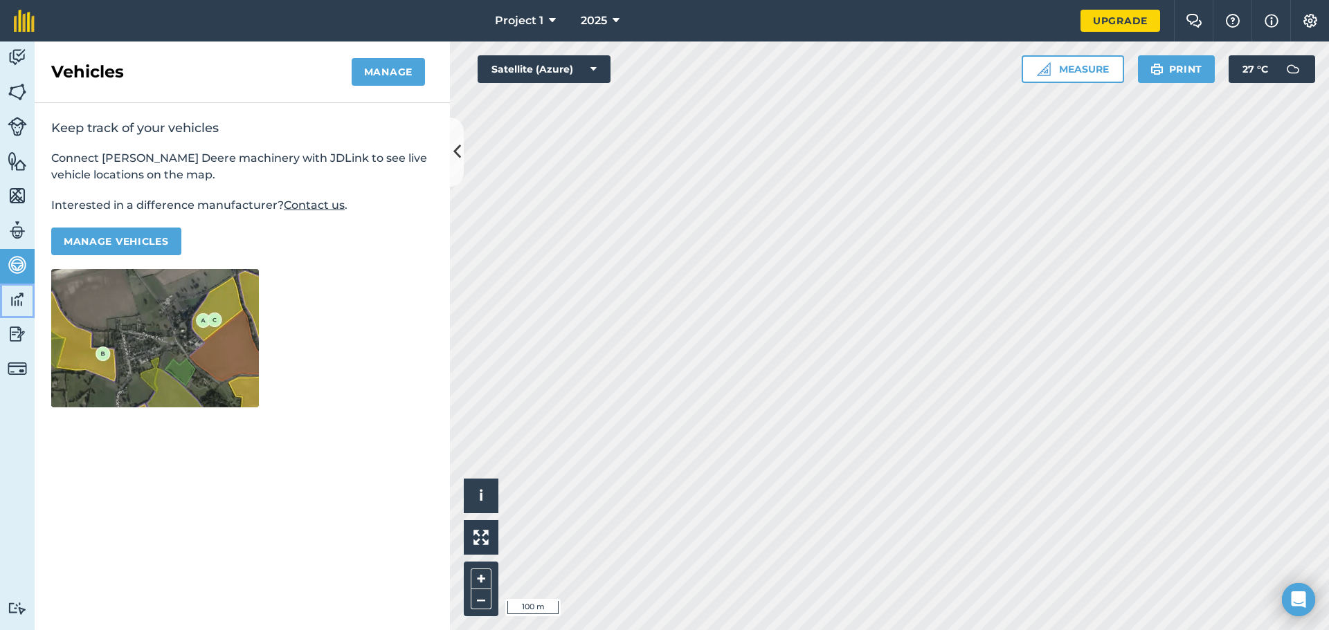
click at [24, 304] on img at bounding box center [17, 299] width 19 height 21
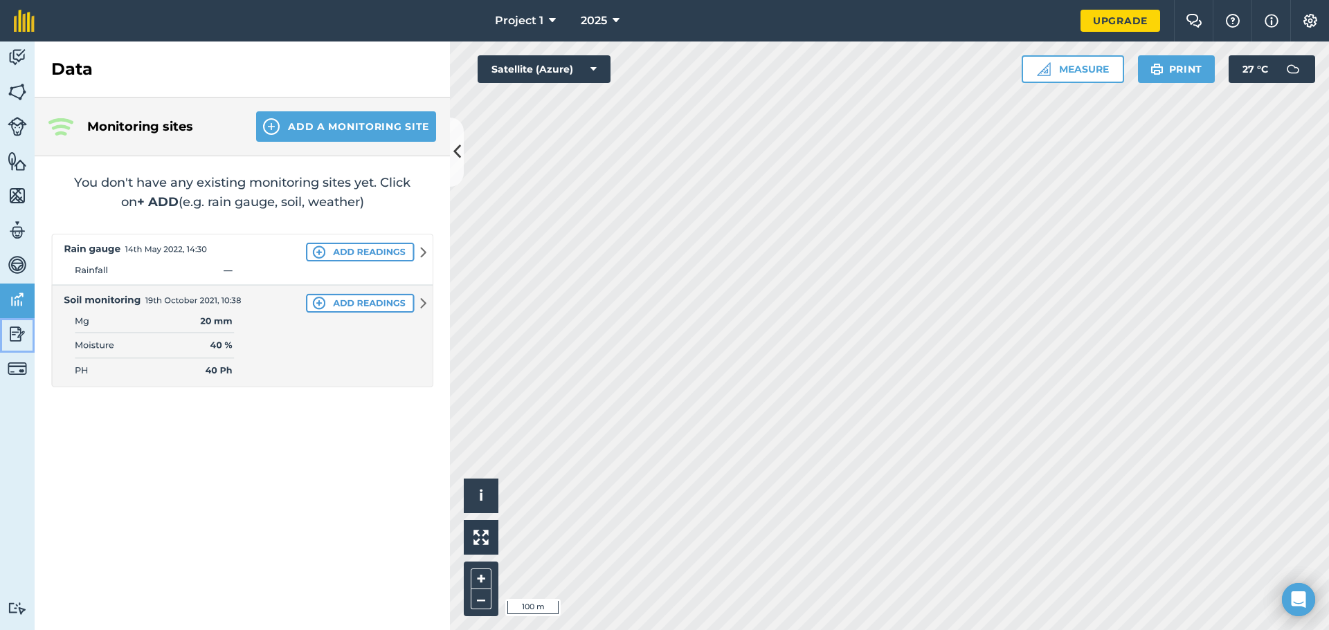
click at [22, 335] on img at bounding box center [17, 334] width 19 height 21
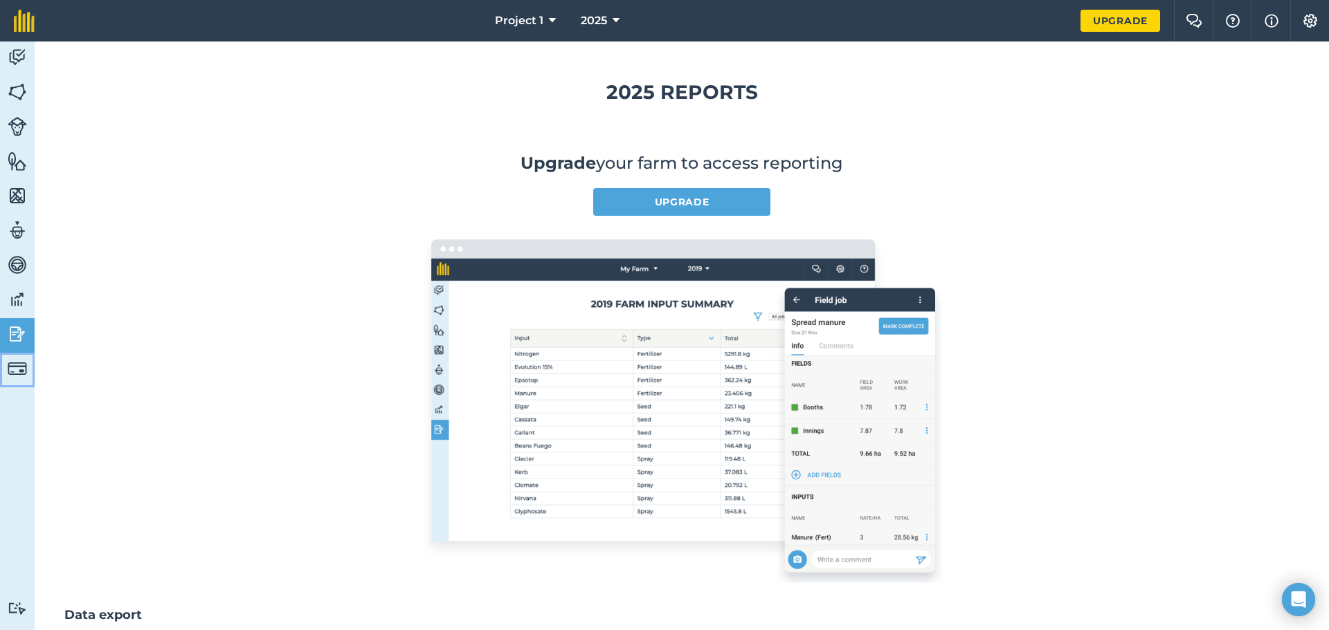
click at [26, 367] on img at bounding box center [17, 368] width 19 height 19
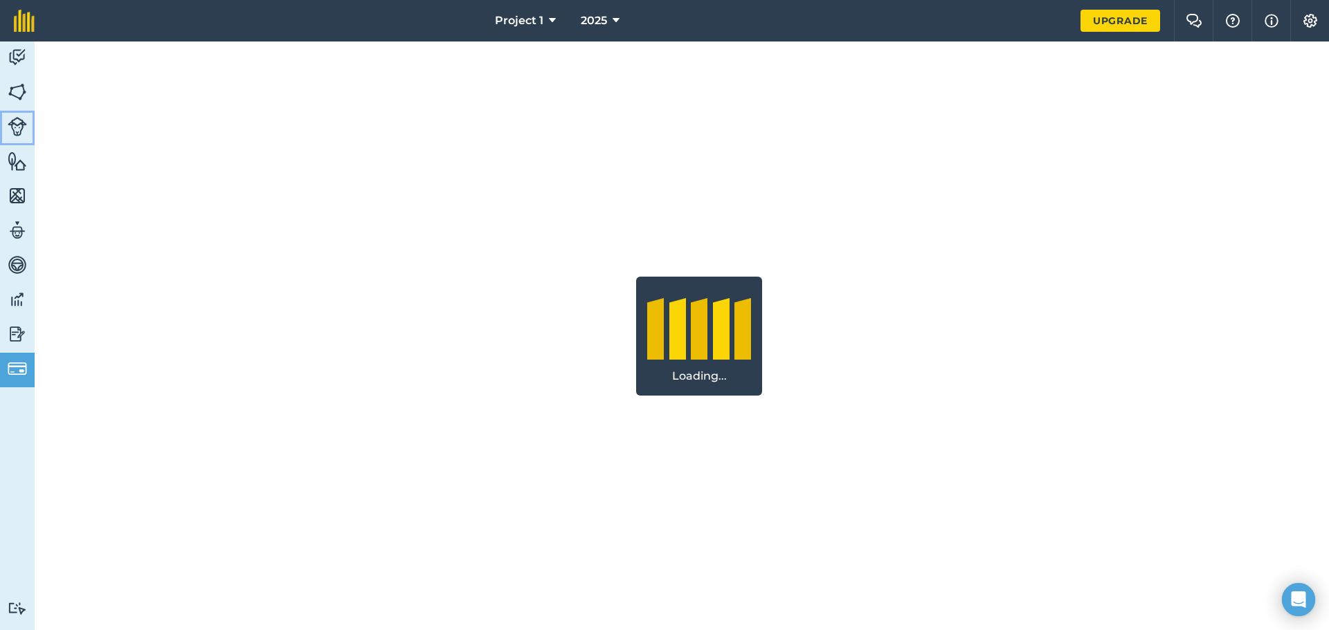
click at [28, 127] on link "Livestock" at bounding box center [17, 128] width 35 height 35
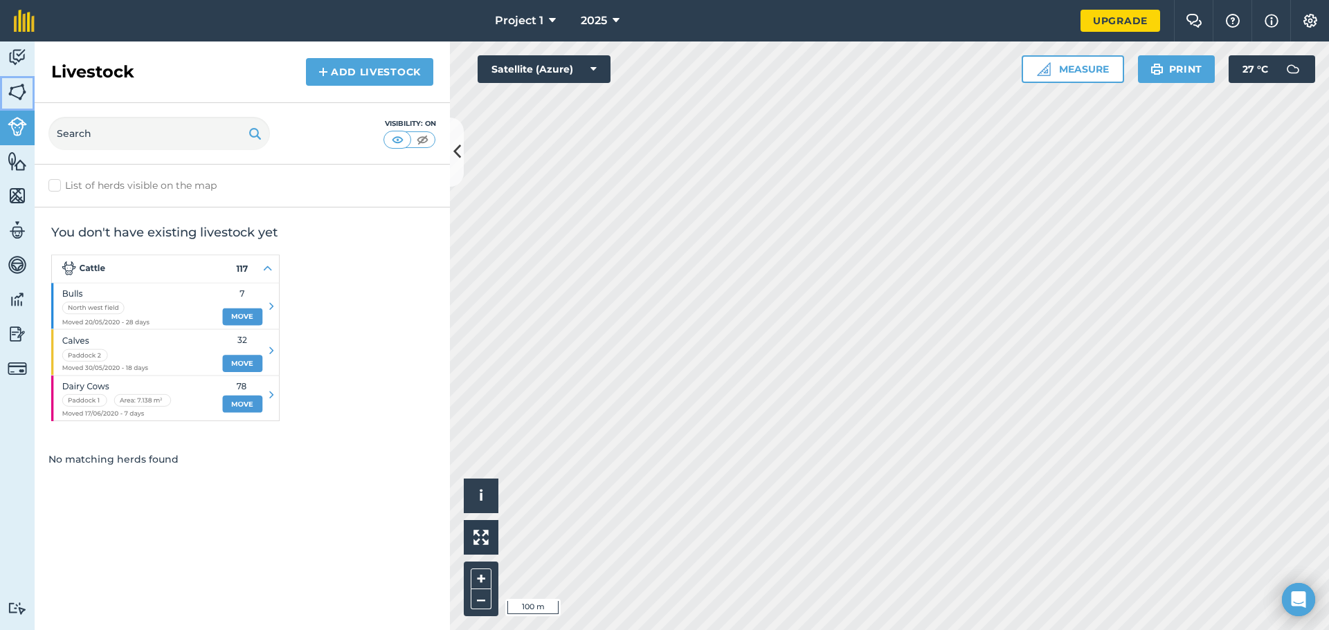
click at [12, 91] on img at bounding box center [17, 92] width 19 height 21
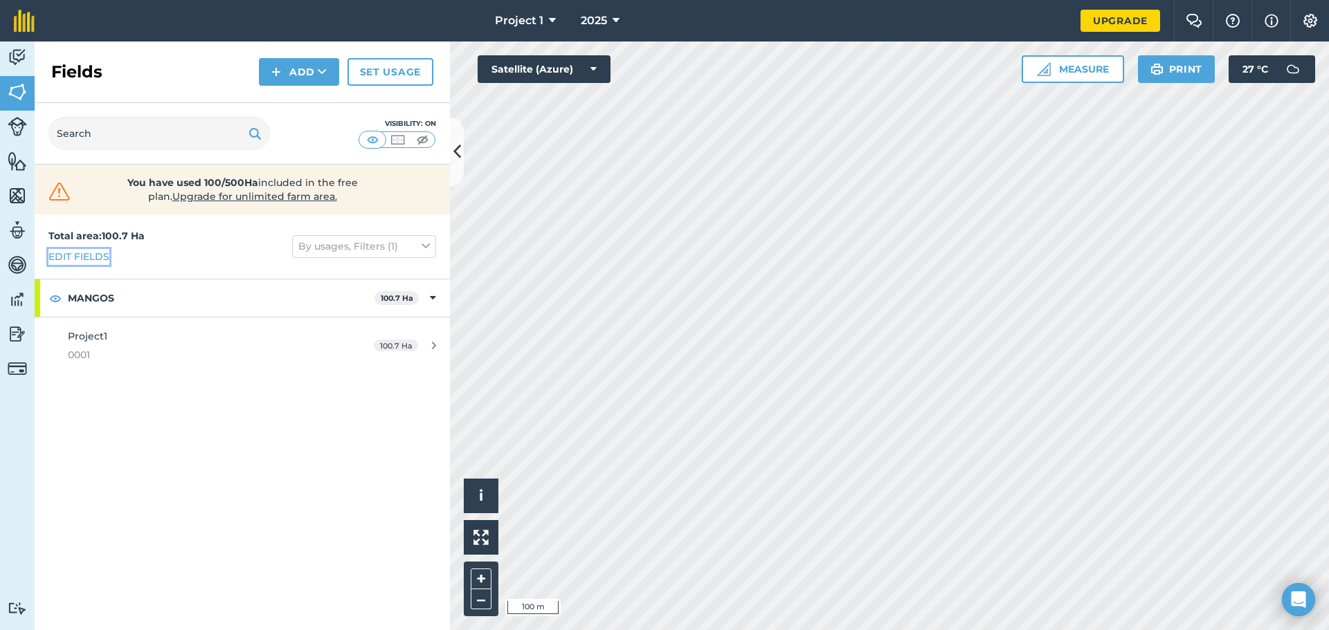
click at [84, 258] on link "Edit fields" at bounding box center [78, 256] width 61 height 15
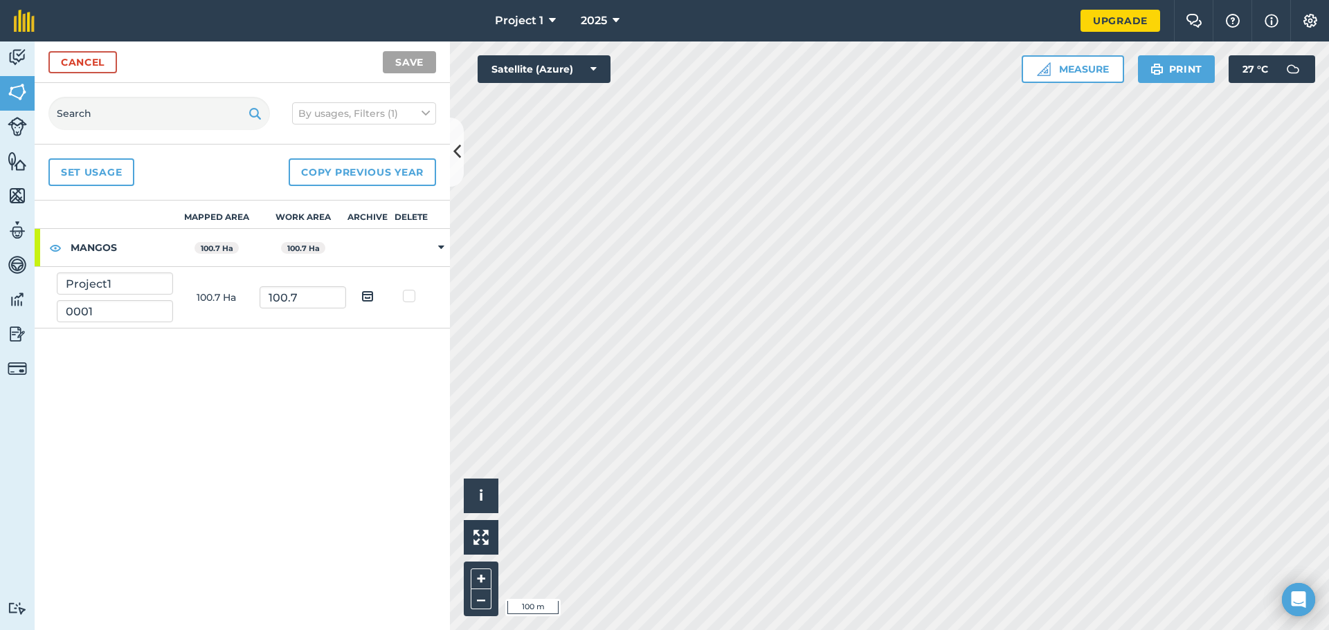
click at [432, 245] on td at bounding box center [412, 248] width 44 height 38
click at [125, 248] on strong "MANGOS" at bounding box center [122, 247] width 102 height 37
click at [435, 245] on td at bounding box center [441, 248] width 17 height 38
click at [430, 244] on td at bounding box center [412, 248] width 44 height 38
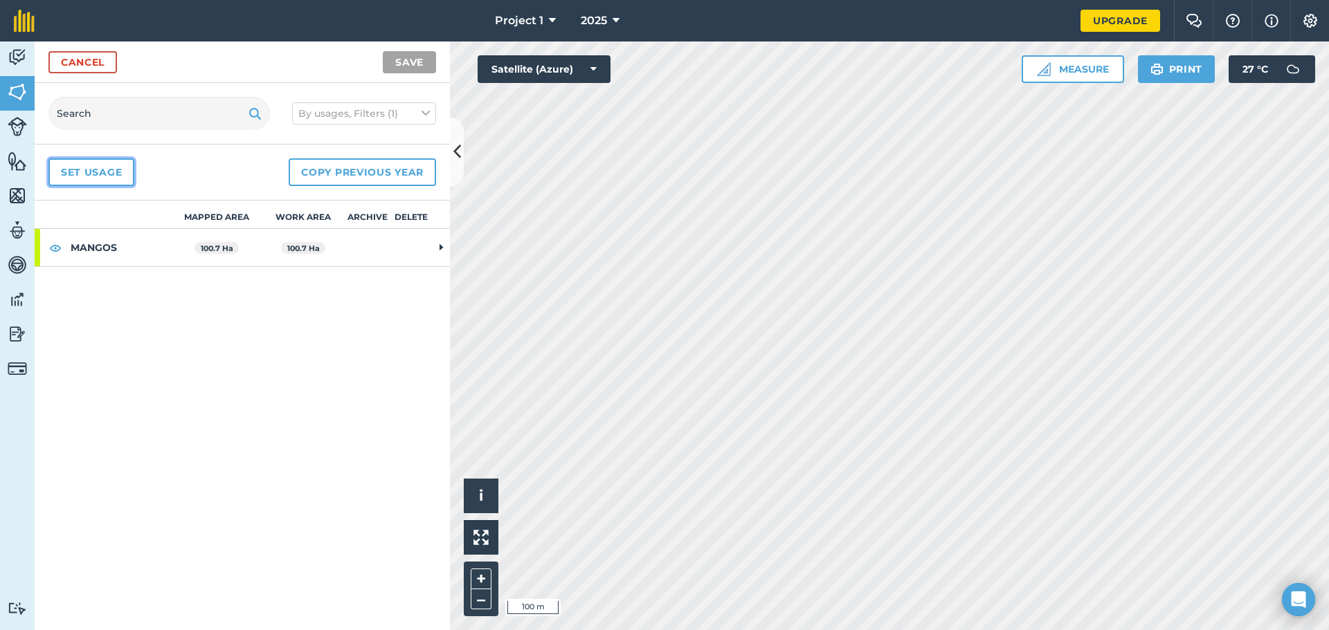
click at [120, 176] on link "Set usage" at bounding box center [91, 172] width 86 height 28
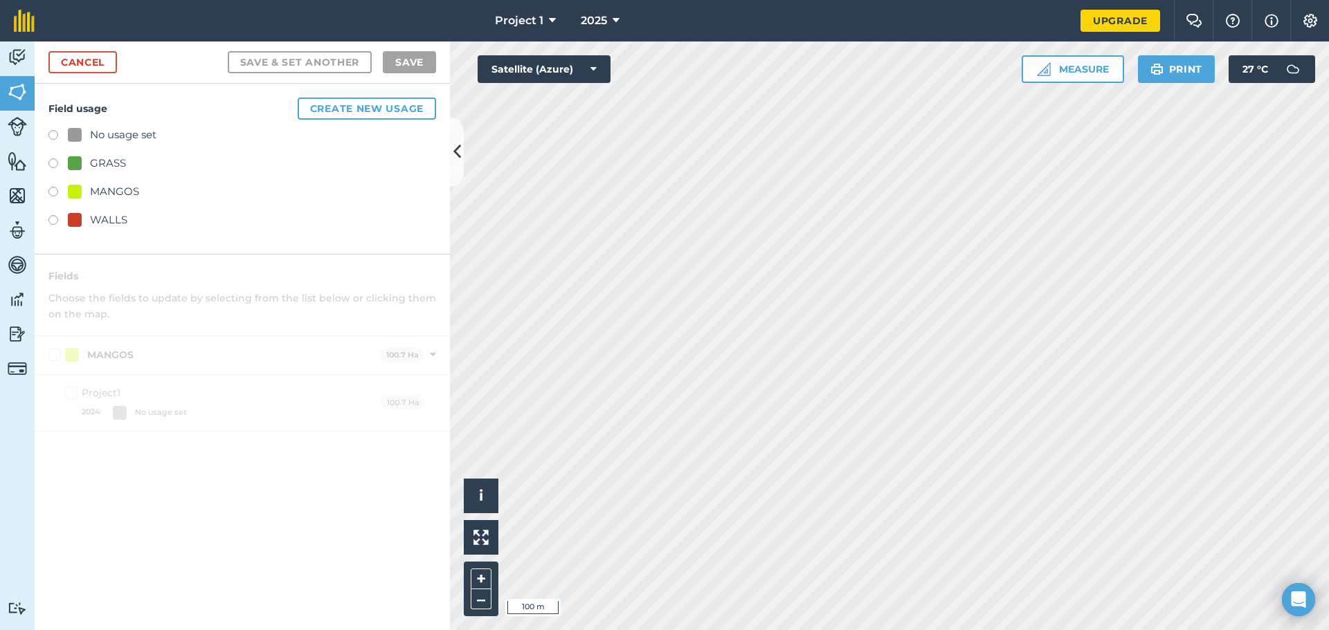
click at [107, 219] on div "WALLS" at bounding box center [108, 220] width 37 height 17
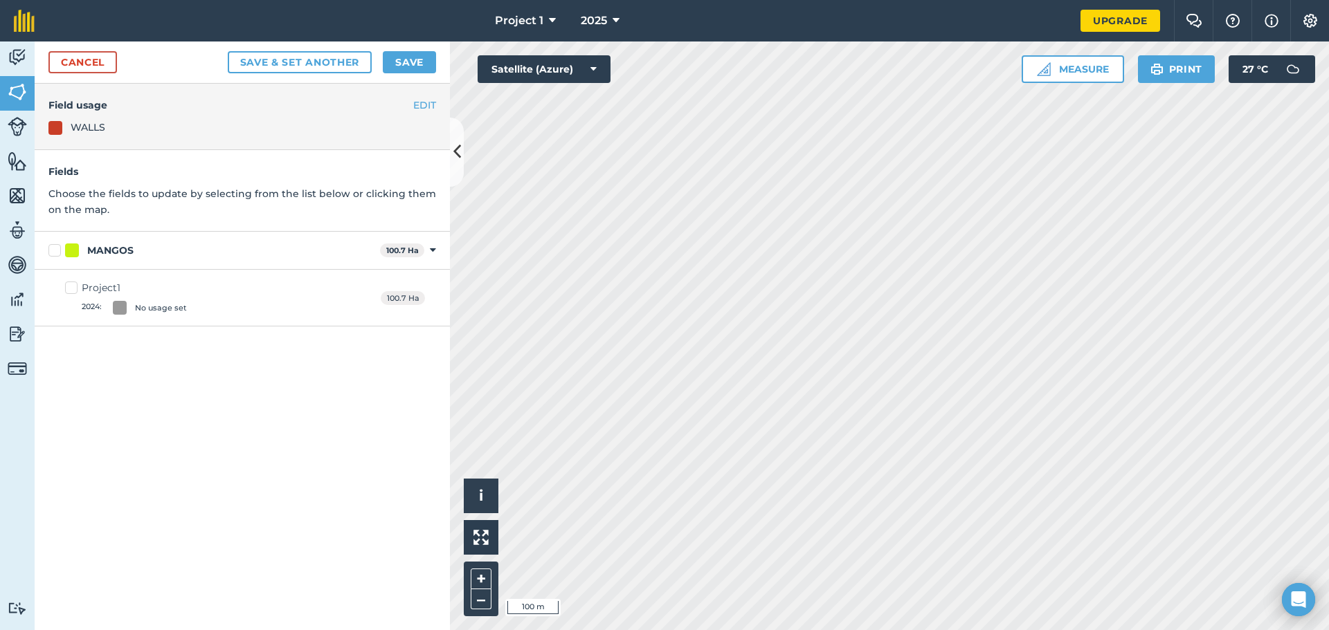
click at [93, 134] on div "WALLS" at bounding box center [88, 127] width 35 height 15
click at [169, 131] on div "WALLS" at bounding box center [242, 127] width 388 height 15
click at [107, 131] on div "WALLS" at bounding box center [242, 127] width 388 height 15
click at [433, 253] on icon at bounding box center [433, 250] width 6 height 12
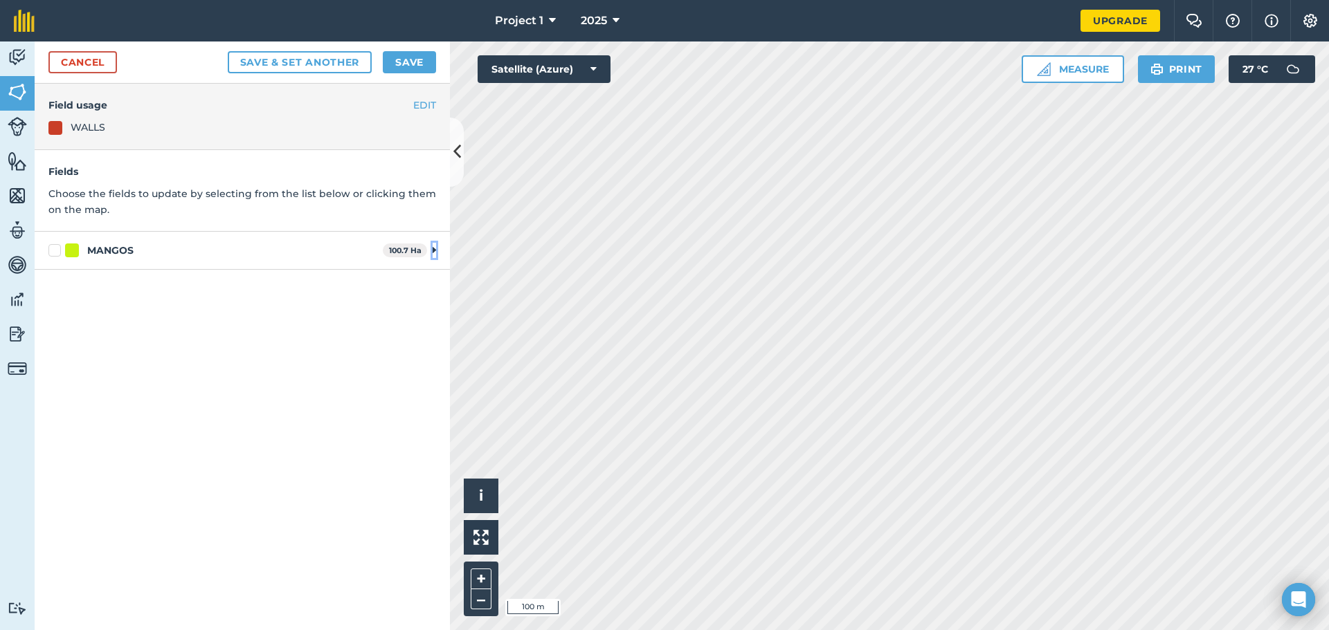
click at [433, 253] on icon at bounding box center [434, 250] width 3 height 12
click at [70, 286] on label "Project1 2024 : No usage set" at bounding box center [126, 298] width 122 height 34
click at [70, 286] on input "Project1 2024 : No usage set" at bounding box center [69, 285] width 9 height 9
checkbox input "true"
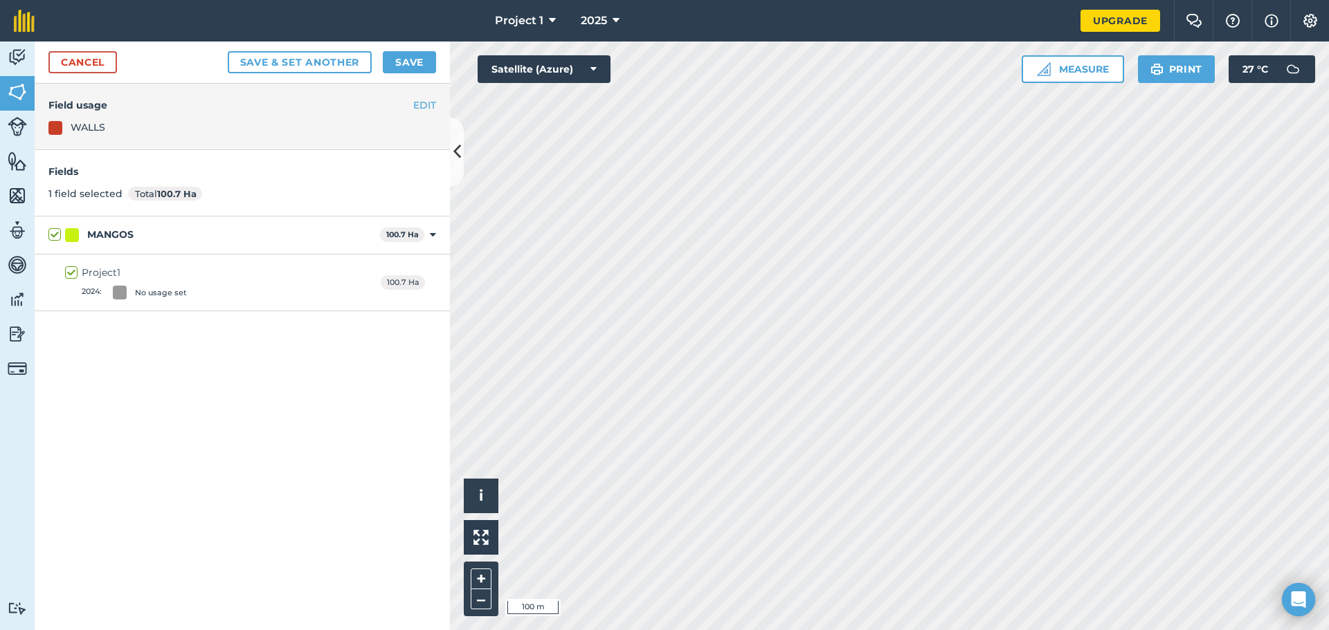
click at [69, 270] on label "Project1 2024 : No usage set" at bounding box center [126, 283] width 122 height 34
click at [69, 270] on input "Project1 2024 : No usage set" at bounding box center [69, 270] width 9 height 9
checkbox input "false"
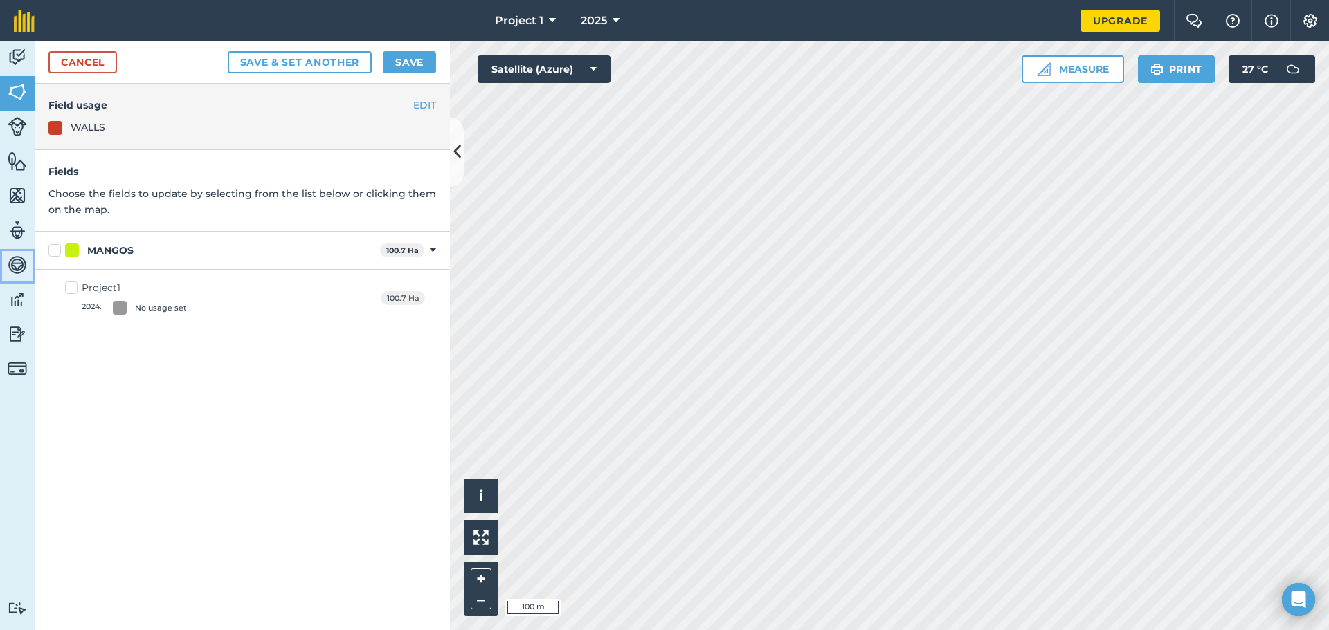
click at [13, 261] on img at bounding box center [17, 265] width 19 height 21
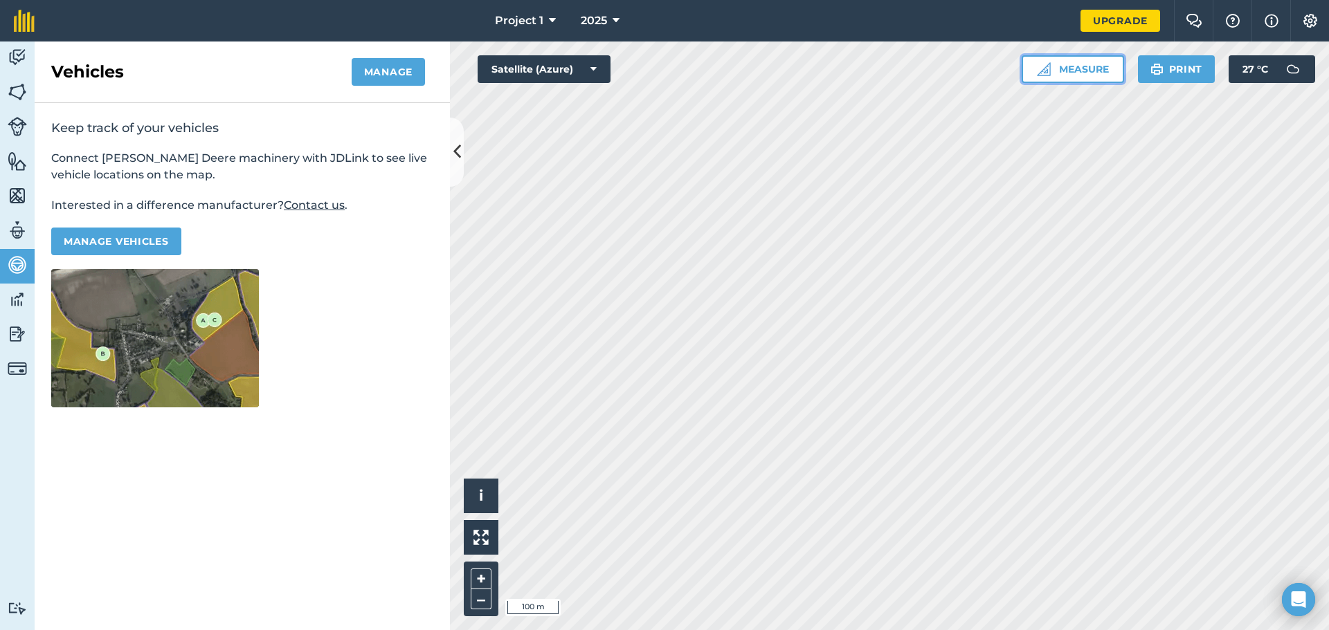
click at [1083, 67] on button "Measure" at bounding box center [1073, 69] width 102 height 28
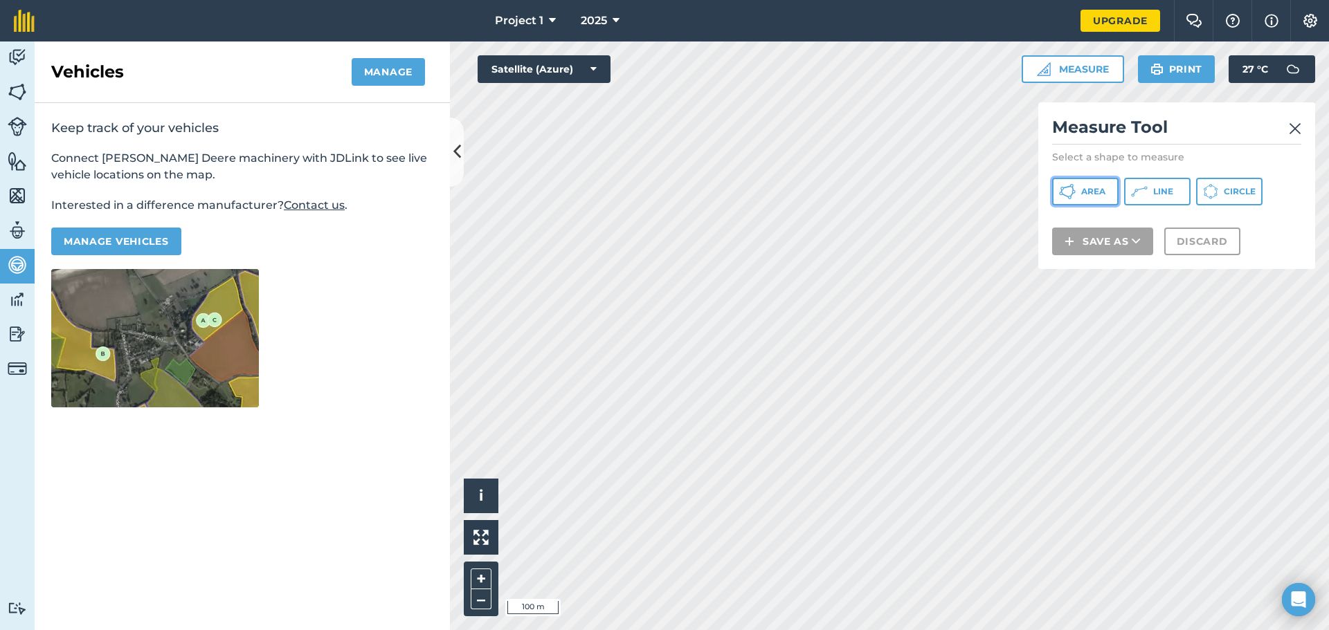
click at [1093, 192] on span "Area" at bounding box center [1093, 191] width 24 height 11
click at [1299, 127] on img at bounding box center [1295, 128] width 12 height 17
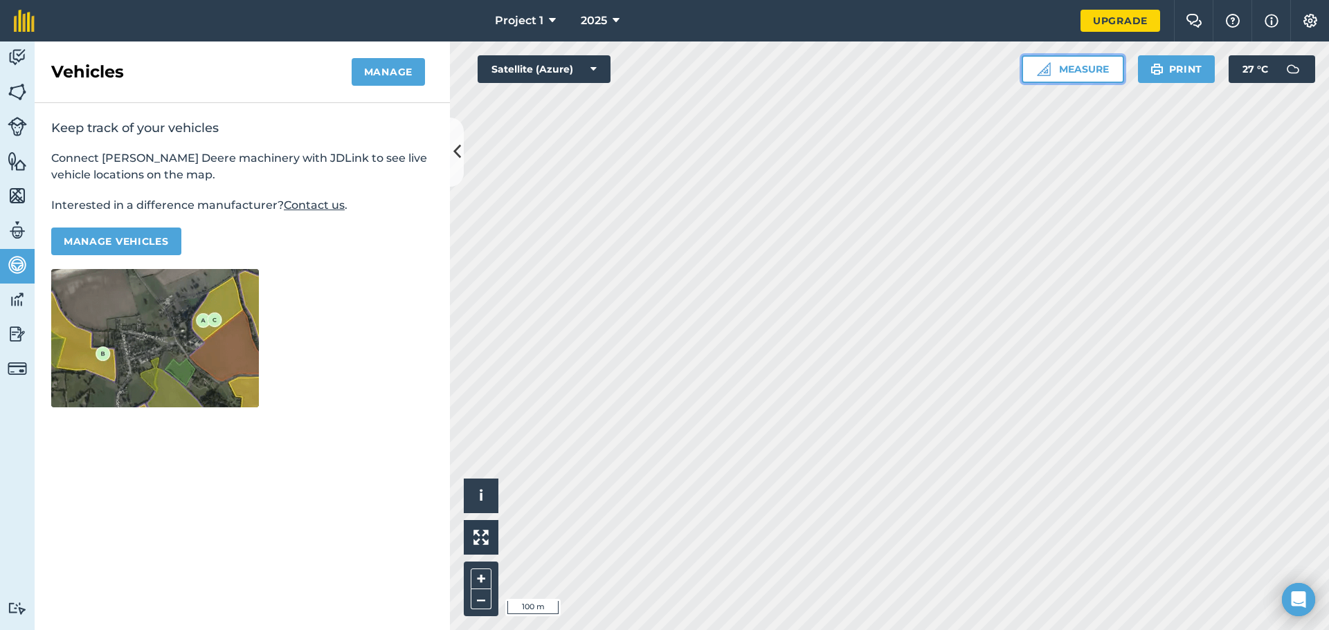
click at [1051, 69] on button "Measure" at bounding box center [1073, 69] width 102 height 28
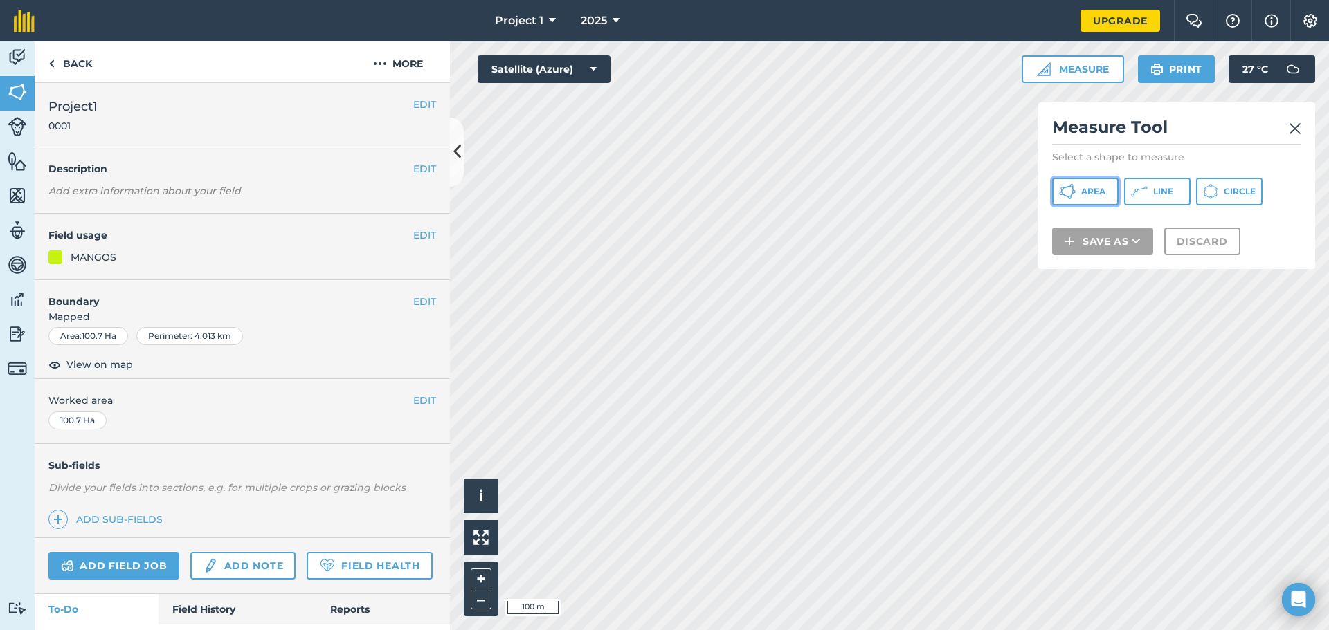
click at [1088, 189] on span "Area" at bounding box center [1093, 191] width 24 height 11
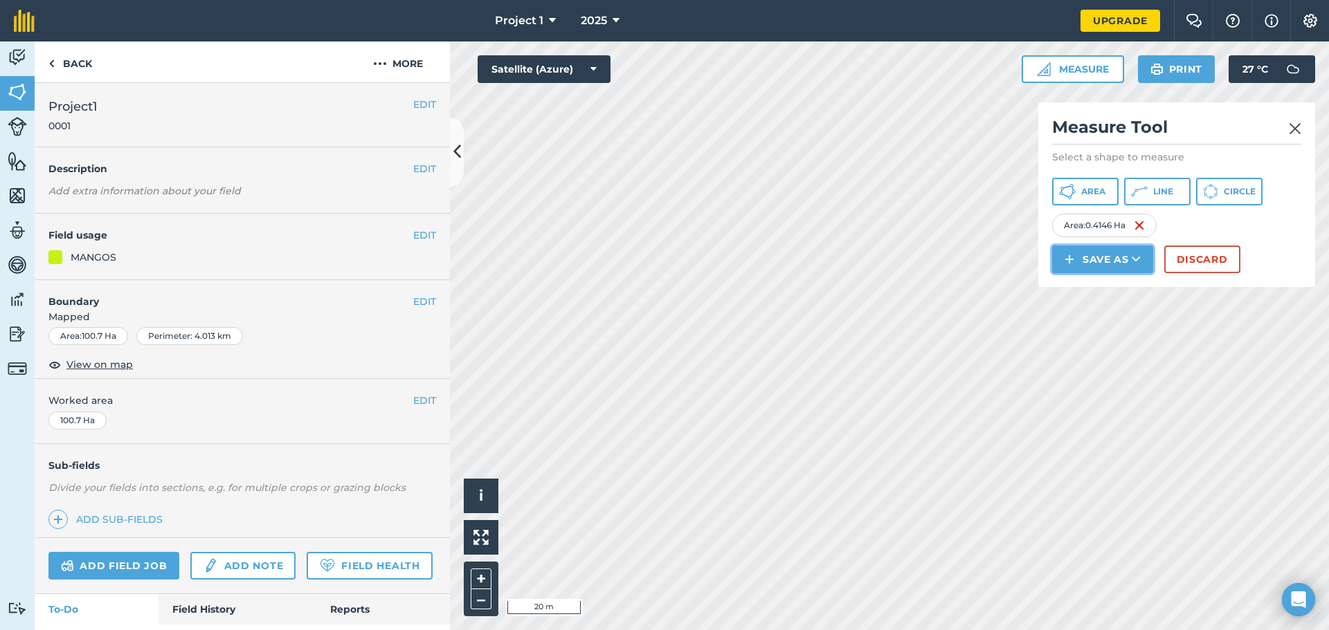
click at [1091, 261] on button "Save as" at bounding box center [1102, 260] width 101 height 28
click at [1118, 323] on link "Feature" at bounding box center [1102, 322] width 97 height 30
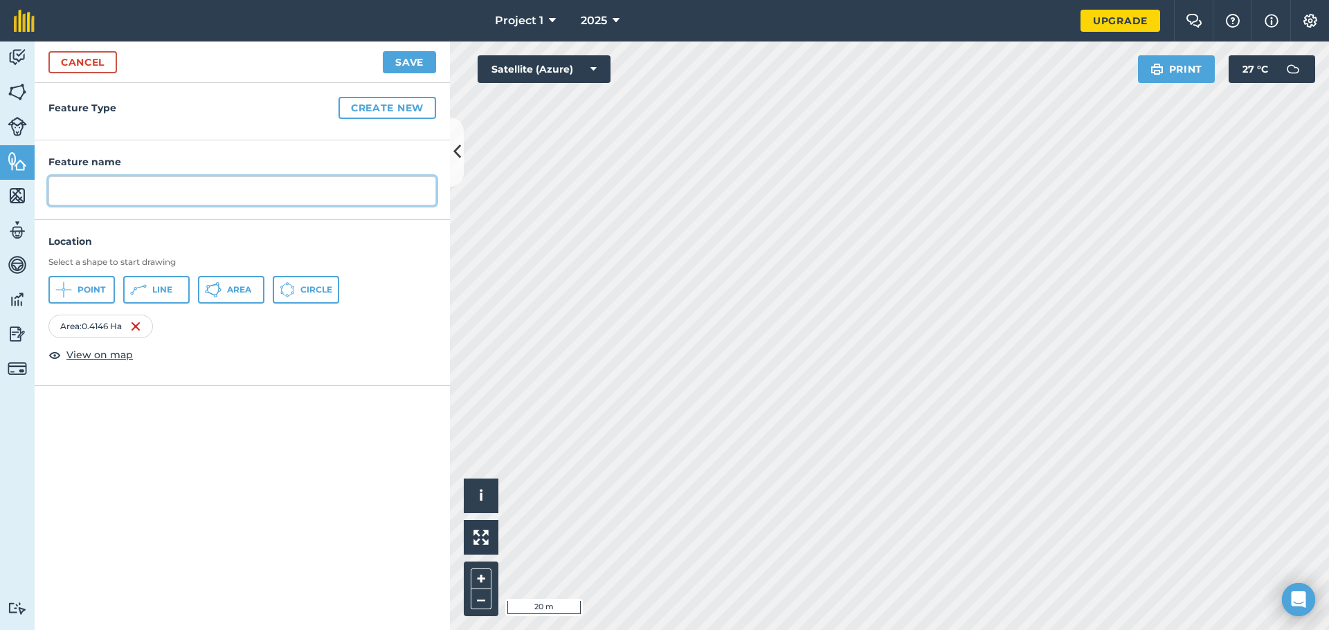
click at [145, 192] on input "text" at bounding box center [242, 190] width 388 height 29
click at [383, 51] on button "Save" at bounding box center [409, 62] width 53 height 22
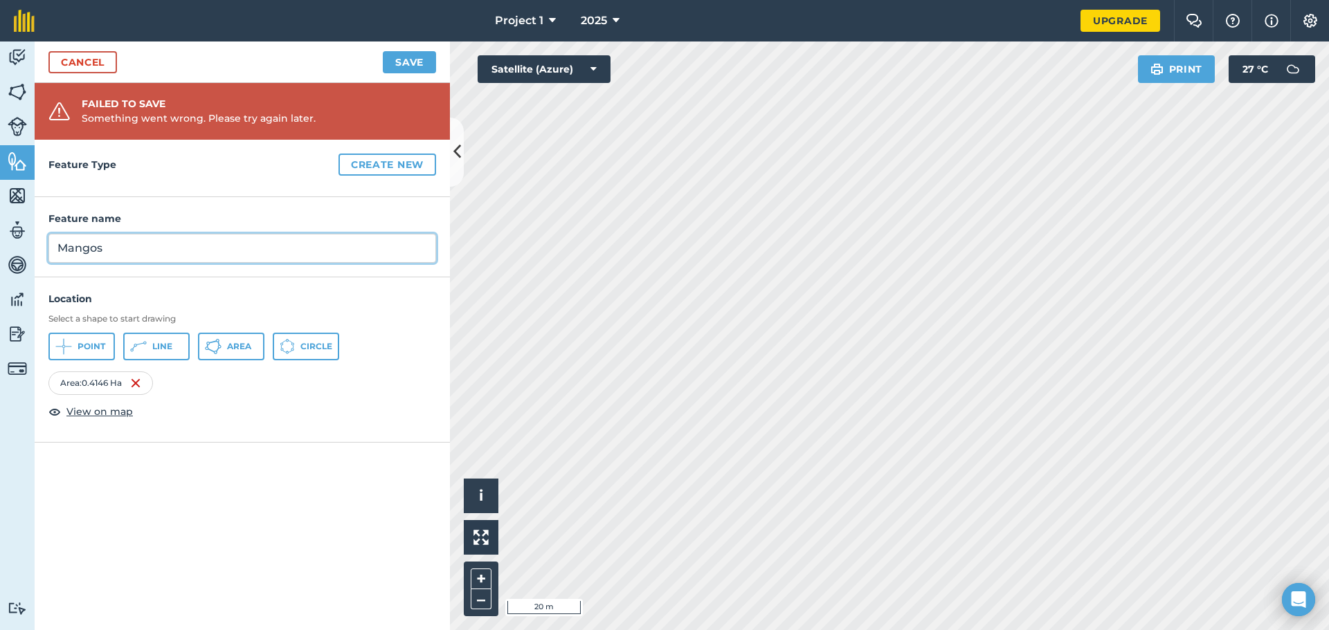
click at [154, 256] on input "Mangos" at bounding box center [242, 248] width 388 height 29
type input "Mango"
click at [361, 163] on button "Create new" at bounding box center [387, 165] width 98 height 22
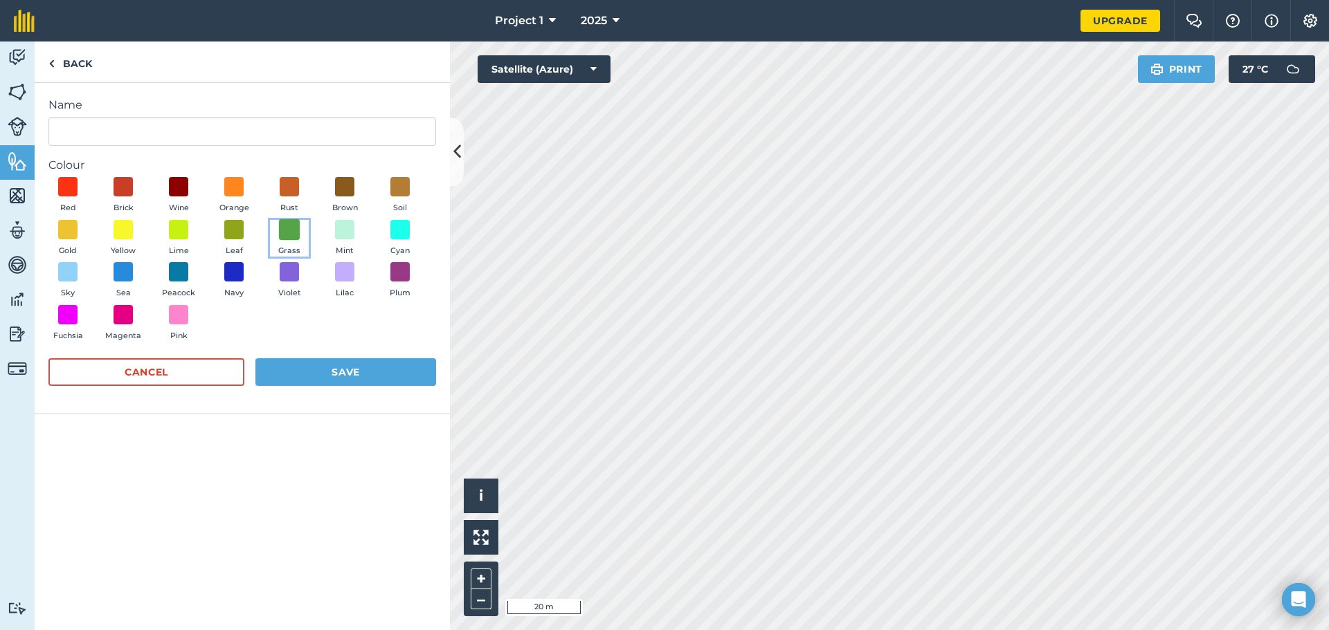
click at [295, 226] on span at bounding box center [289, 229] width 21 height 21
click at [320, 369] on button "Save" at bounding box center [345, 372] width 181 height 28
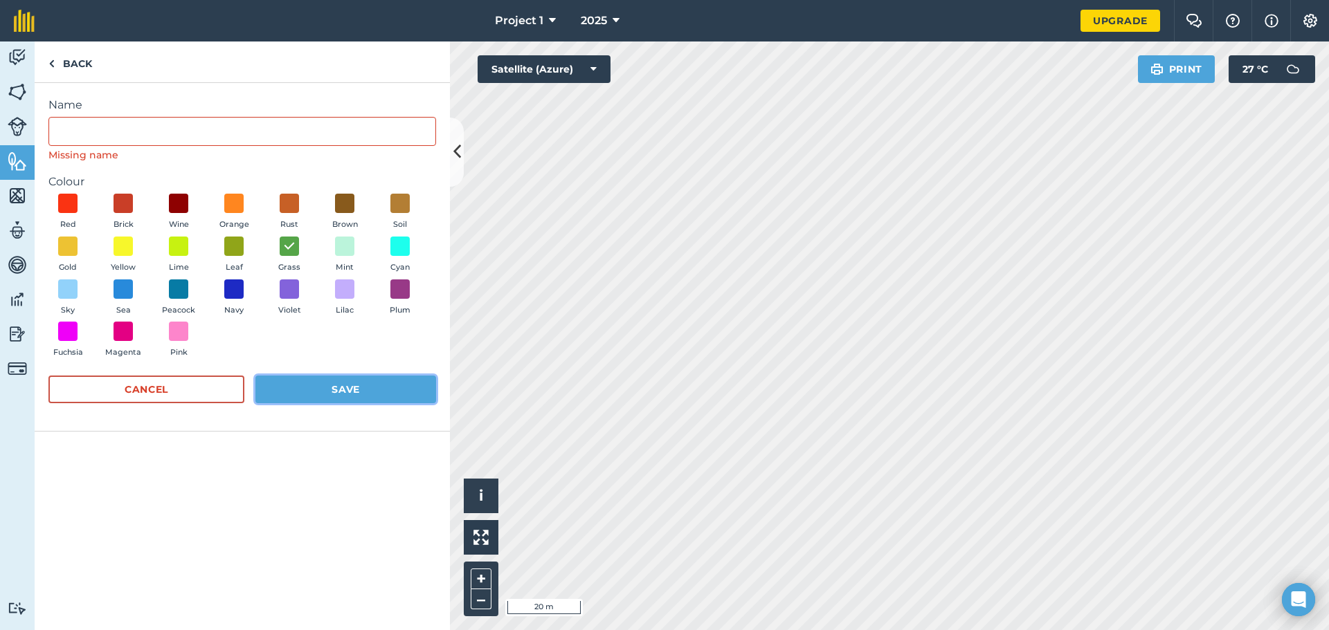
click at [334, 386] on button "Save" at bounding box center [345, 390] width 181 height 28
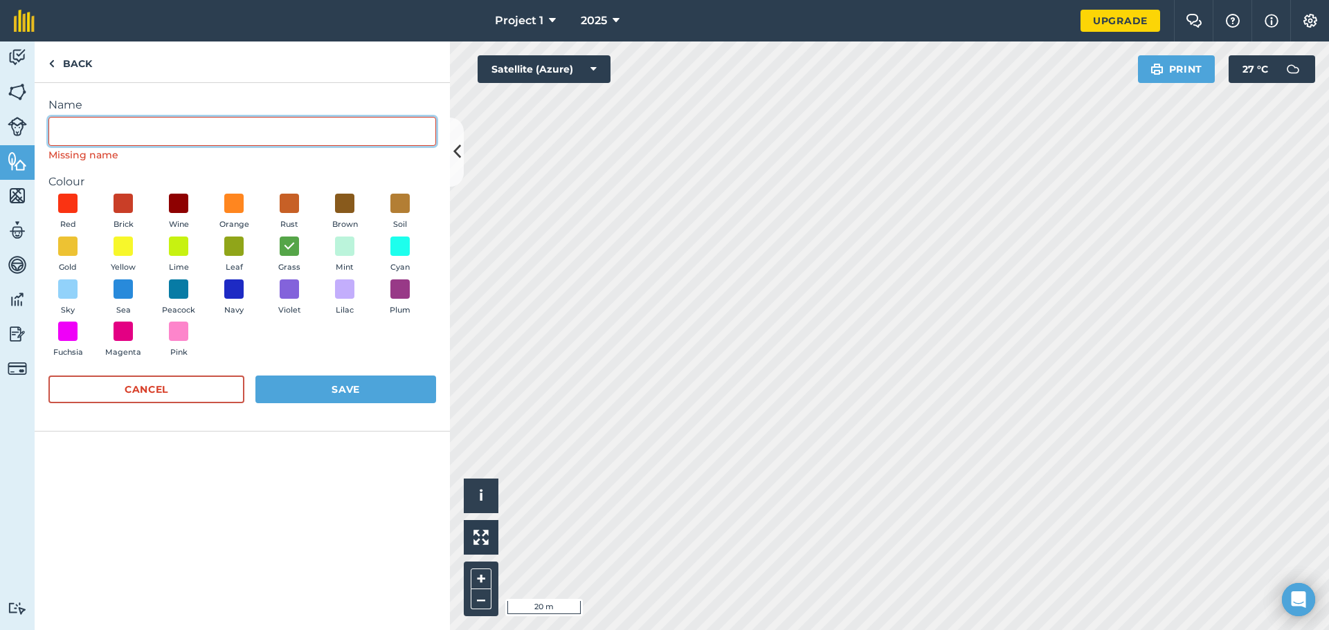
click at [246, 127] on input "Name" at bounding box center [242, 131] width 388 height 29
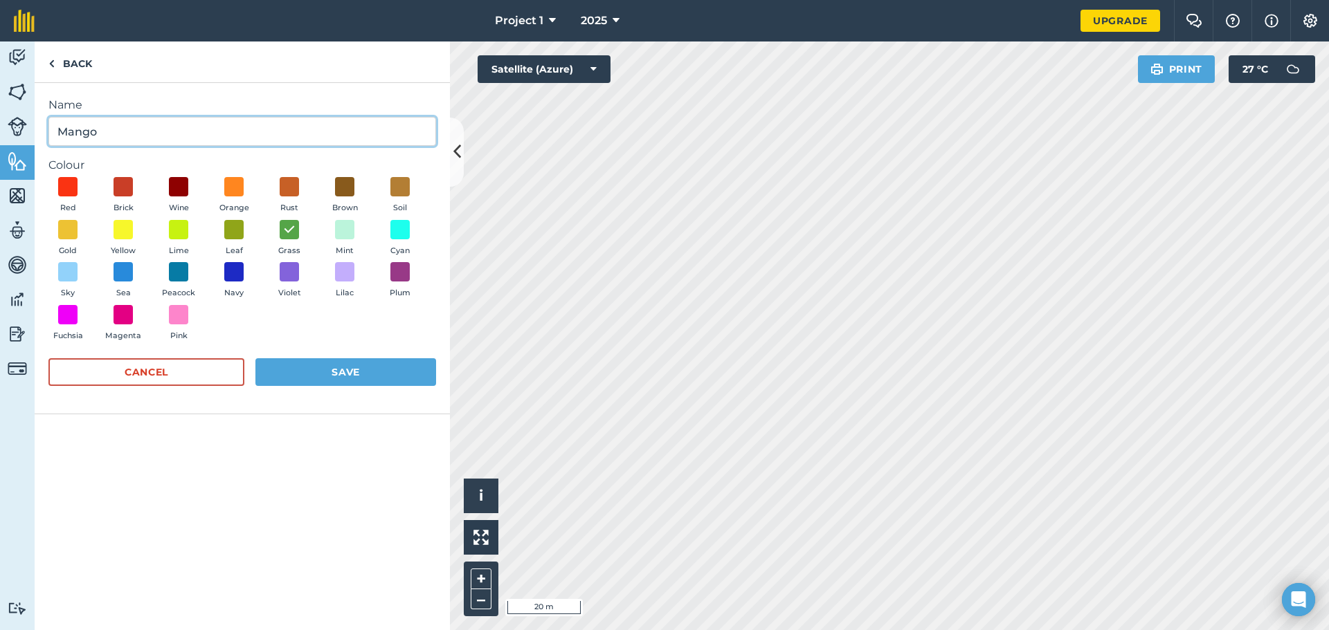
type input "Mango"
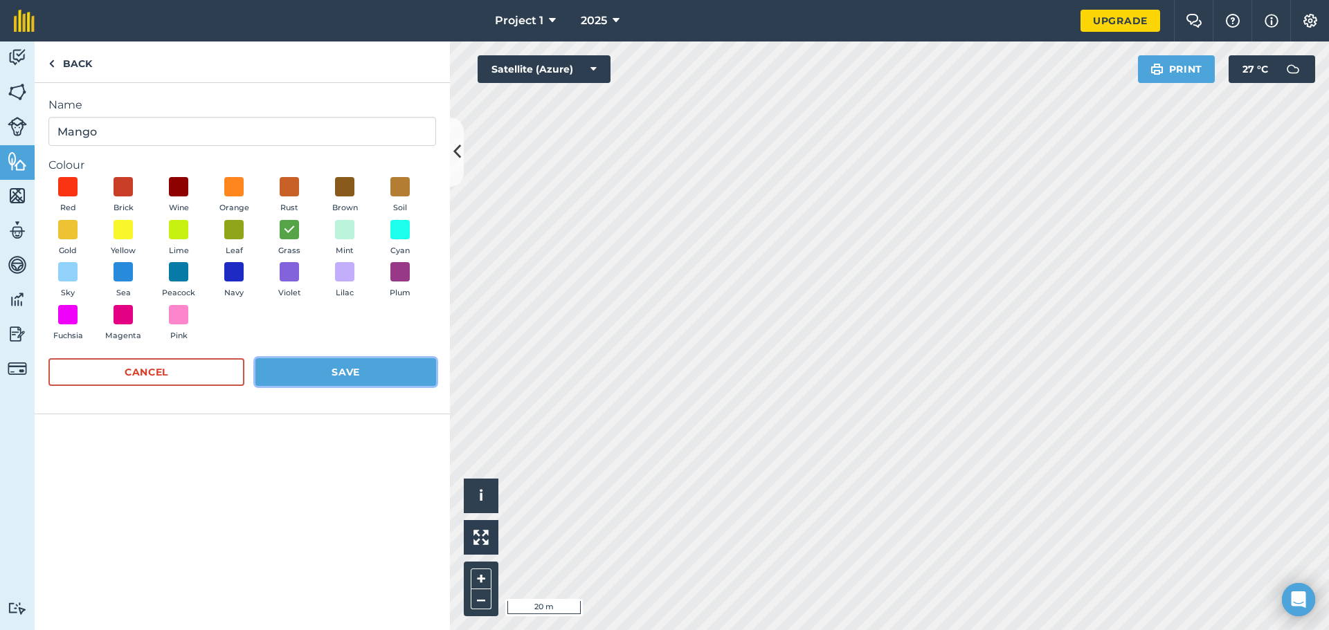
click at [349, 369] on button "Save" at bounding box center [345, 372] width 181 height 28
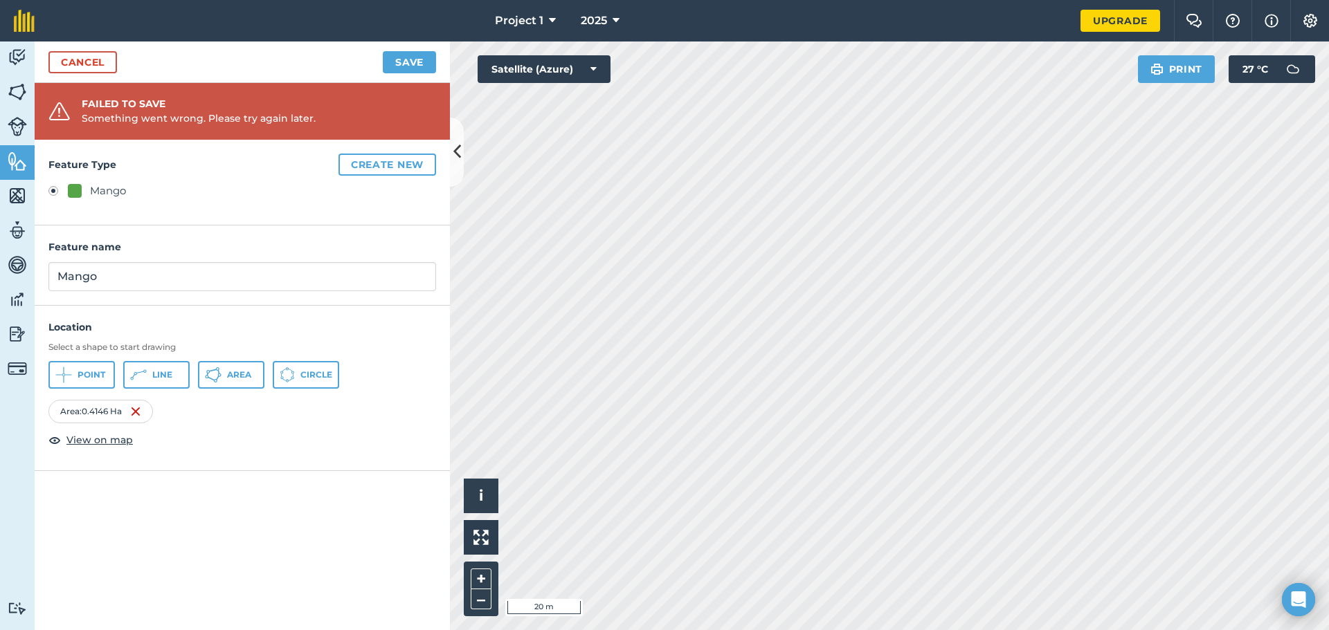
click at [100, 191] on div "Mango" at bounding box center [108, 191] width 36 height 17
click at [407, 60] on button "Save" at bounding box center [409, 62] width 53 height 22
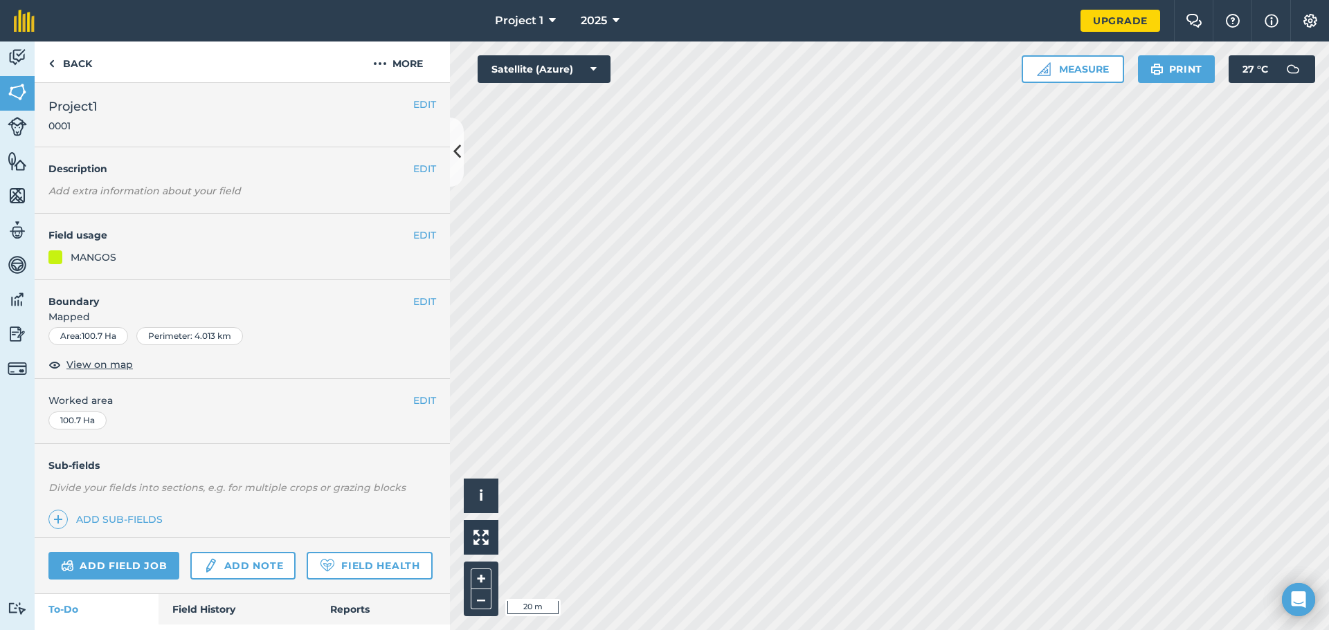
click at [105, 257] on div "MANGOS" at bounding box center [94, 257] width 46 height 15
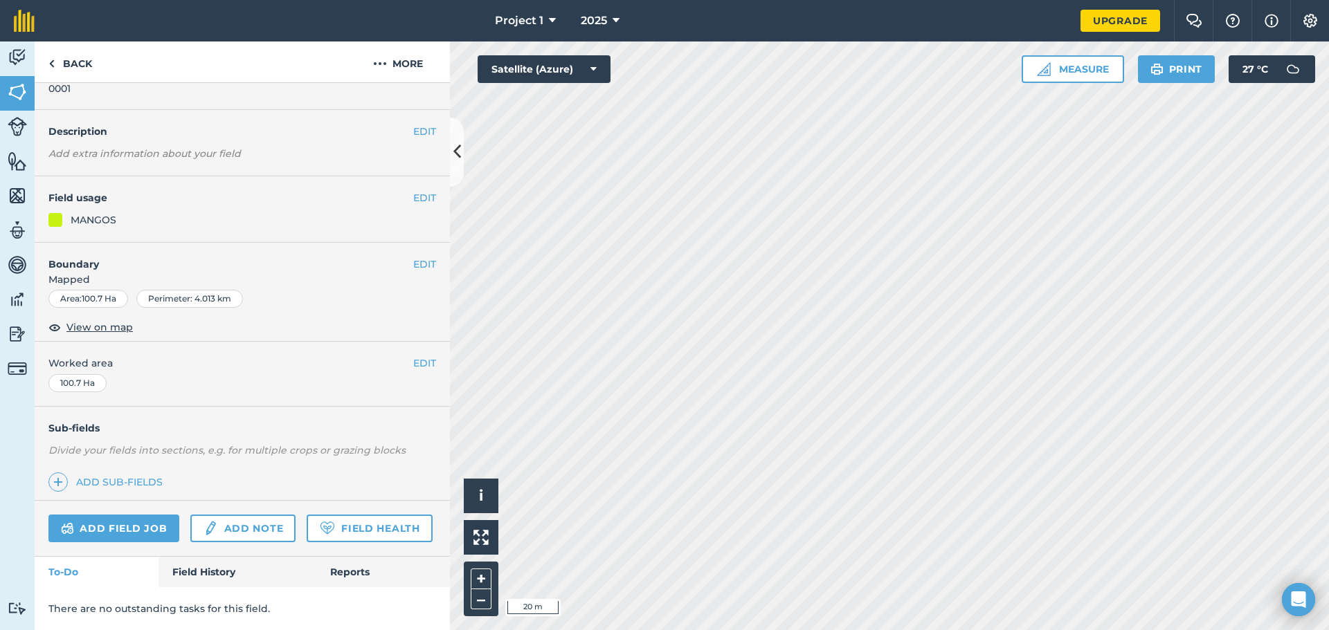
scroll to position [76, 0]
click at [125, 473] on link "Add sub-fields" at bounding box center [108, 482] width 120 height 19
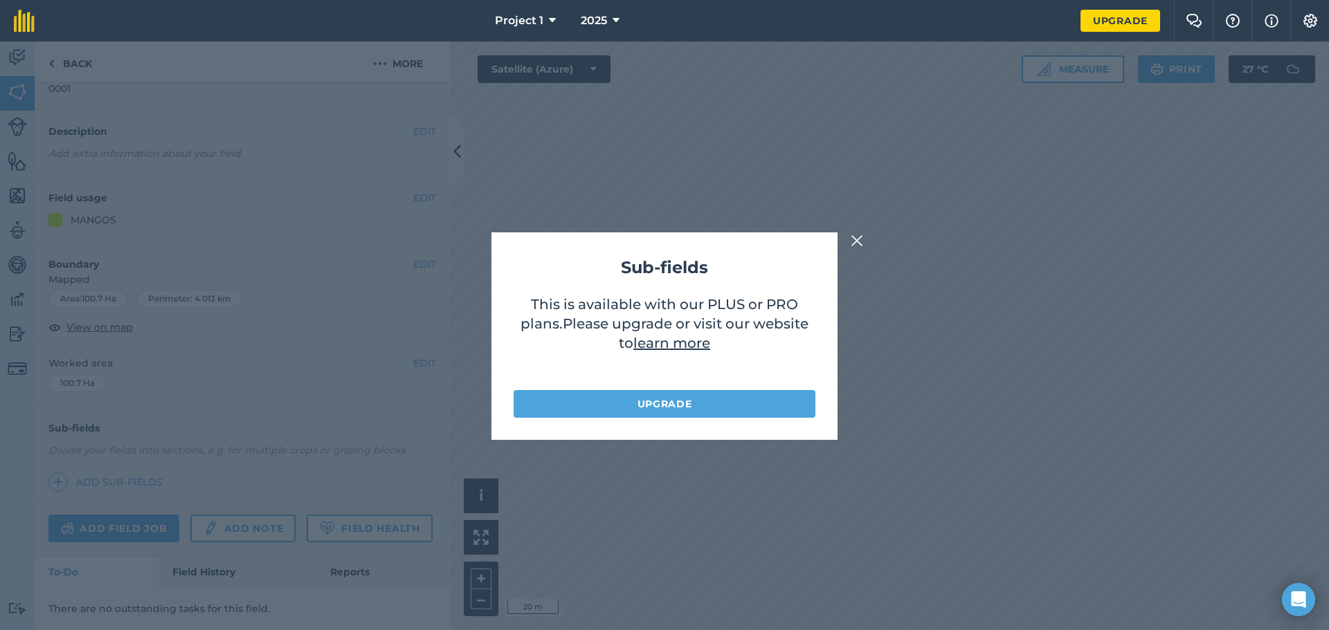
click at [860, 242] on img at bounding box center [857, 241] width 12 height 17
